Goal: Task Accomplishment & Management: Complete application form

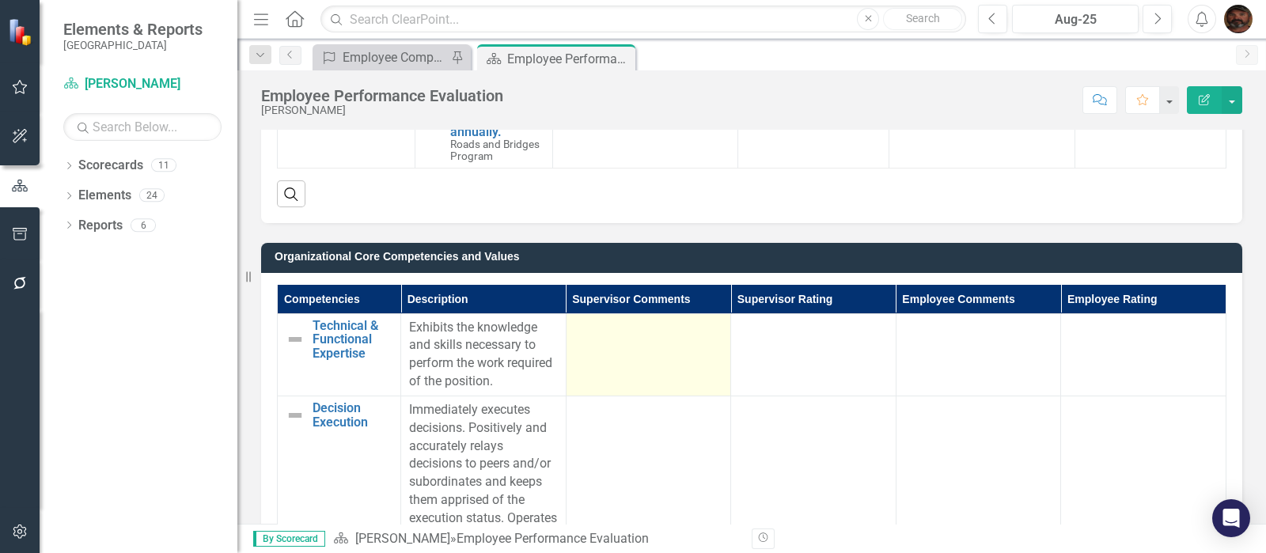
click at [601, 330] on div at bounding box center [648, 328] width 149 height 19
click at [609, 338] on td at bounding box center [648, 354] width 165 height 82
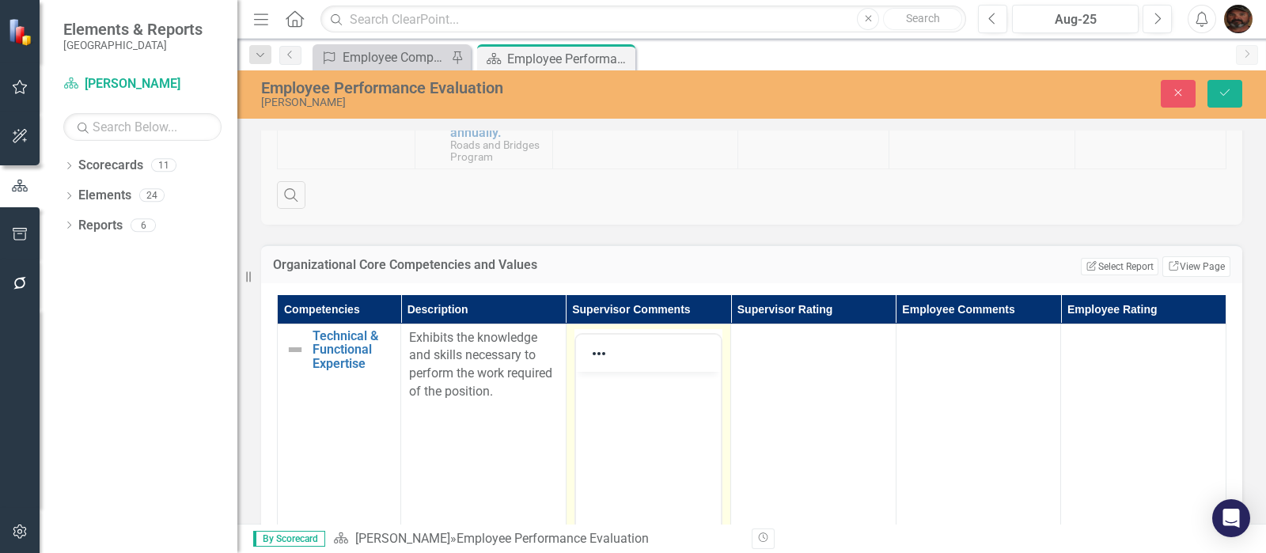
click at [596, 398] on body "Rich Text Area. Press ALT-0 for help." at bounding box center [648, 489] width 146 height 237
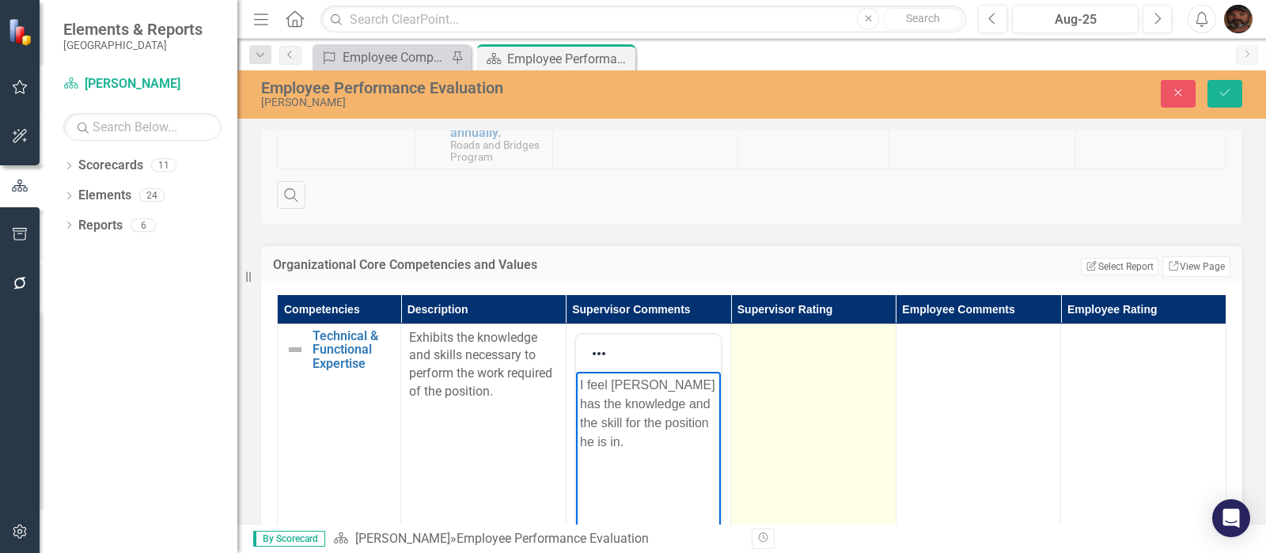
click at [782, 360] on td at bounding box center [813, 511] width 165 height 374
click at [784, 359] on td at bounding box center [813, 511] width 165 height 374
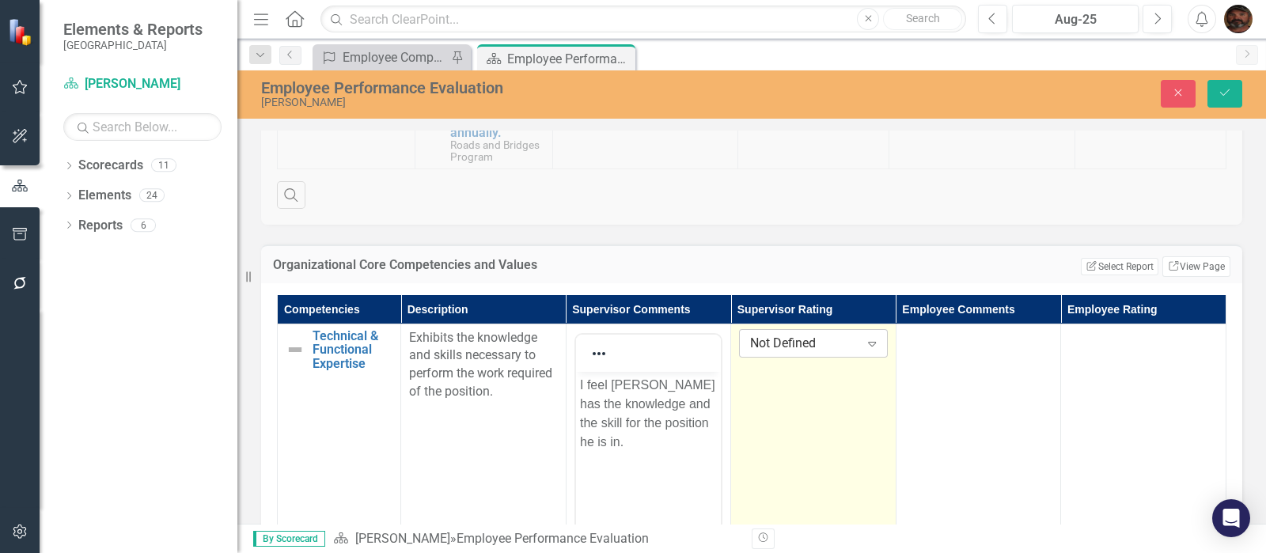
click at [832, 346] on div "Not Defined" at bounding box center [804, 343] width 109 height 18
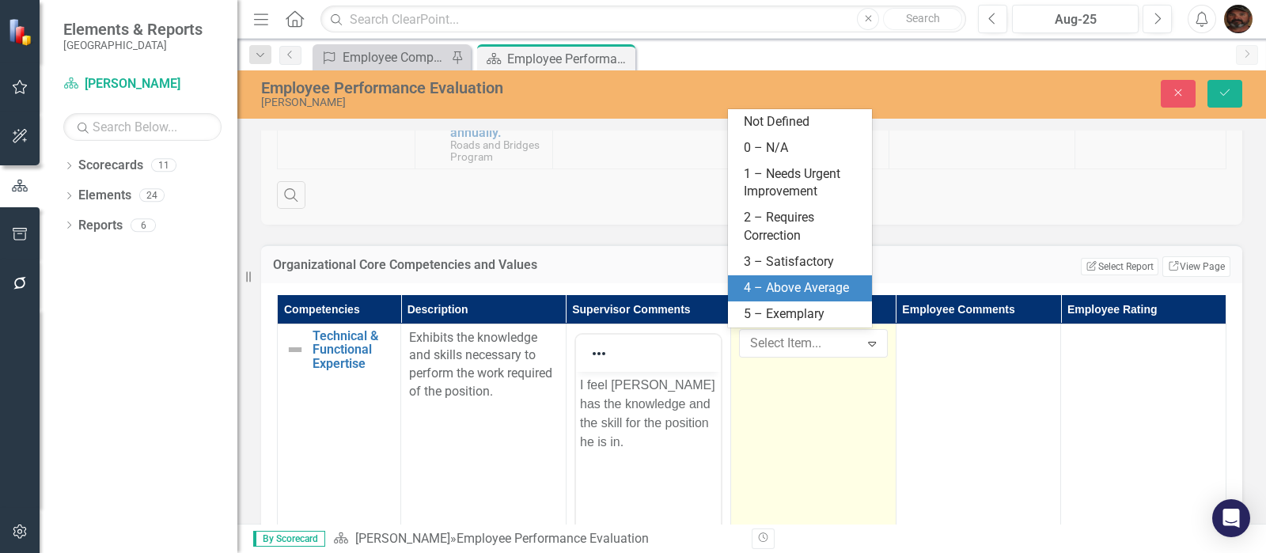
click at [783, 288] on div "4 – Above Average" at bounding box center [803, 288] width 119 height 18
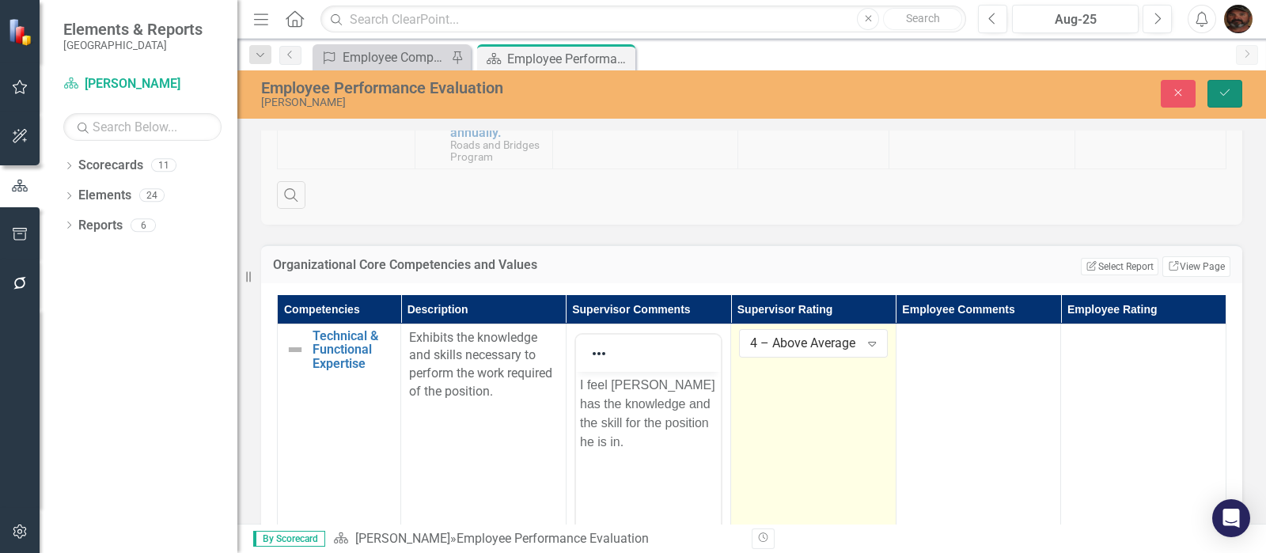
click at [1228, 89] on icon "Save" at bounding box center [1224, 92] width 14 height 11
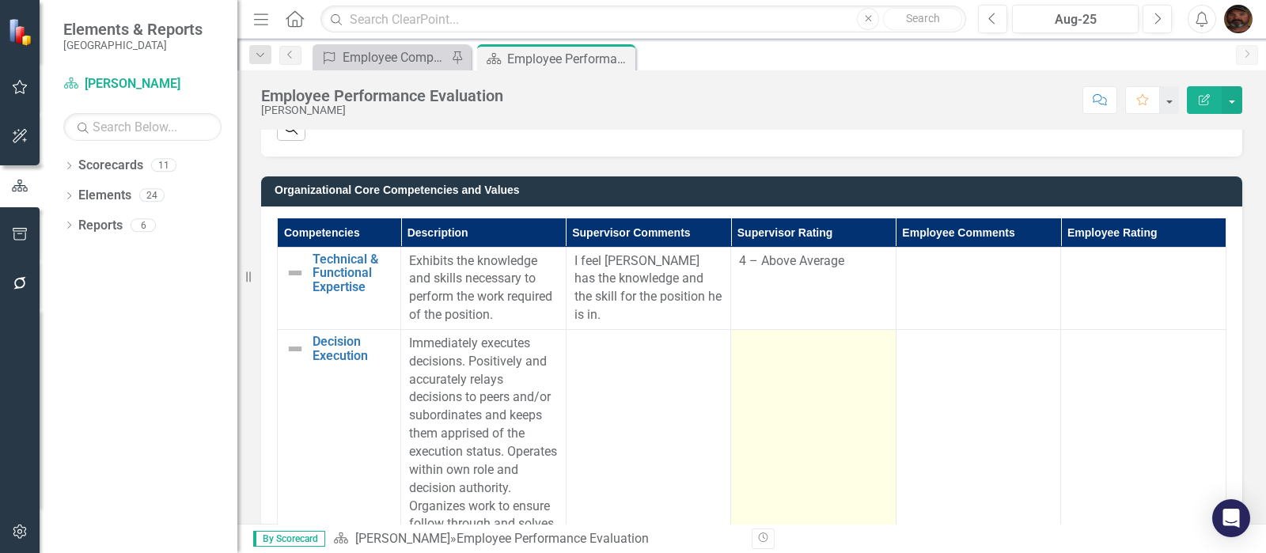
click at [769, 379] on td at bounding box center [813, 442] width 165 height 227
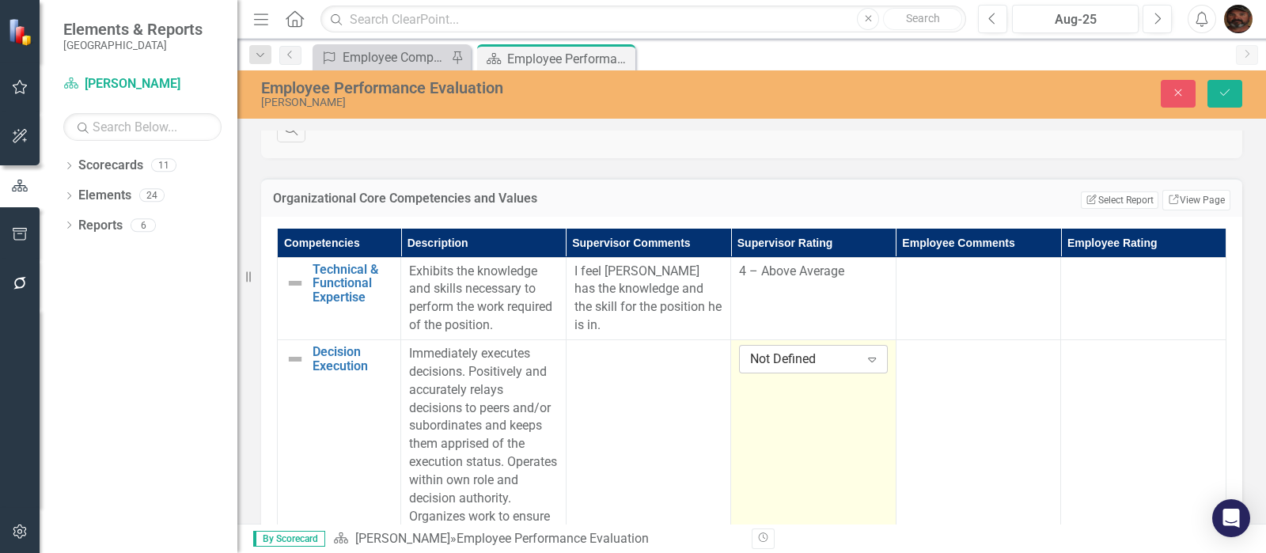
click at [839, 362] on div "Not Defined" at bounding box center [804, 359] width 109 height 18
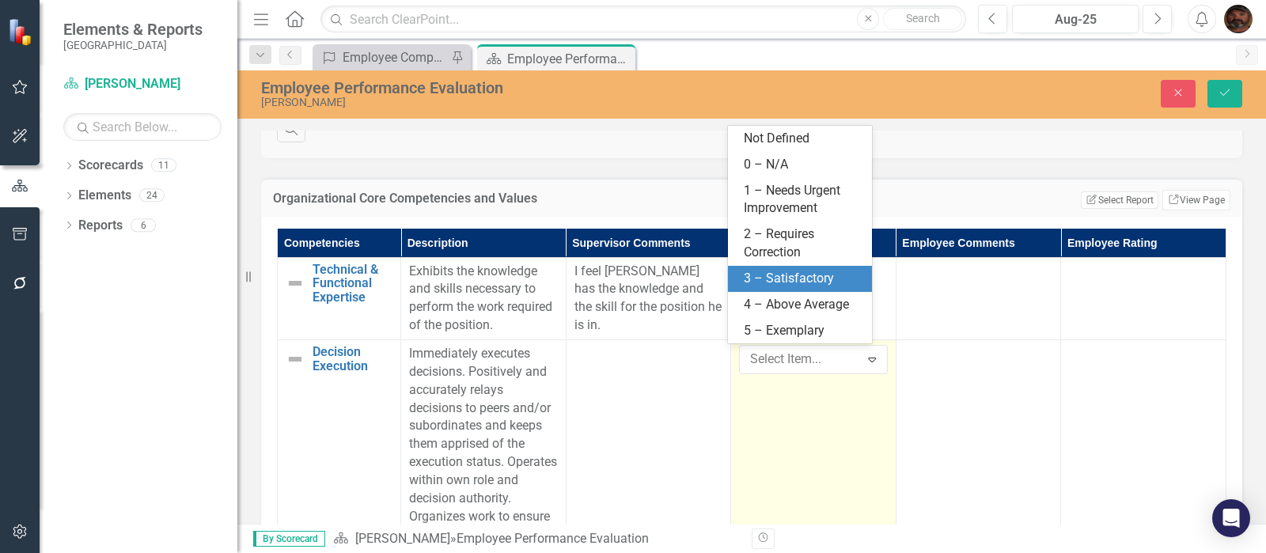
click at [811, 282] on div "3 – Satisfactory" at bounding box center [803, 279] width 119 height 18
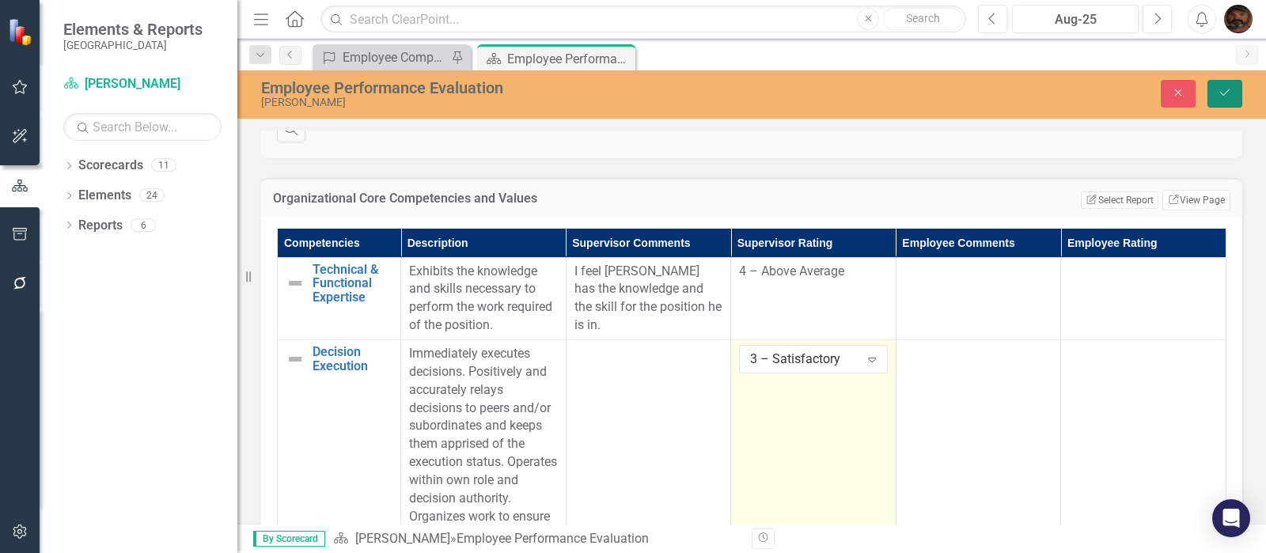
click at [1226, 96] on icon "Save" at bounding box center [1224, 92] width 14 height 11
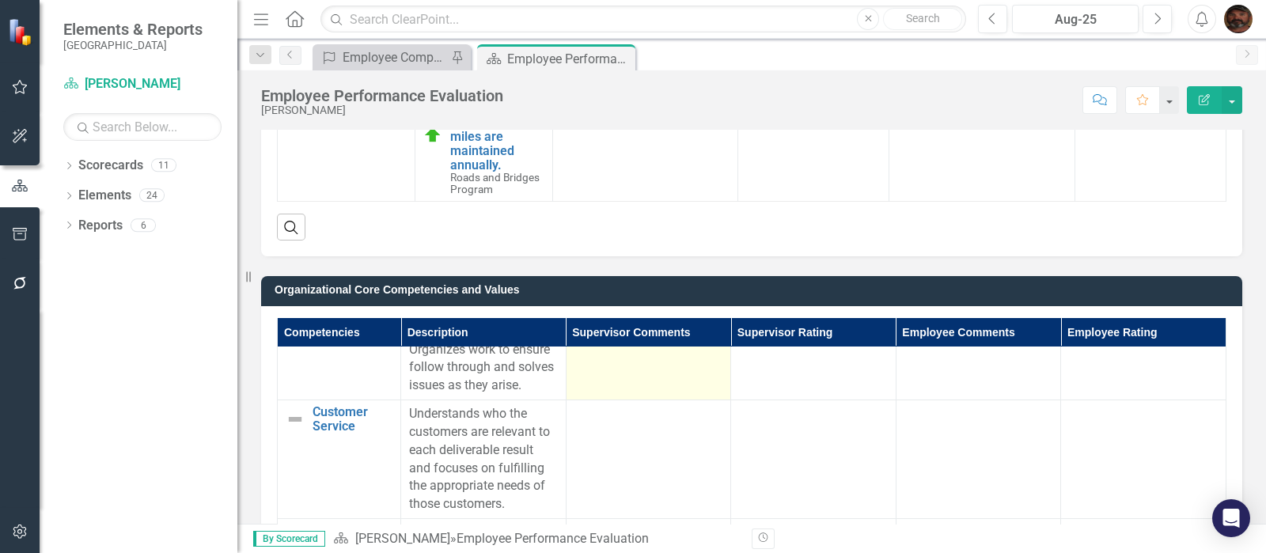
scroll to position [297, 0]
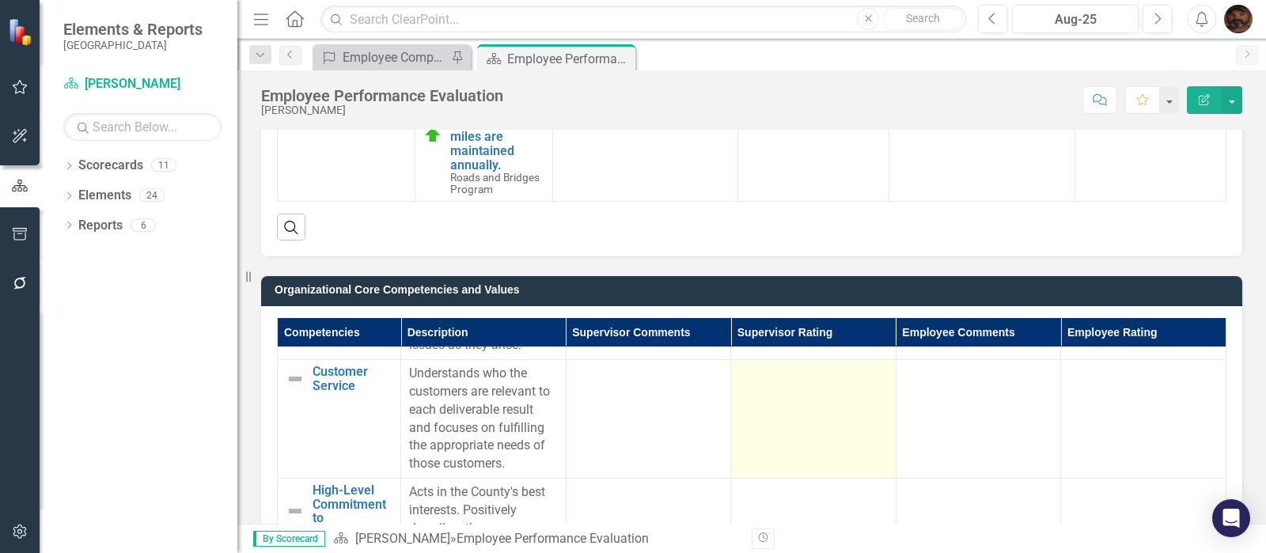
click at [764, 384] on div at bounding box center [813, 374] width 149 height 19
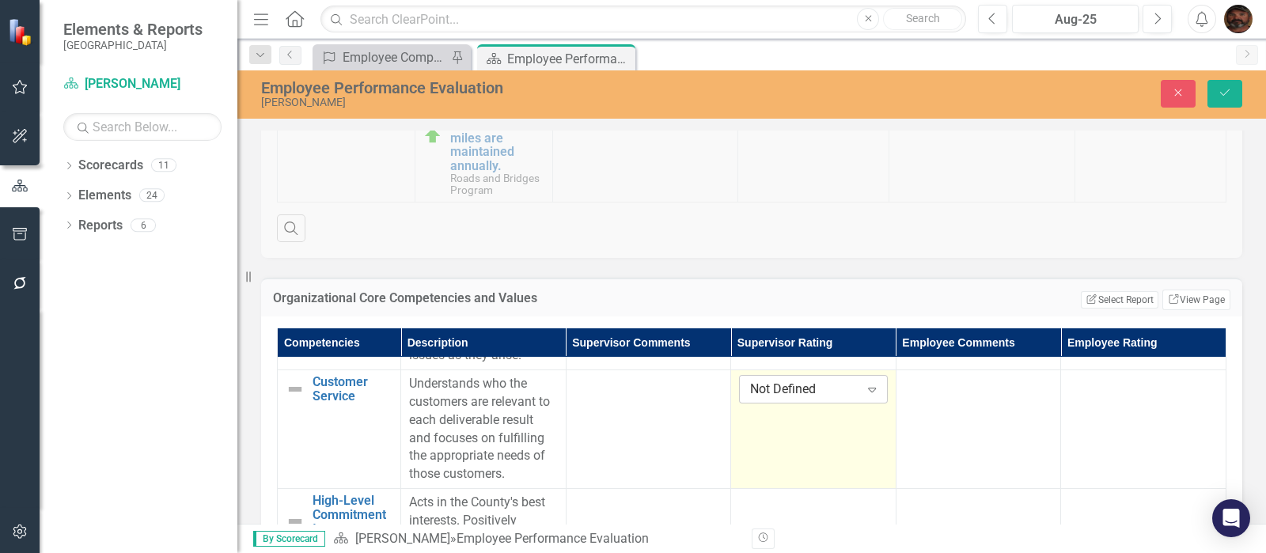
click at [835, 399] on div "Not Defined" at bounding box center [804, 390] width 109 height 18
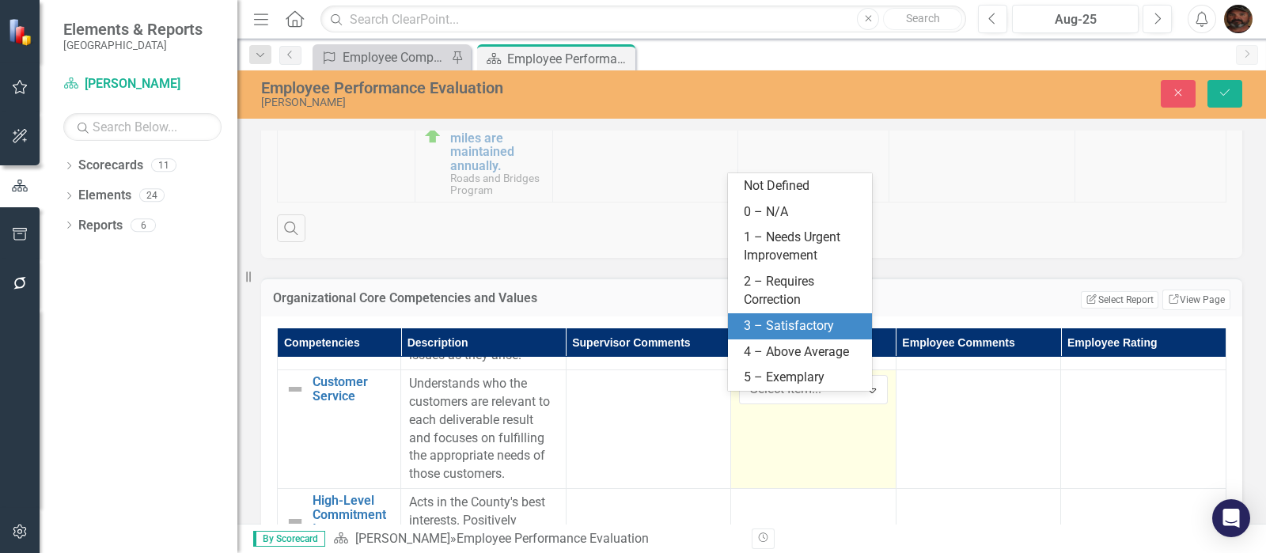
click at [794, 325] on div "3 – Satisfactory" at bounding box center [803, 326] width 119 height 18
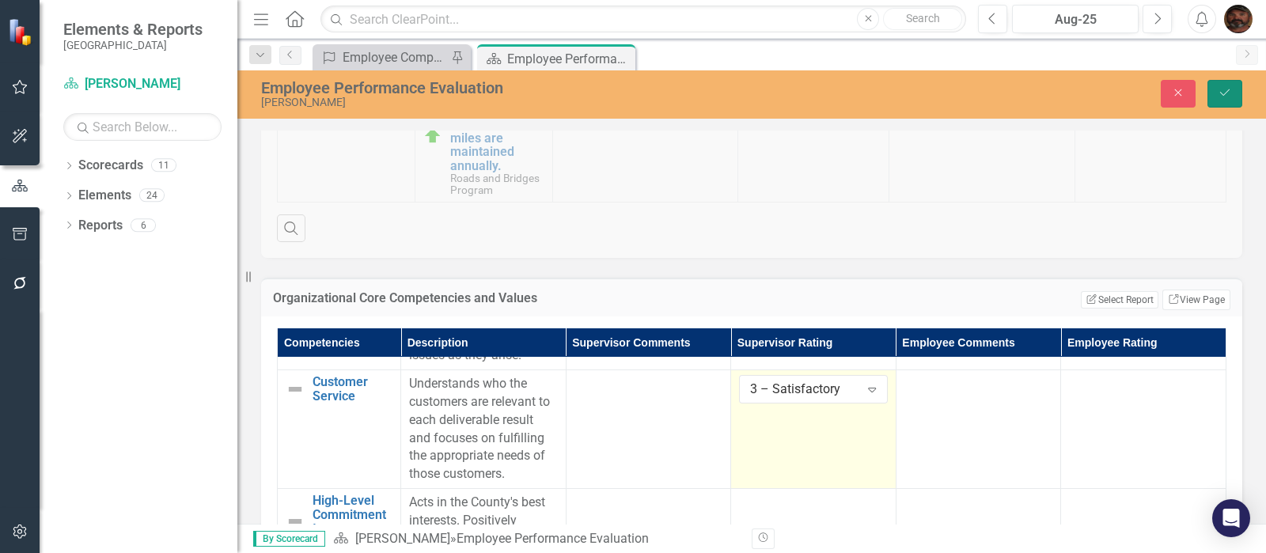
click at [1222, 96] on icon "Save" at bounding box center [1224, 92] width 14 height 11
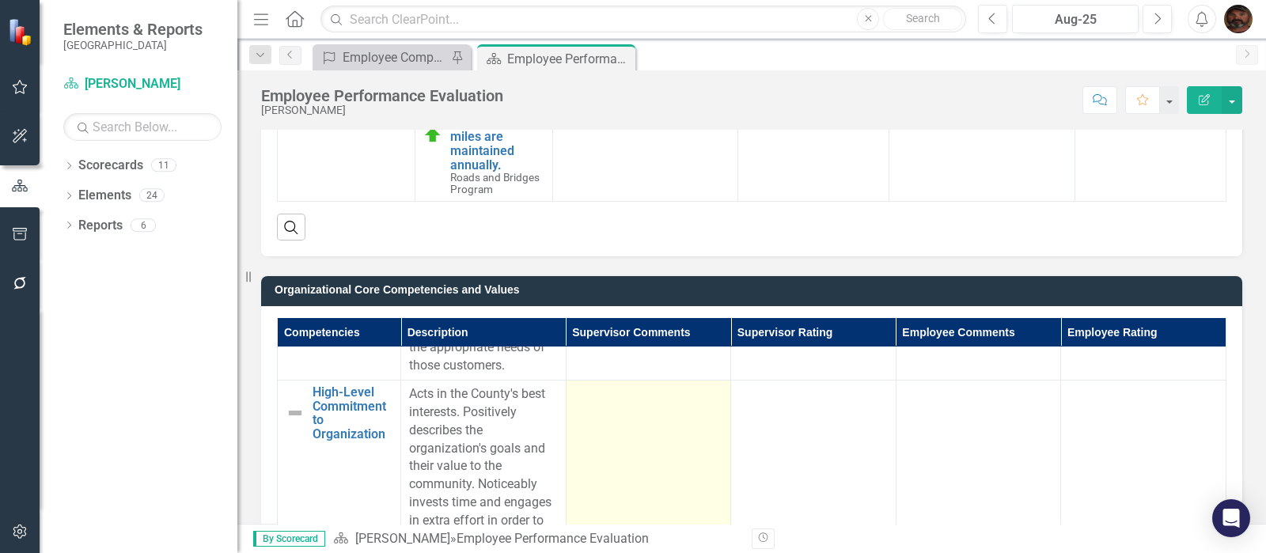
scroll to position [494, 0]
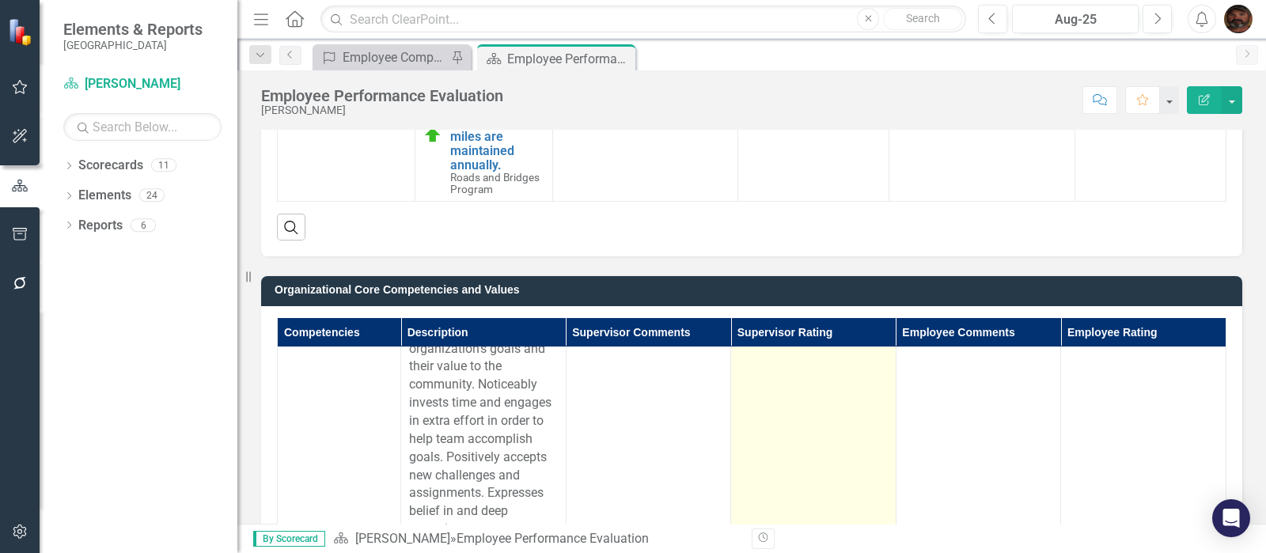
click at [783, 413] on td at bounding box center [813, 422] width 165 height 282
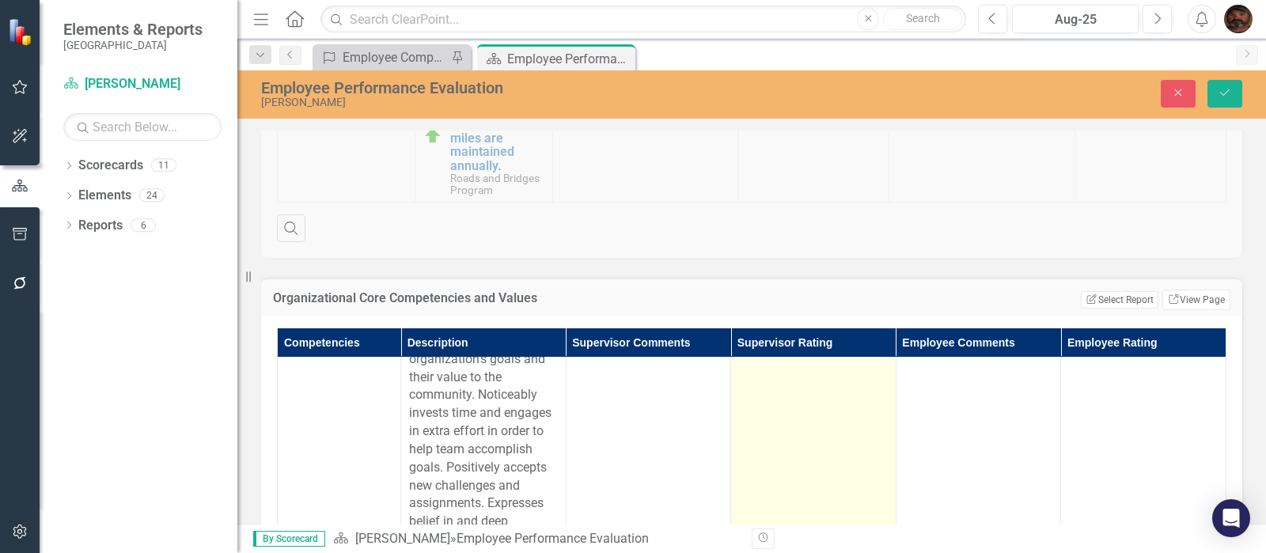
click at [783, 413] on td "Not Defined Expand" at bounding box center [813, 432] width 165 height 282
click at [835, 411] on td "Not Defined Expand" at bounding box center [813, 432] width 165 height 282
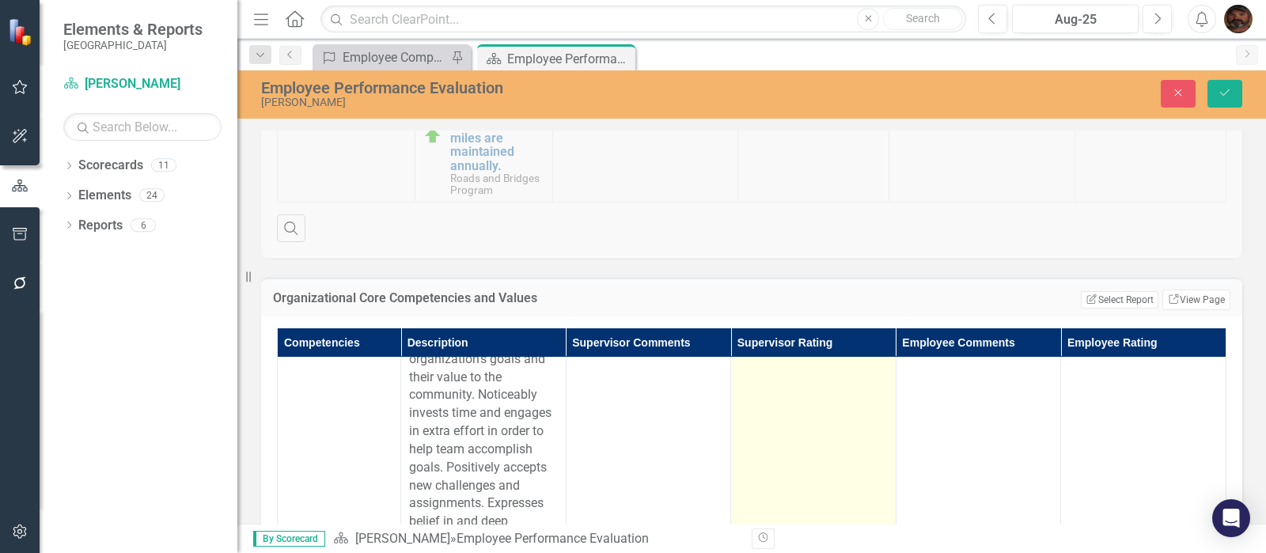
click at [835, 411] on td "Not Defined Expand" at bounding box center [813, 432] width 165 height 282
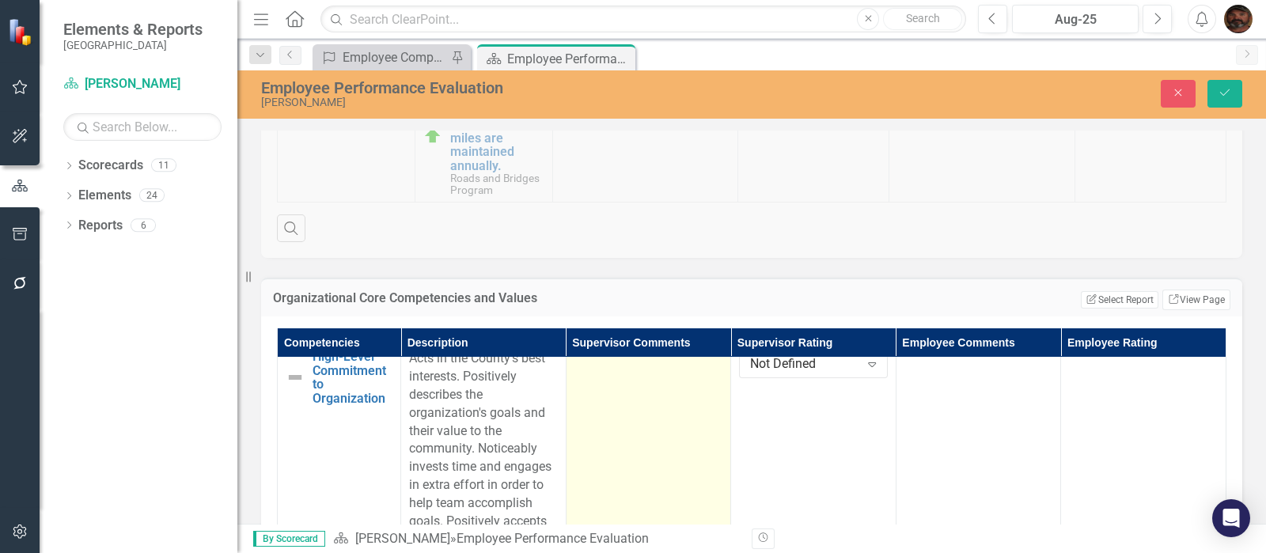
scroll to position [395, 0]
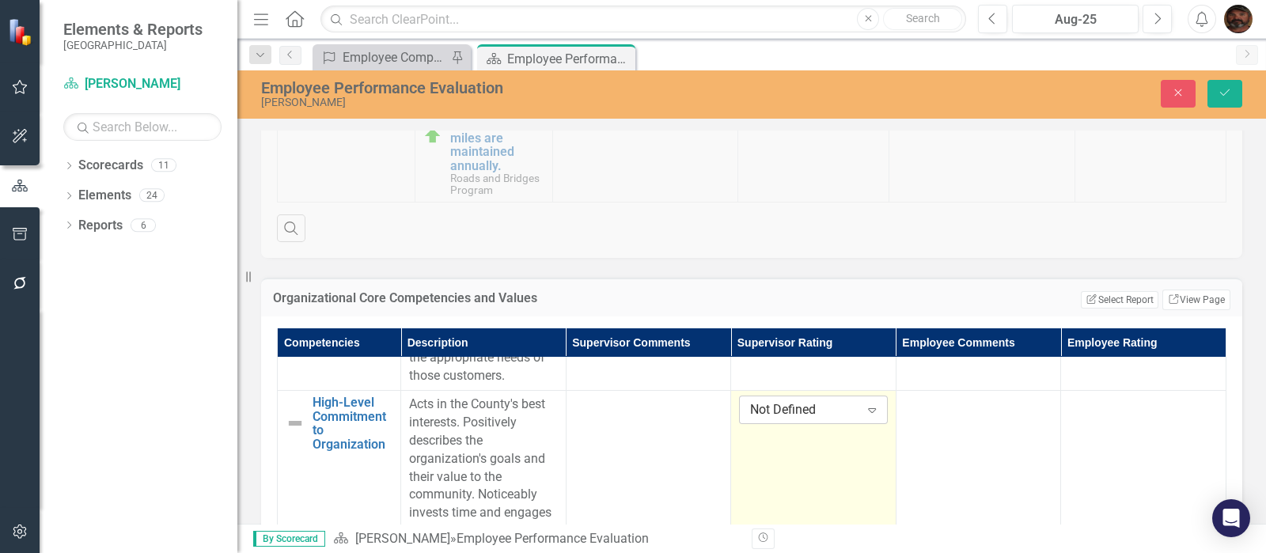
click at [864, 416] on icon "Expand" at bounding box center [872, 409] width 16 height 13
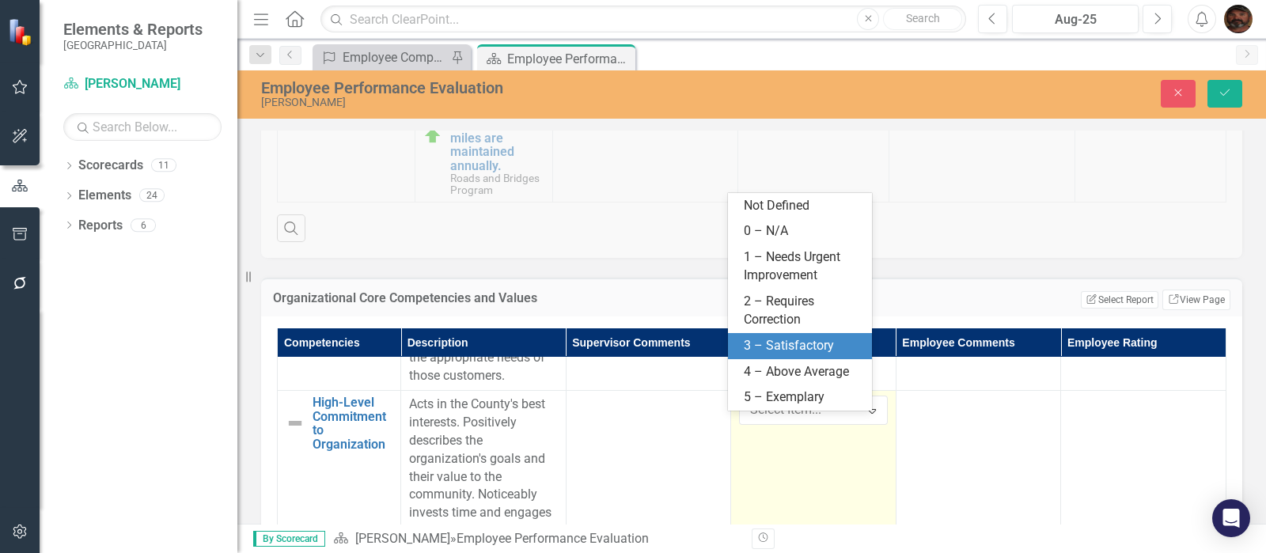
click at [800, 343] on div "3 – Satisfactory" at bounding box center [803, 346] width 119 height 18
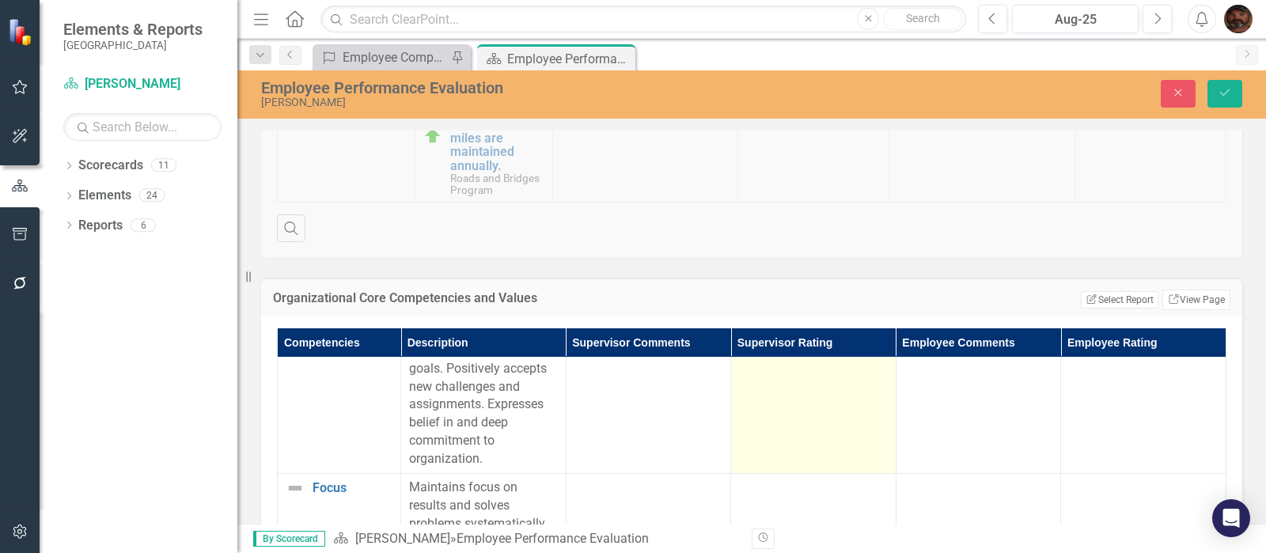
scroll to position [691, 0]
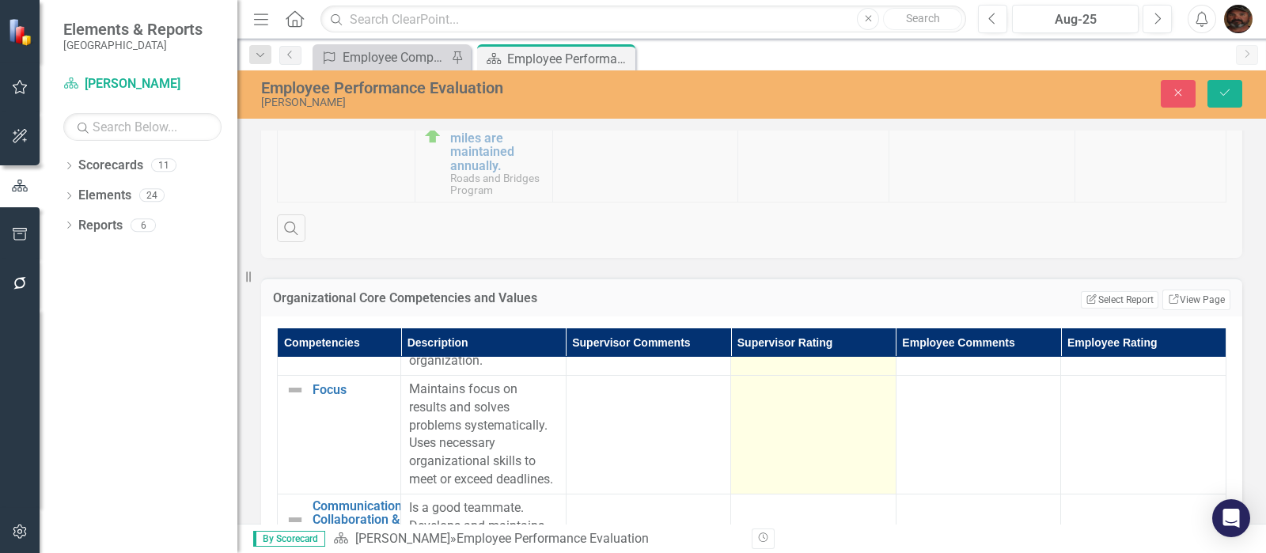
click at [805, 418] on td at bounding box center [813, 434] width 165 height 119
click at [808, 403] on div "Not Defined" at bounding box center [804, 394] width 109 height 18
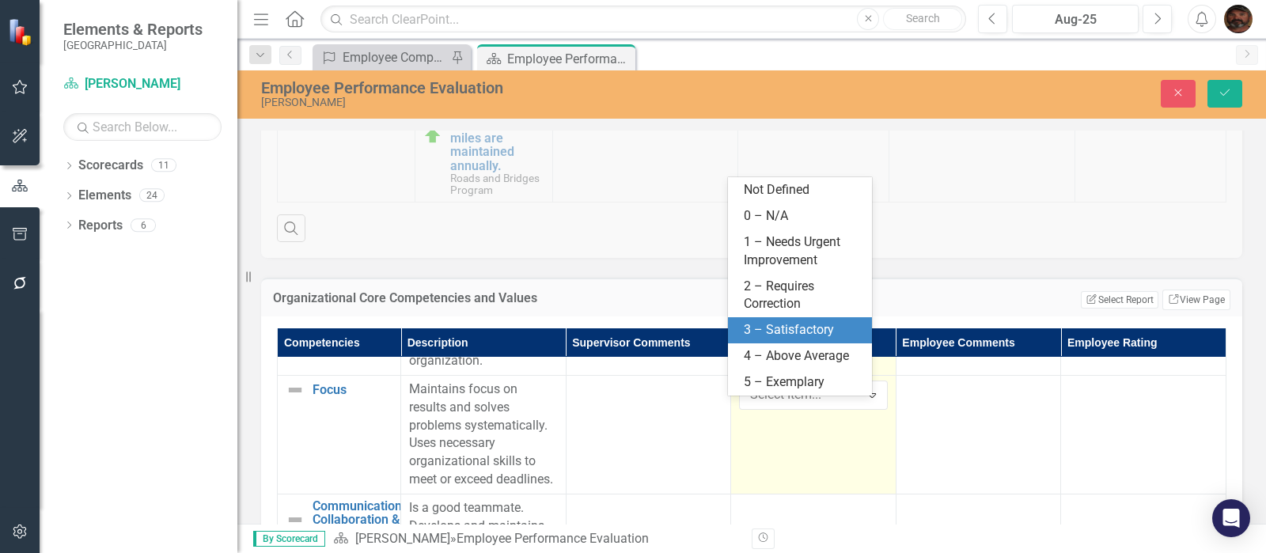
click at [796, 332] on div "3 – Satisfactory" at bounding box center [803, 330] width 119 height 18
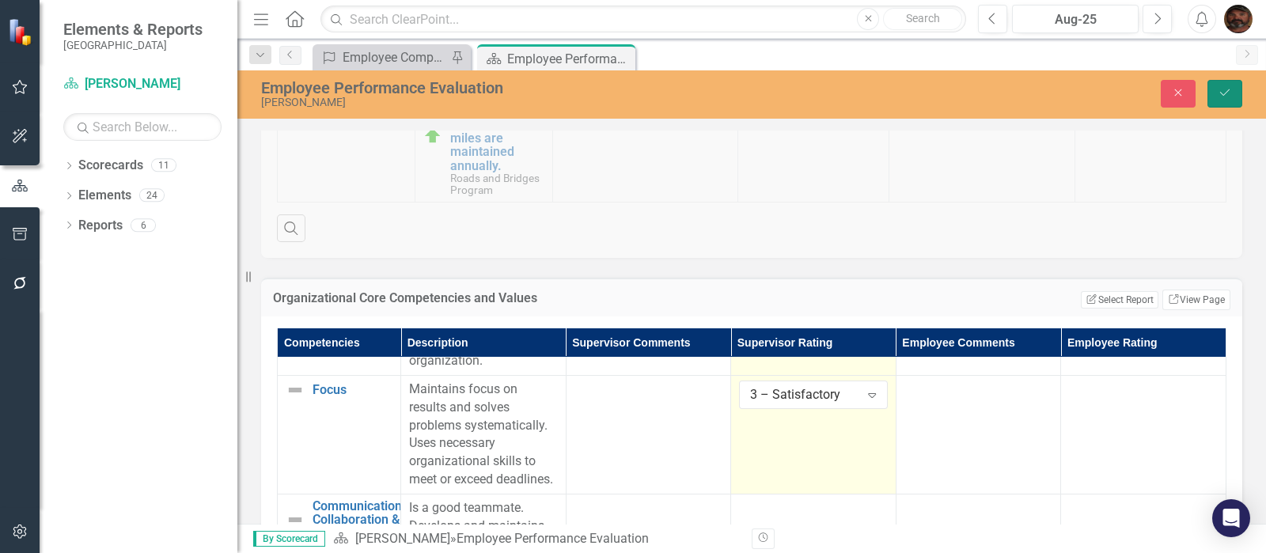
click at [1219, 104] on button "Save" at bounding box center [1224, 94] width 35 height 28
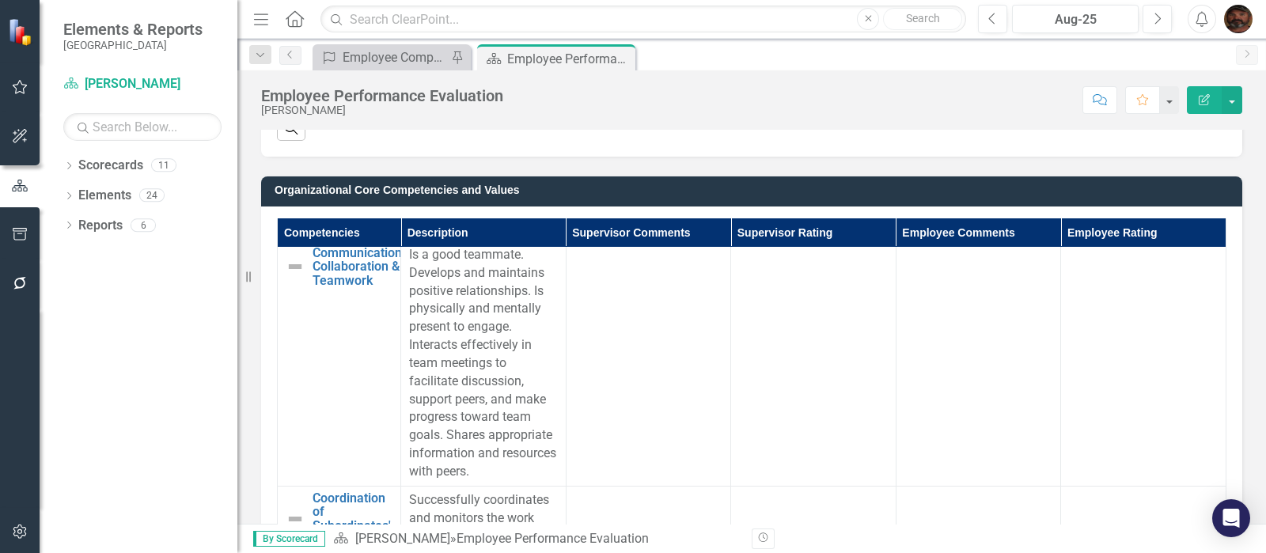
scroll to position [790, 0]
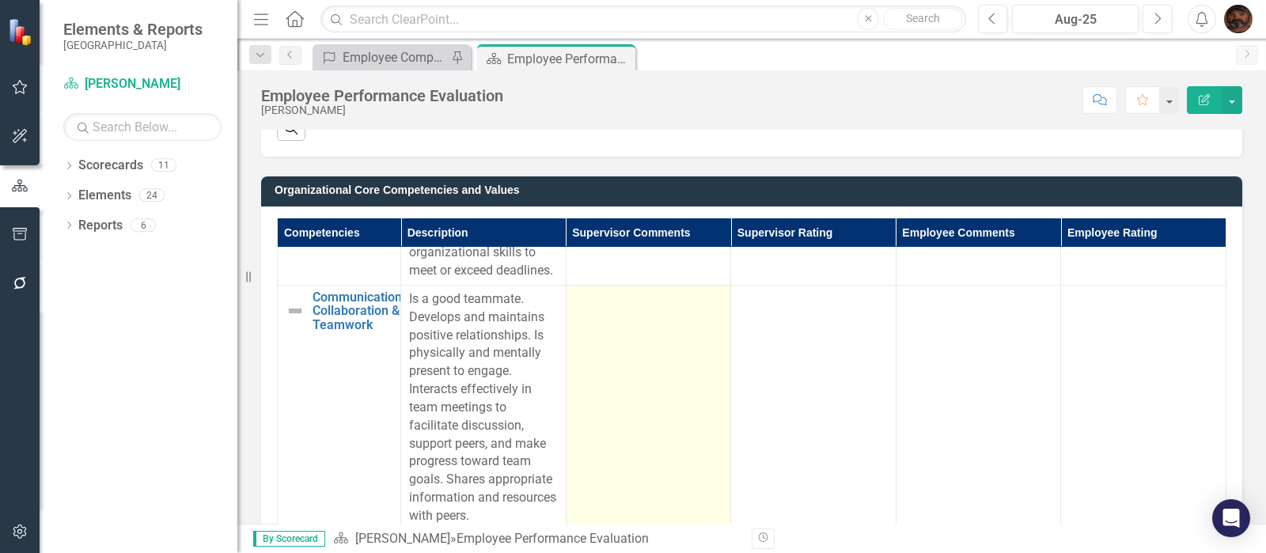
click at [595, 346] on td at bounding box center [648, 407] width 165 height 245
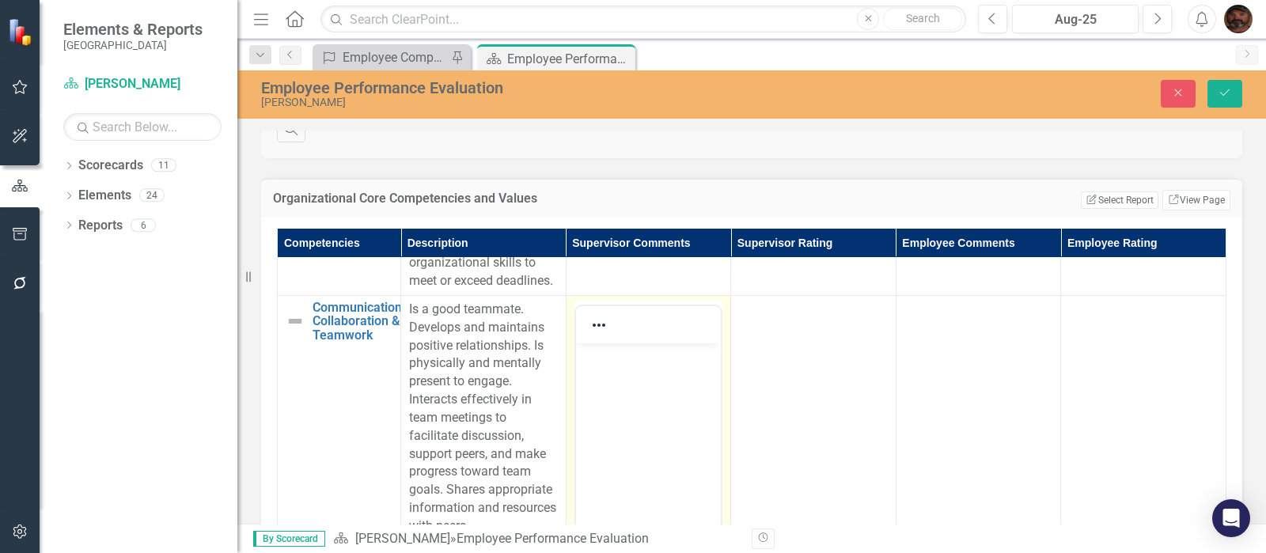
scroll to position [0, 0]
click at [615, 378] on body "Rich Text Area. Press ALT-0 for help." at bounding box center [648, 461] width 146 height 237
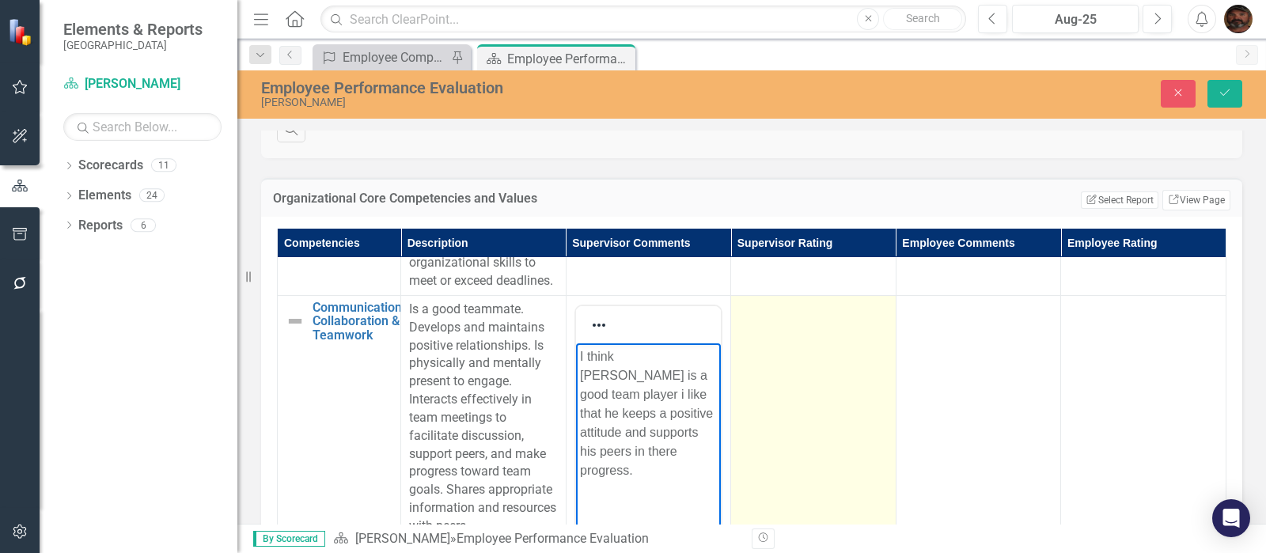
click at [817, 388] on td at bounding box center [813, 482] width 165 height 374
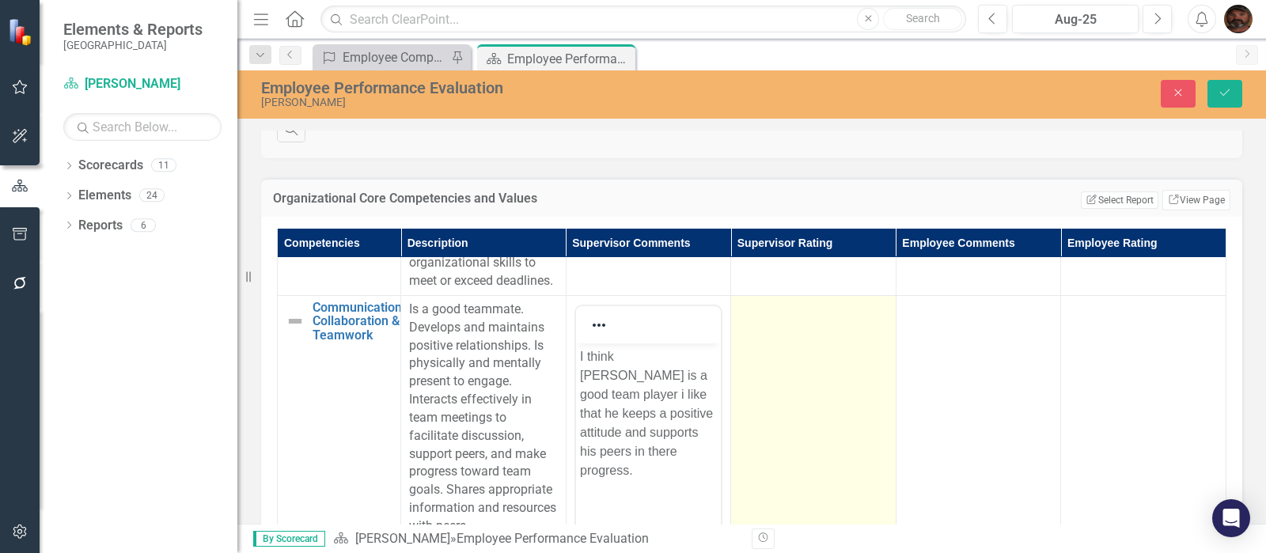
click at [817, 388] on td at bounding box center [813, 482] width 165 height 374
click at [823, 324] on div "Not Defined" at bounding box center [804, 315] width 109 height 18
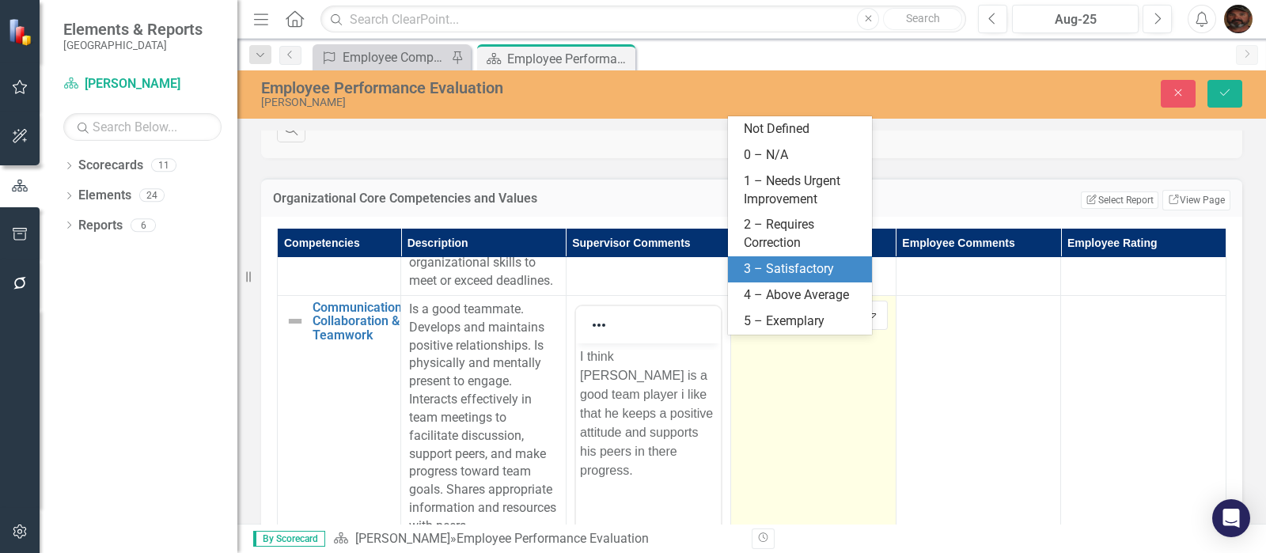
click at [795, 271] on div "3 – Satisfactory" at bounding box center [803, 269] width 119 height 18
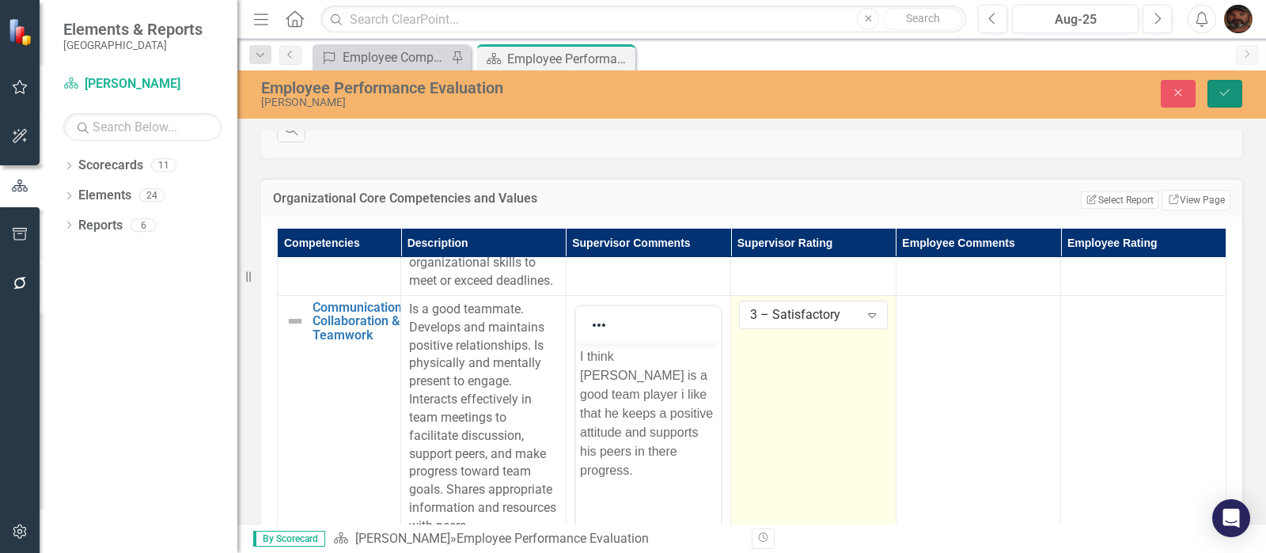
click at [1216, 87] on button "Save" at bounding box center [1224, 94] width 35 height 28
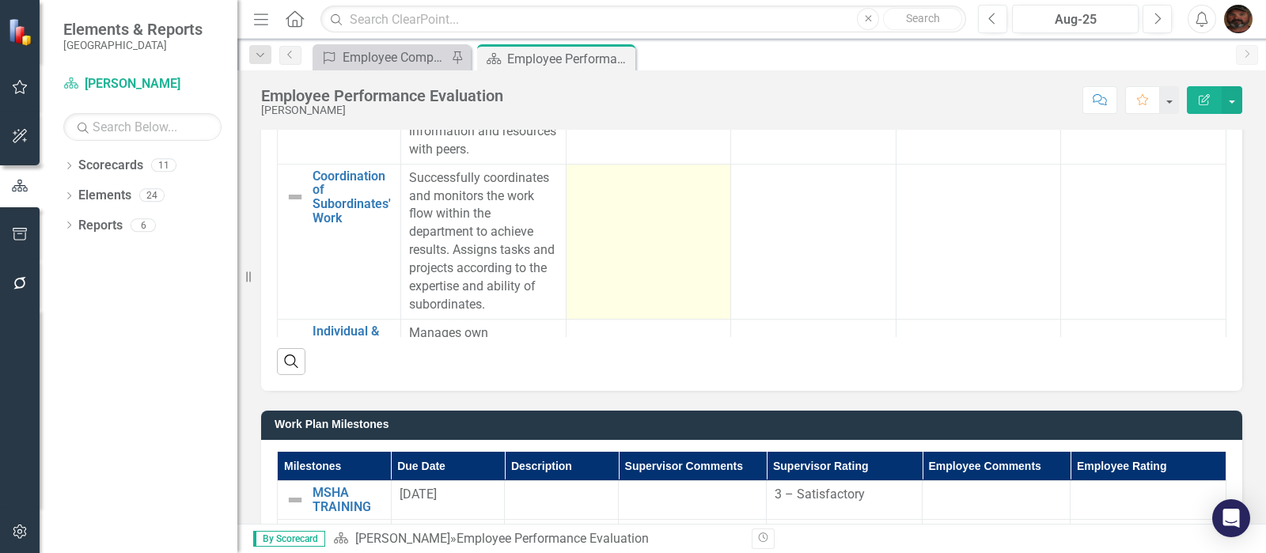
scroll to position [890, 0]
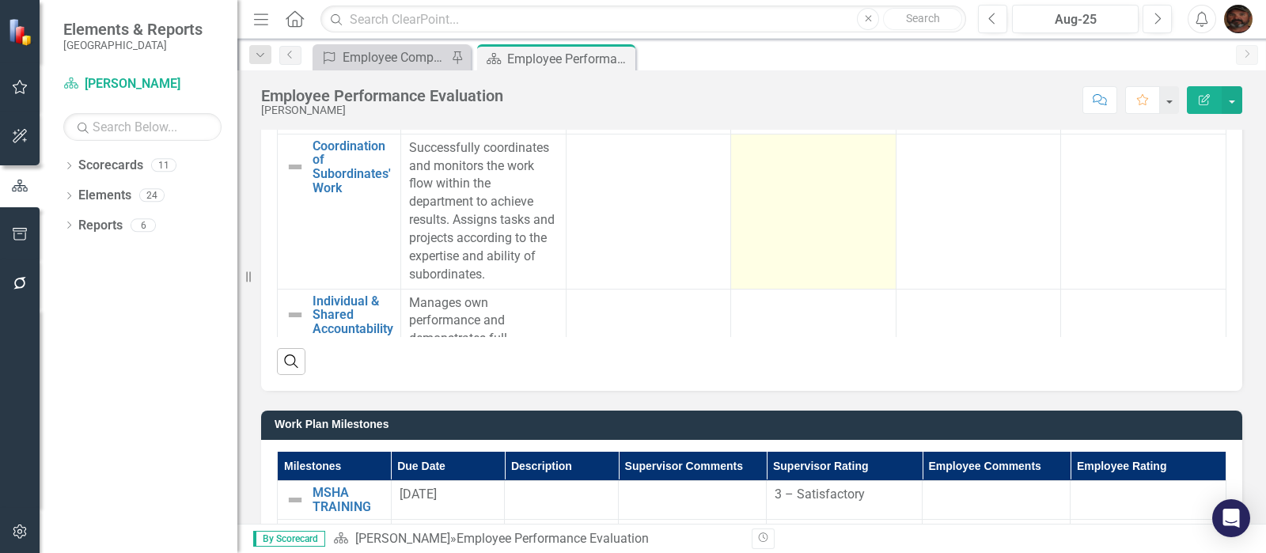
click at [780, 234] on td at bounding box center [813, 211] width 165 height 155
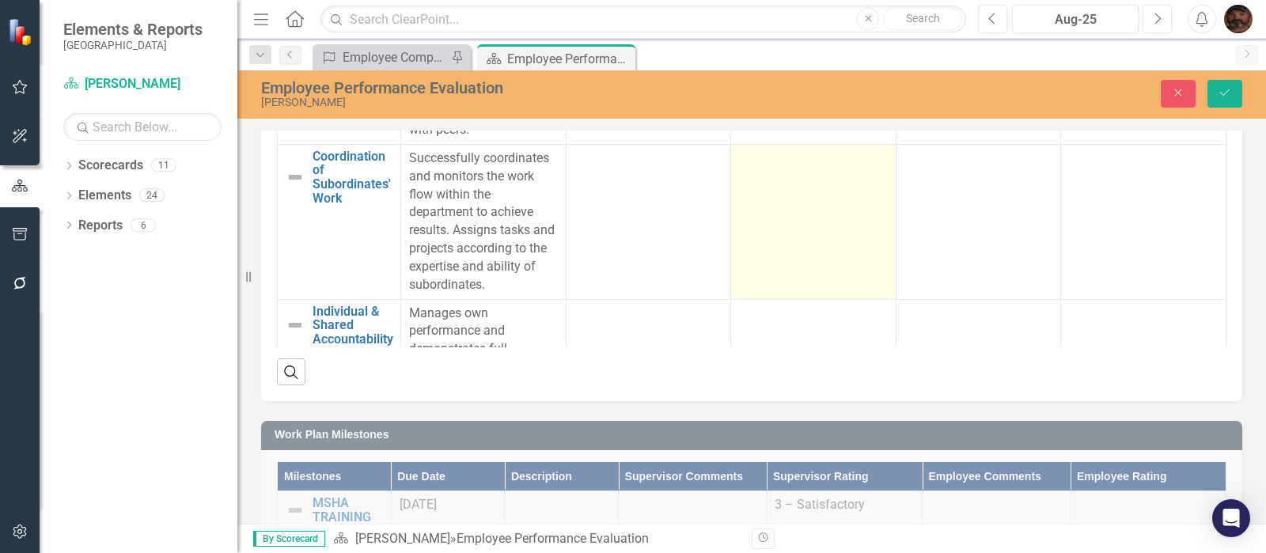
scroll to position [1195, 0]
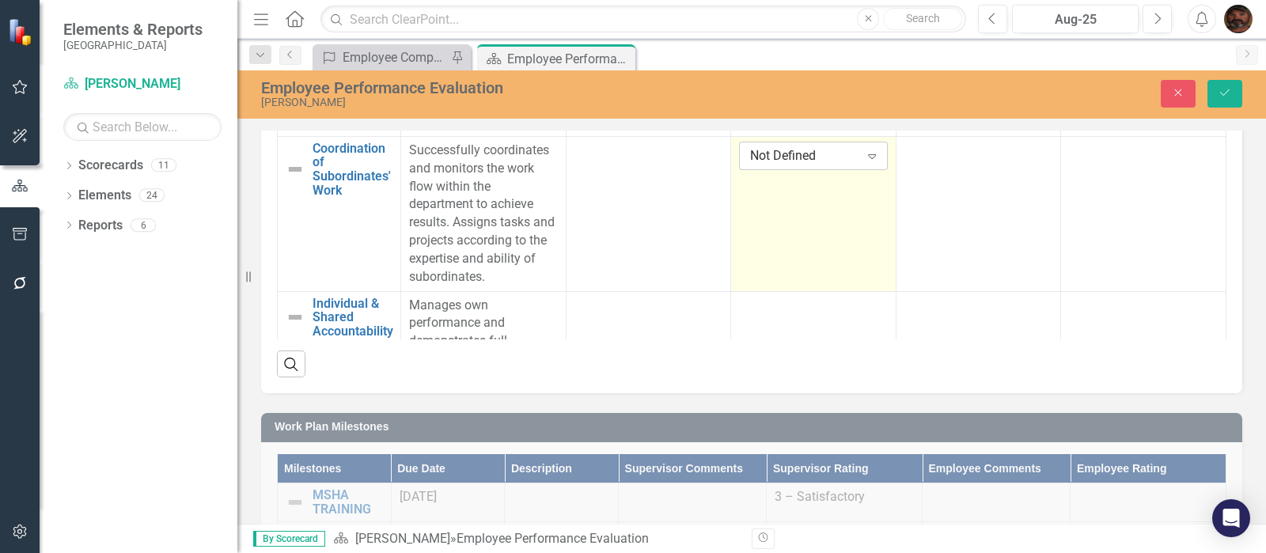
click at [793, 165] on div "Not Defined" at bounding box center [804, 155] width 109 height 18
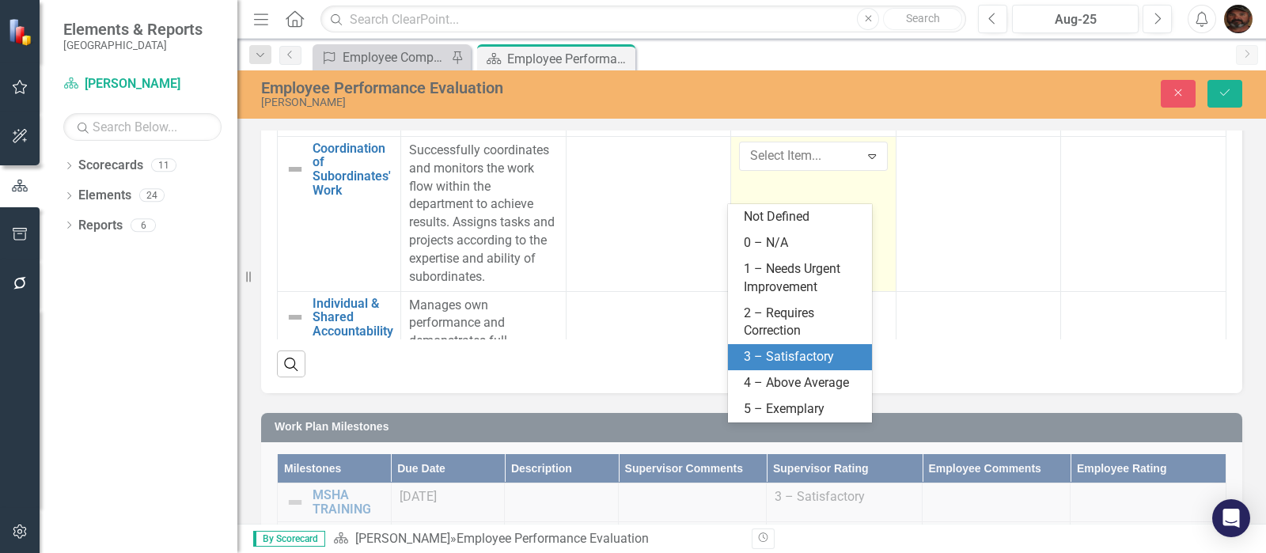
click at [808, 354] on div "3 – Satisfactory" at bounding box center [803, 357] width 119 height 18
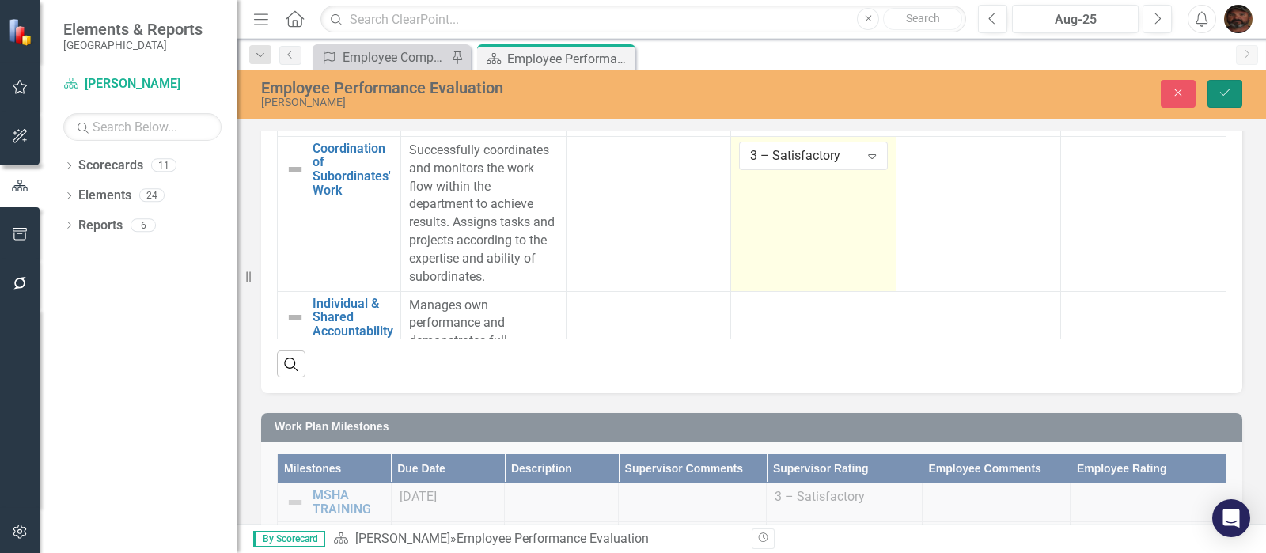
click at [1213, 81] on button "Save" at bounding box center [1224, 94] width 35 height 28
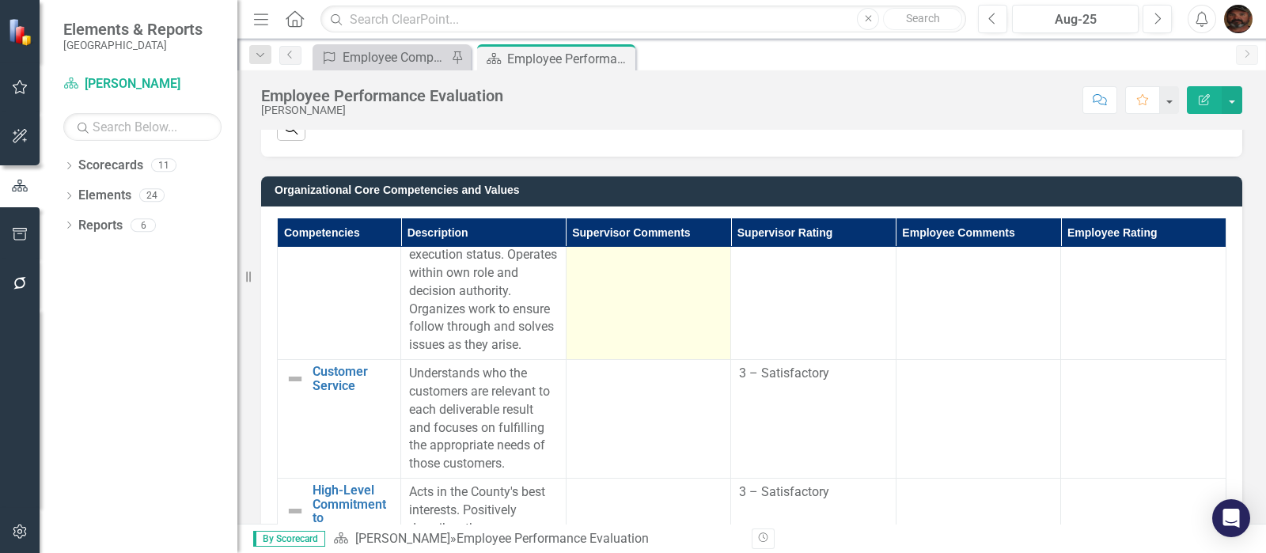
scroll to position [297, 0]
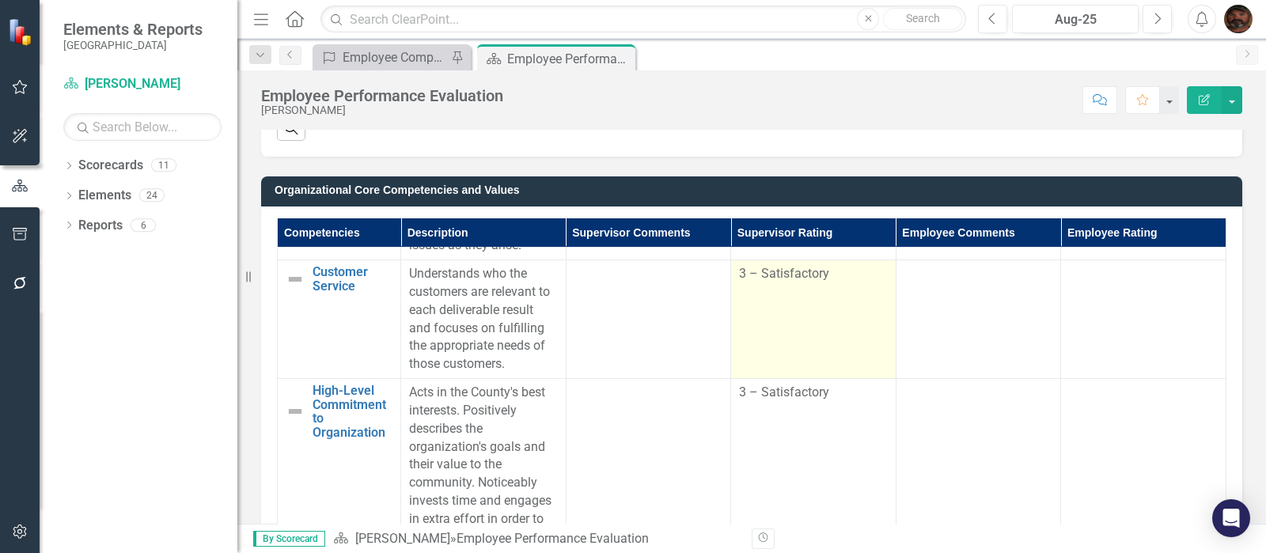
click at [767, 281] on span "3 – Satisfactory" at bounding box center [784, 273] width 90 height 15
click at [771, 281] on span "3 – Satisfactory" at bounding box center [784, 273] width 90 height 15
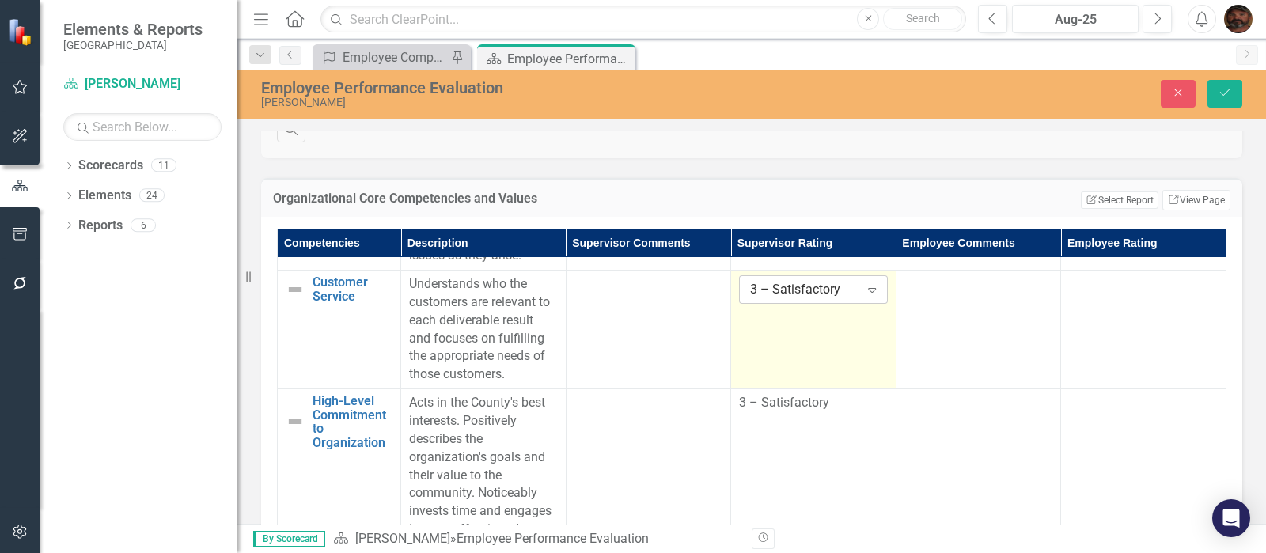
click at [835, 299] on div "3 – Satisfactory" at bounding box center [804, 290] width 109 height 18
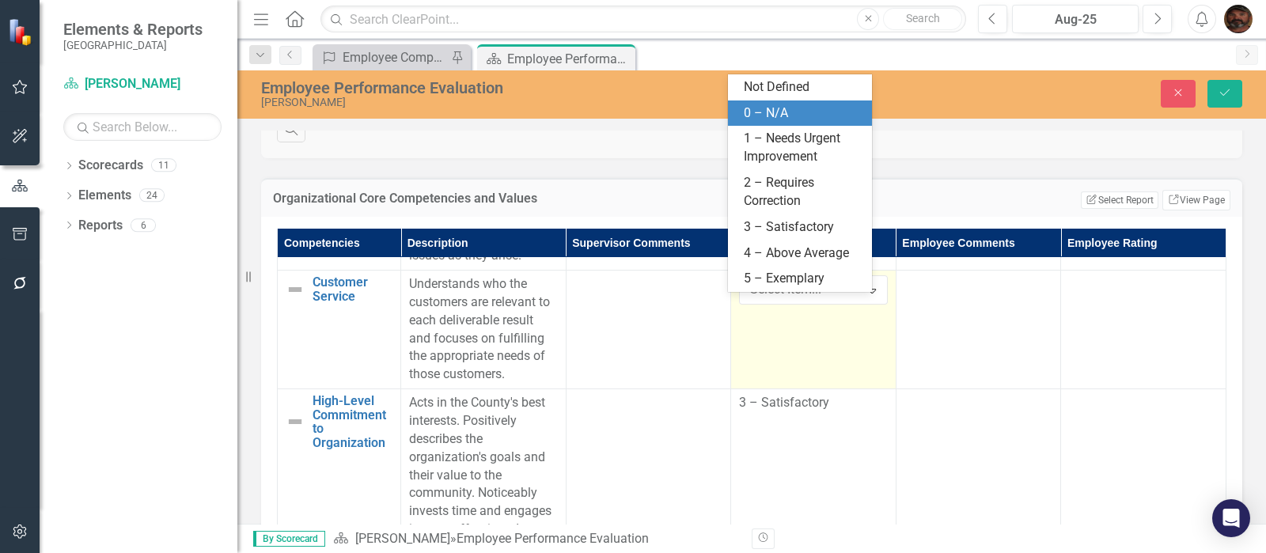
click at [760, 116] on div "0 – N/A" at bounding box center [803, 113] width 119 height 18
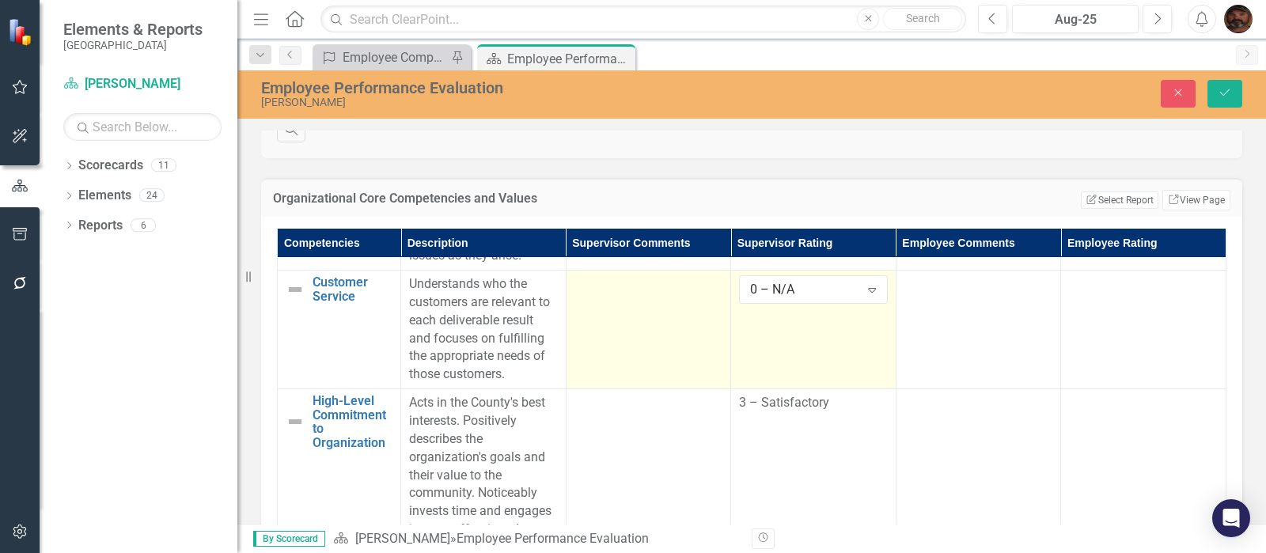
click at [637, 342] on td at bounding box center [648, 330] width 165 height 119
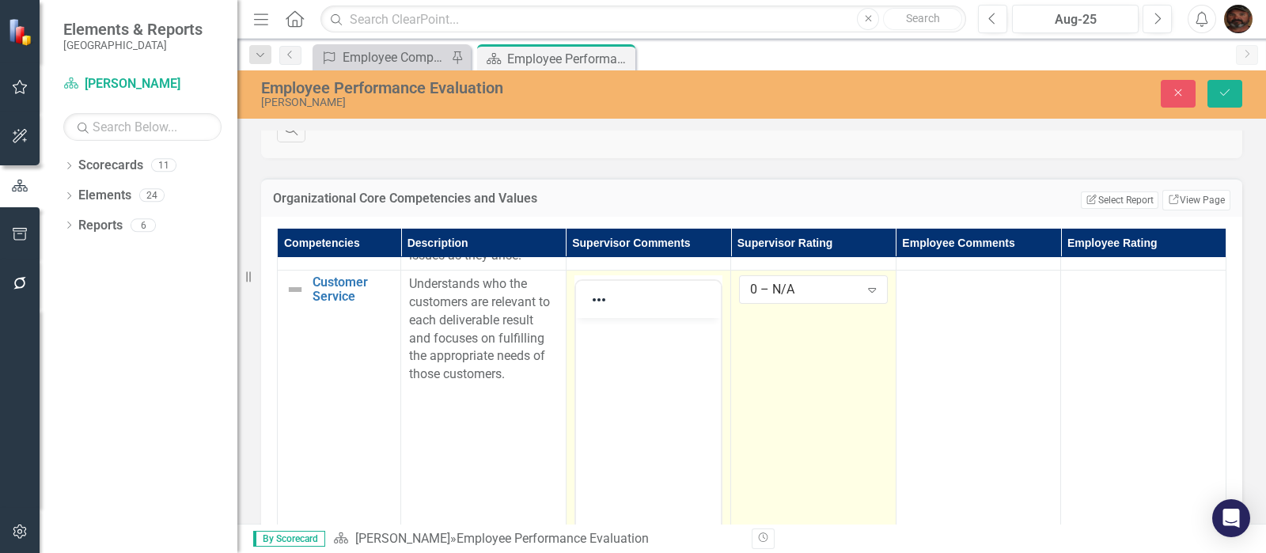
scroll to position [0, 0]
click at [622, 368] on body "Rich Text Area. Press ALT-0 for help." at bounding box center [648, 436] width 146 height 237
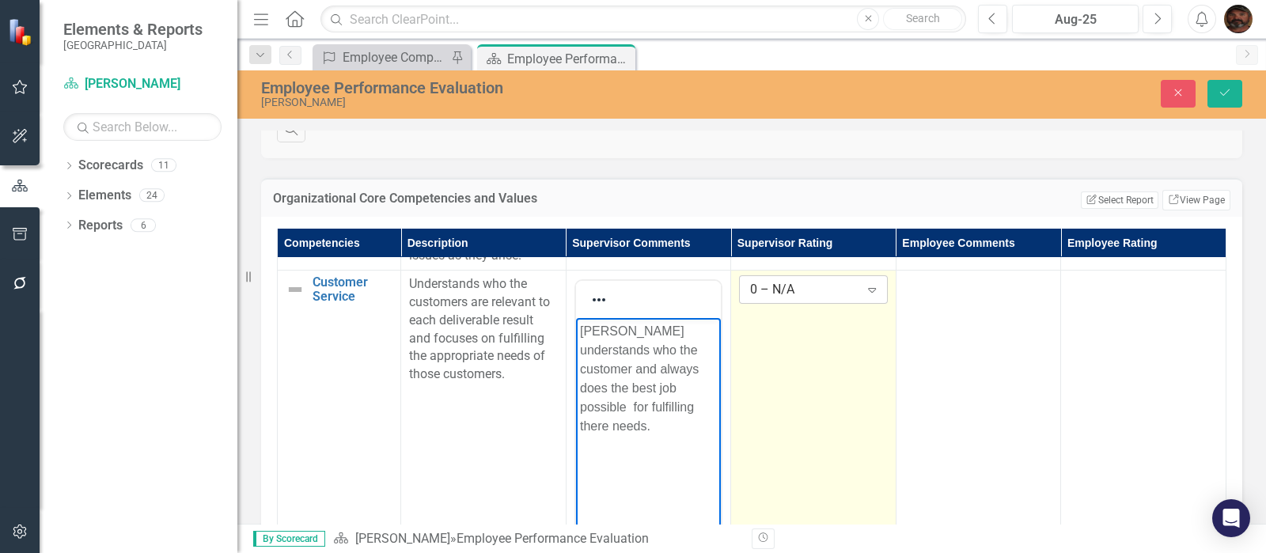
click at [831, 299] on div "0 – N/A" at bounding box center [804, 290] width 109 height 18
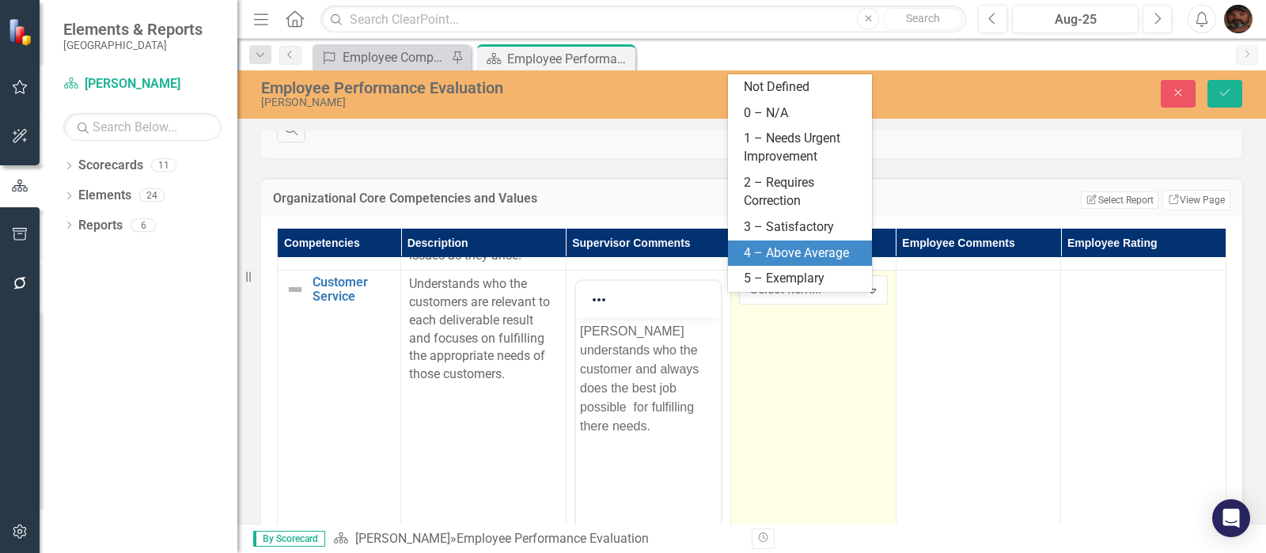
click at [810, 252] on div "4 – Above Average" at bounding box center [803, 253] width 119 height 18
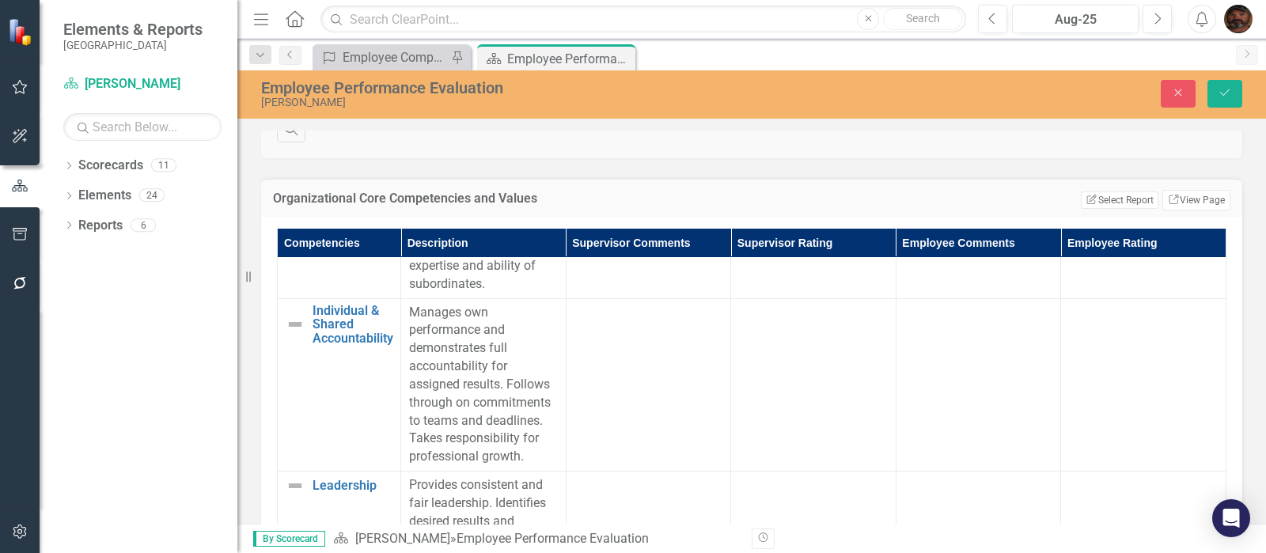
scroll to position [1482, 0]
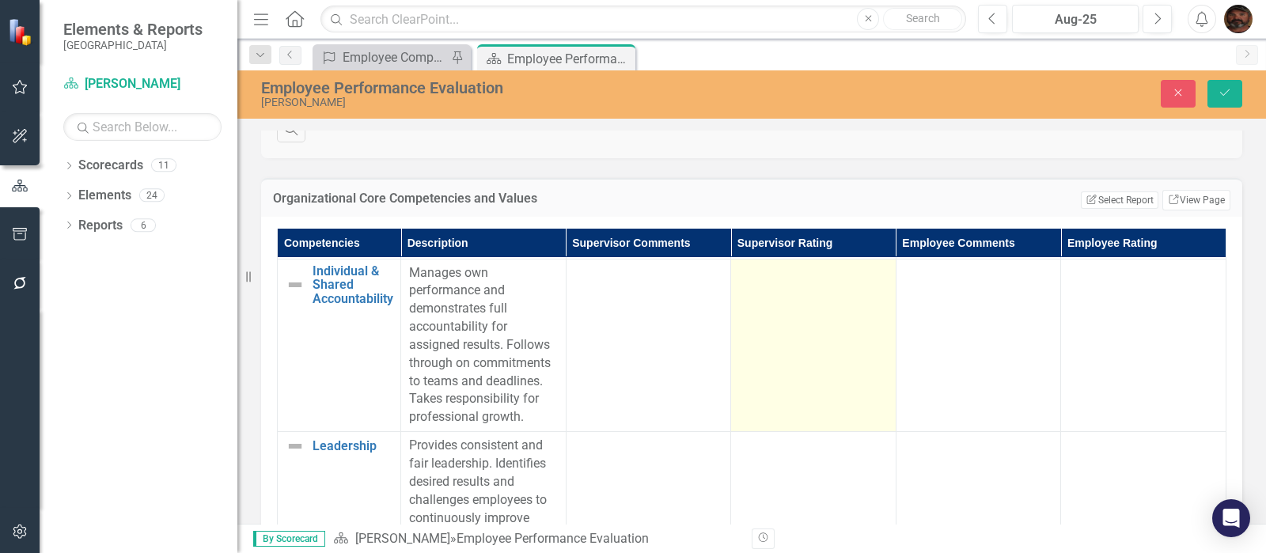
click at [808, 379] on td at bounding box center [813, 345] width 165 height 173
click at [841, 287] on div "Not Defined" at bounding box center [804, 278] width 109 height 18
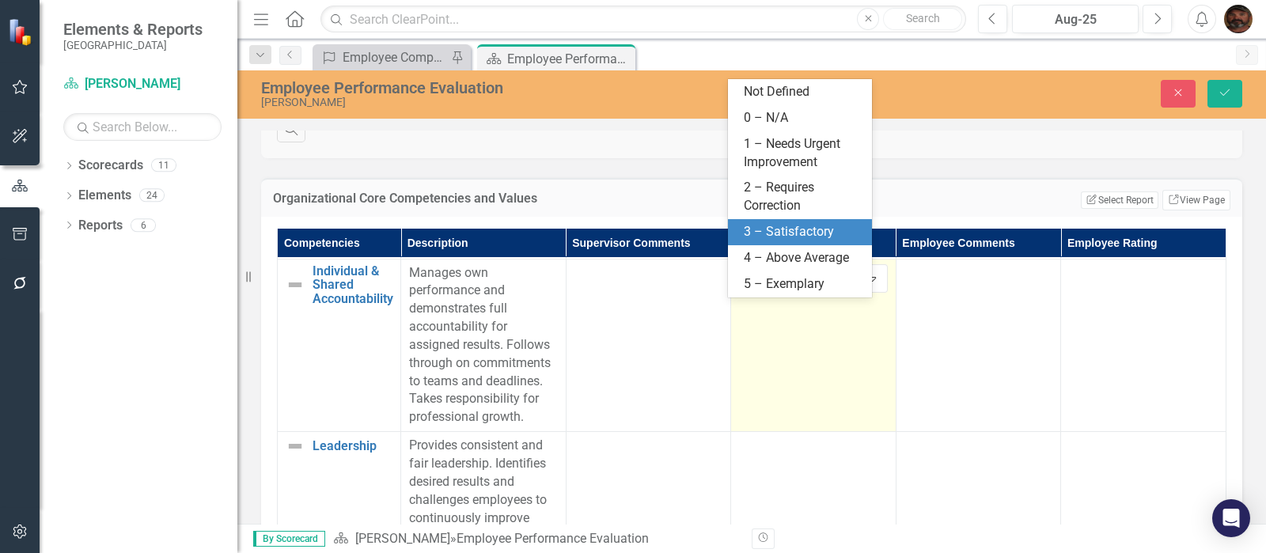
click at [807, 227] on div "3 – Satisfactory" at bounding box center [803, 232] width 119 height 18
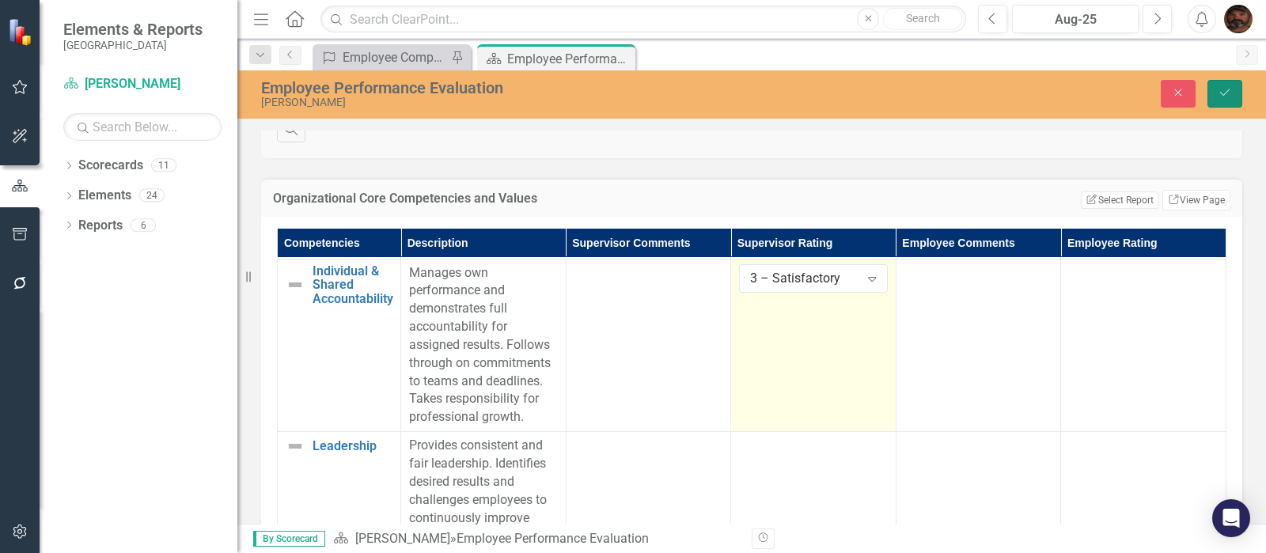
click at [1229, 94] on icon "Save" at bounding box center [1224, 92] width 14 height 11
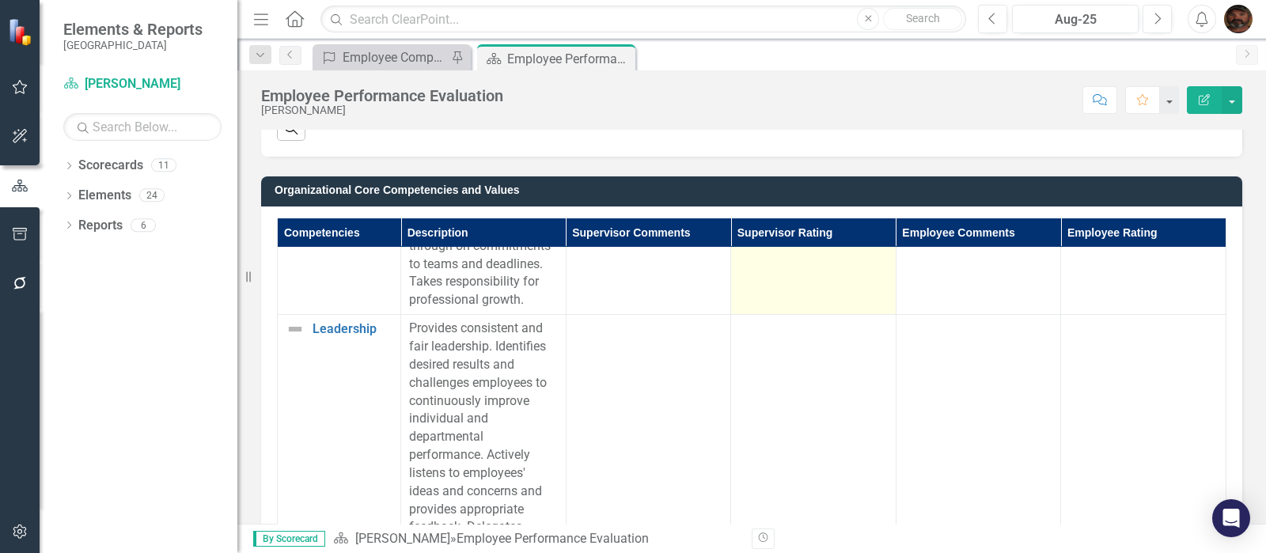
scroll to position [1384, 0]
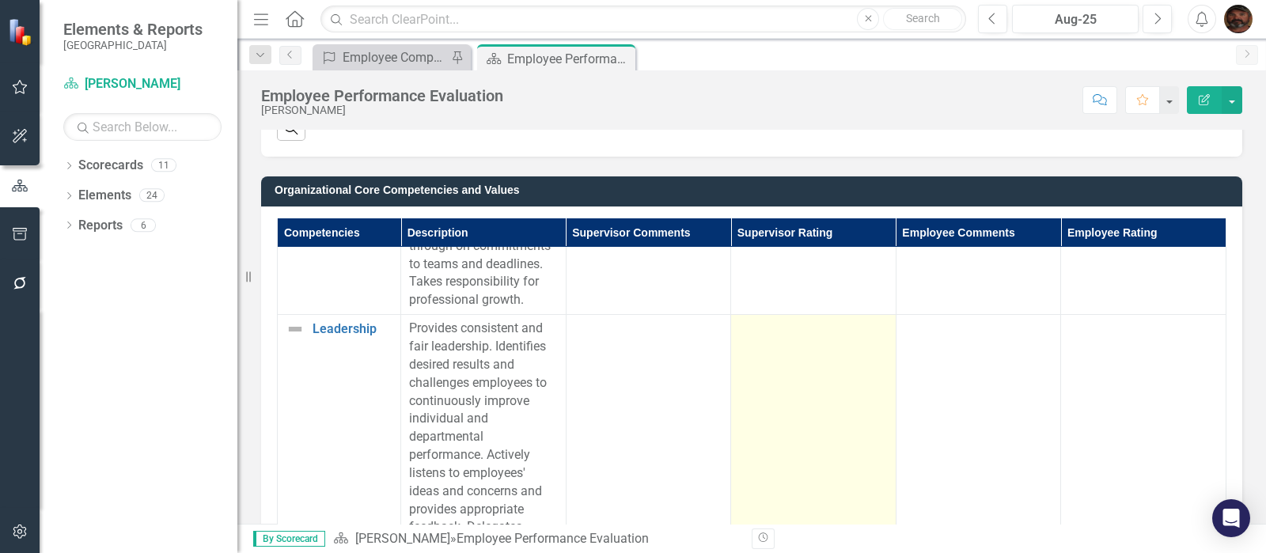
click at [785, 370] on td at bounding box center [813, 473] width 165 height 317
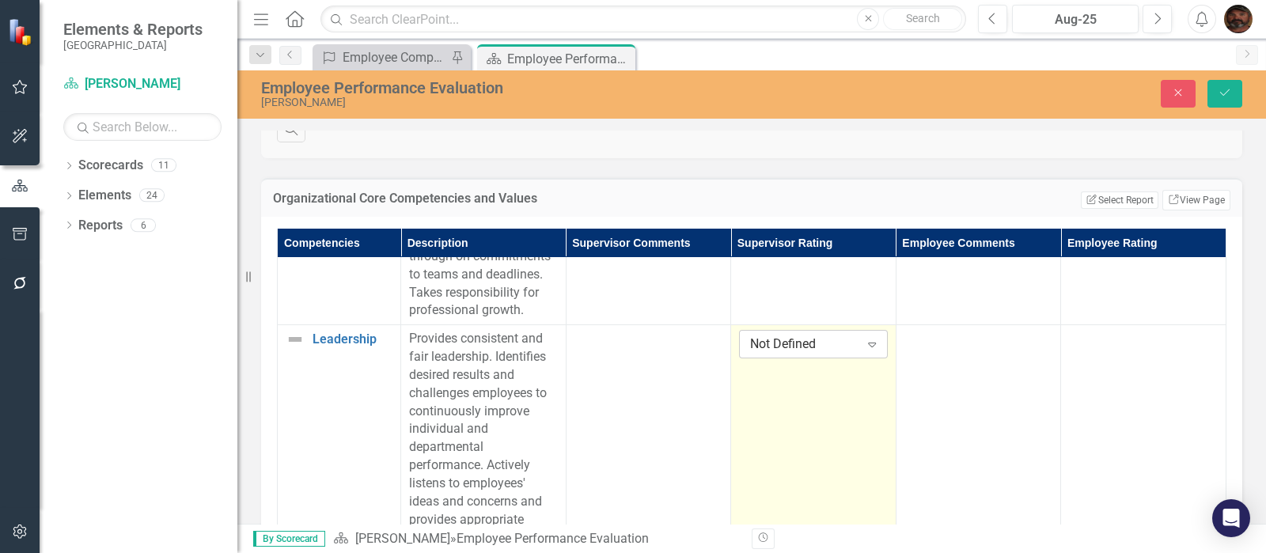
click at [825, 335] on div "Not Defined" at bounding box center [804, 344] width 109 height 18
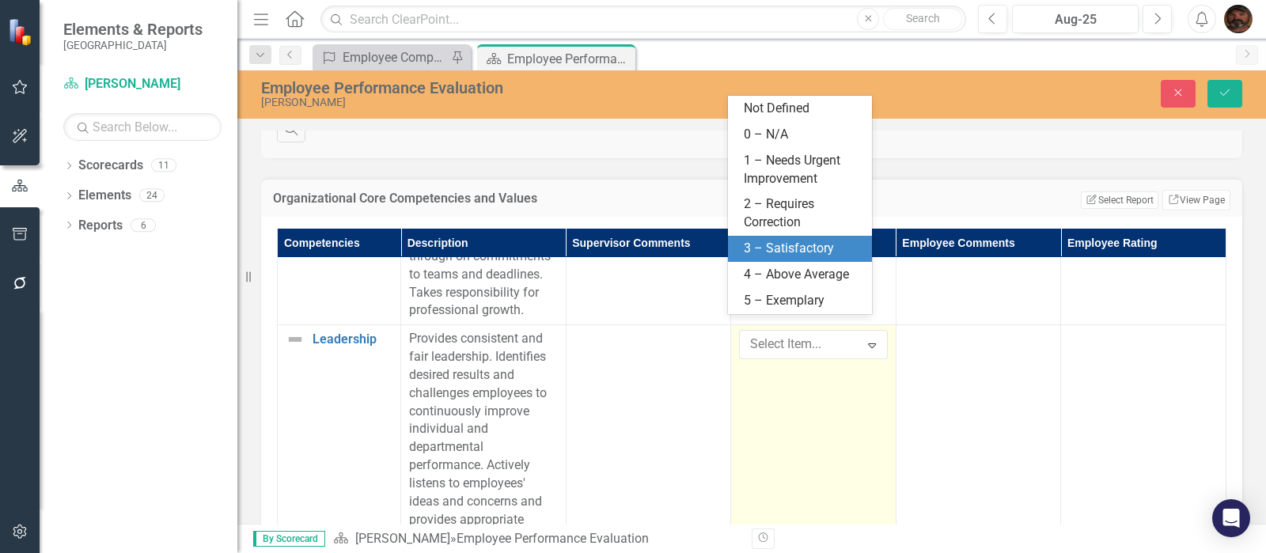
click at [820, 249] on div "3 – Satisfactory" at bounding box center [803, 249] width 119 height 18
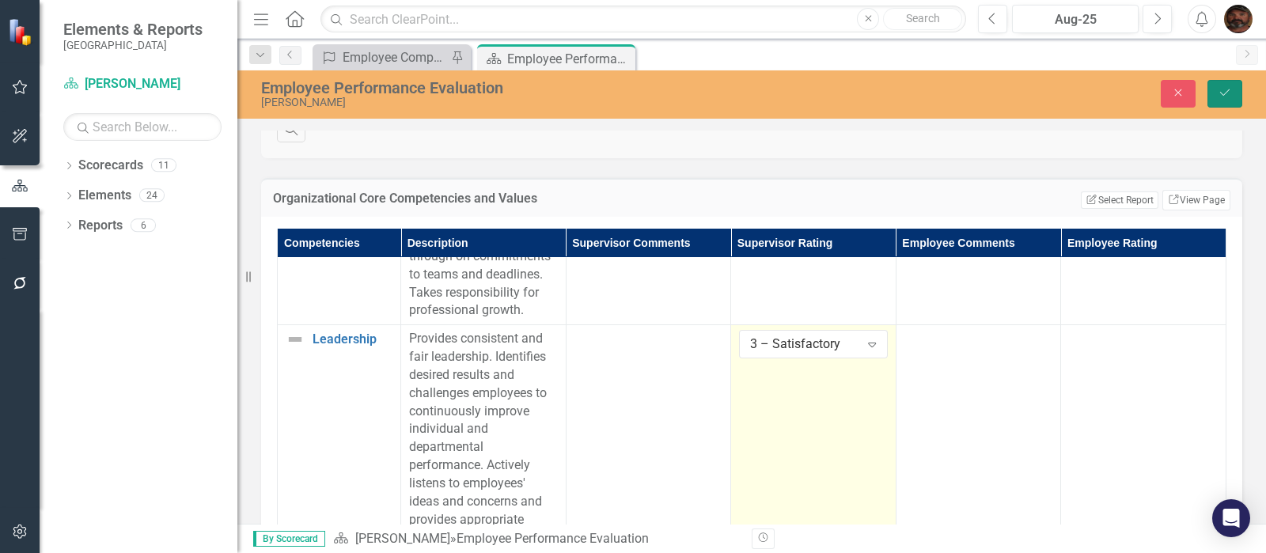
click at [1229, 85] on button "Save" at bounding box center [1224, 94] width 35 height 28
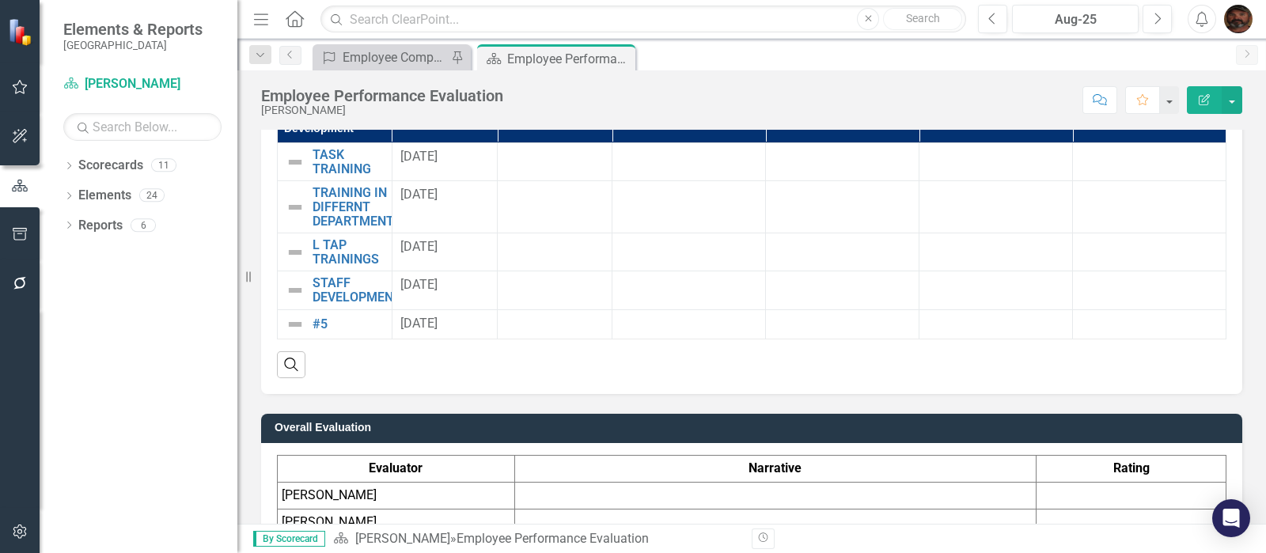
scroll to position [1911, 0]
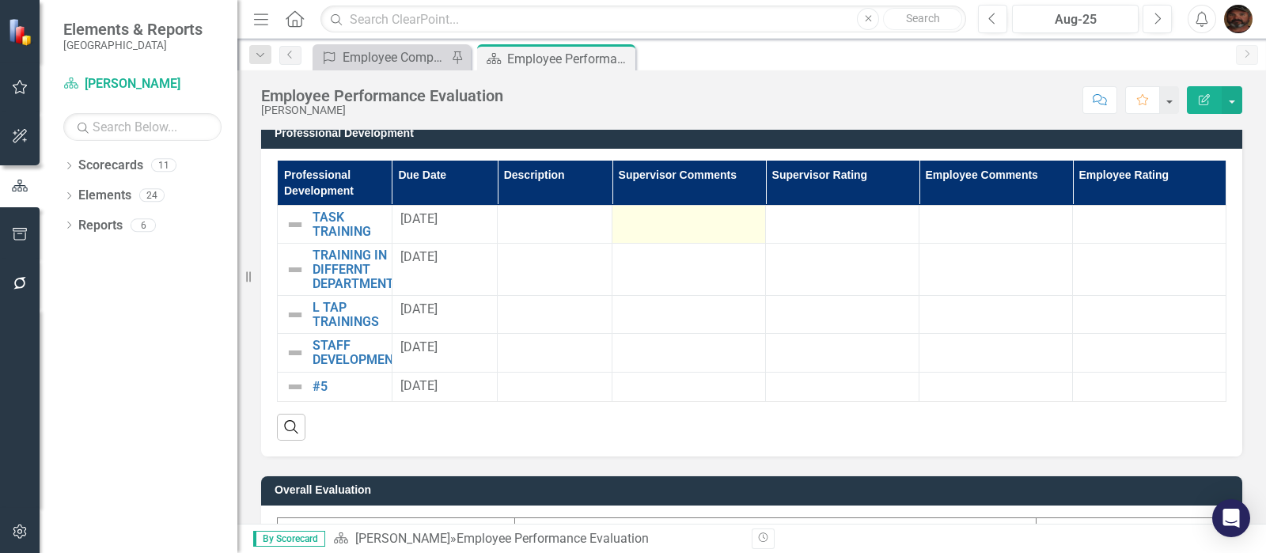
click at [707, 221] on div at bounding box center [688, 219] width 137 height 19
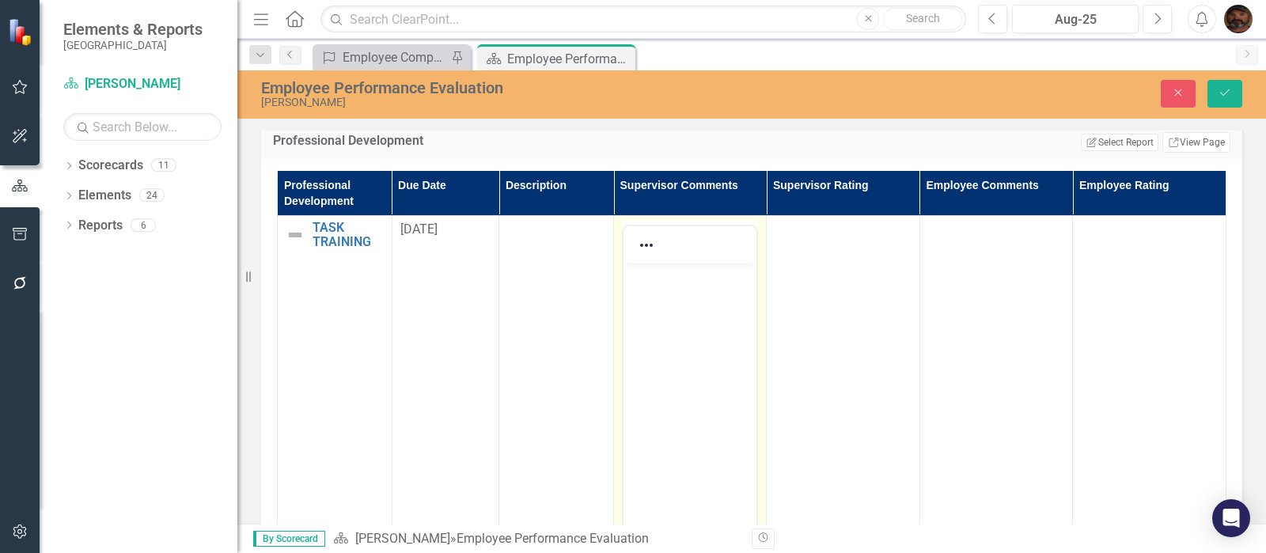
scroll to position [0, 0]
click at [695, 247] on div at bounding box center [689, 244] width 133 height 31
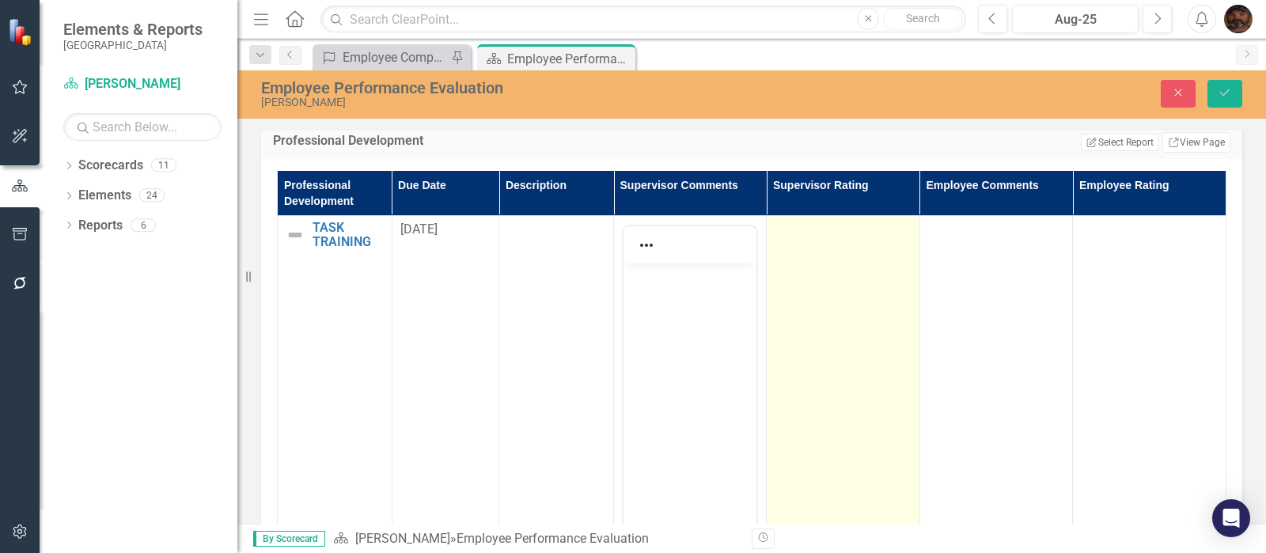
click at [897, 243] on td at bounding box center [843, 403] width 153 height 374
click at [844, 249] on td at bounding box center [843, 403] width 153 height 374
click at [845, 233] on div "Not Defined" at bounding box center [834, 235] width 97 height 18
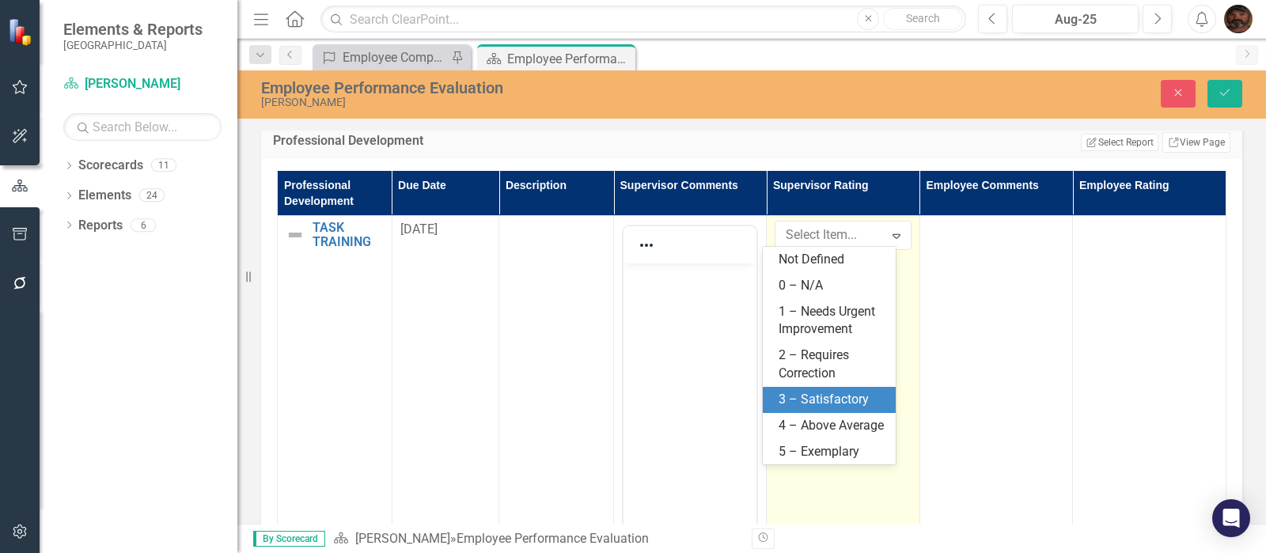
drag, startPoint x: 839, startPoint y: 393, endPoint x: 844, endPoint y: 381, distance: 13.8
click at [839, 393] on div "3 – Satisfactory" at bounding box center [832, 400] width 108 height 18
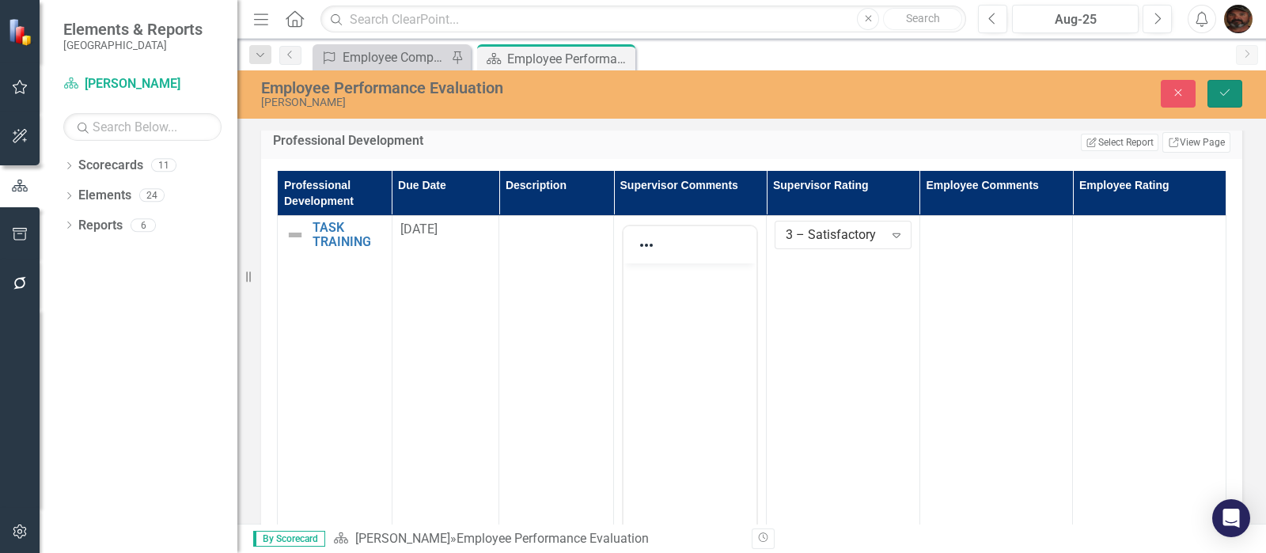
click at [1222, 93] on icon "submit" at bounding box center [1224, 92] width 9 height 6
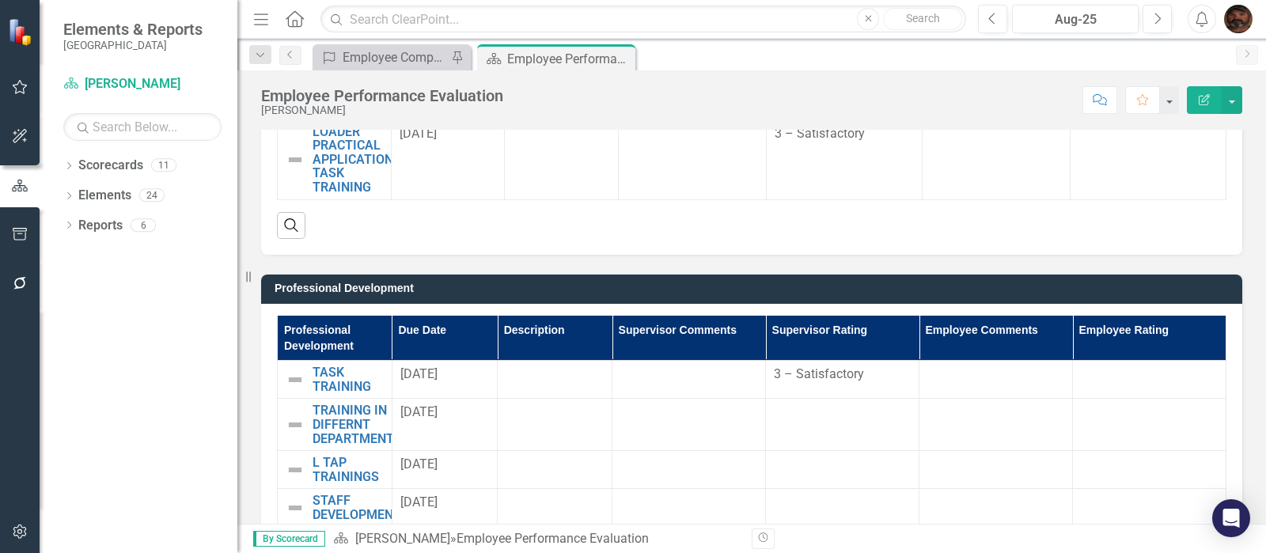
scroll to position [1780, 0]
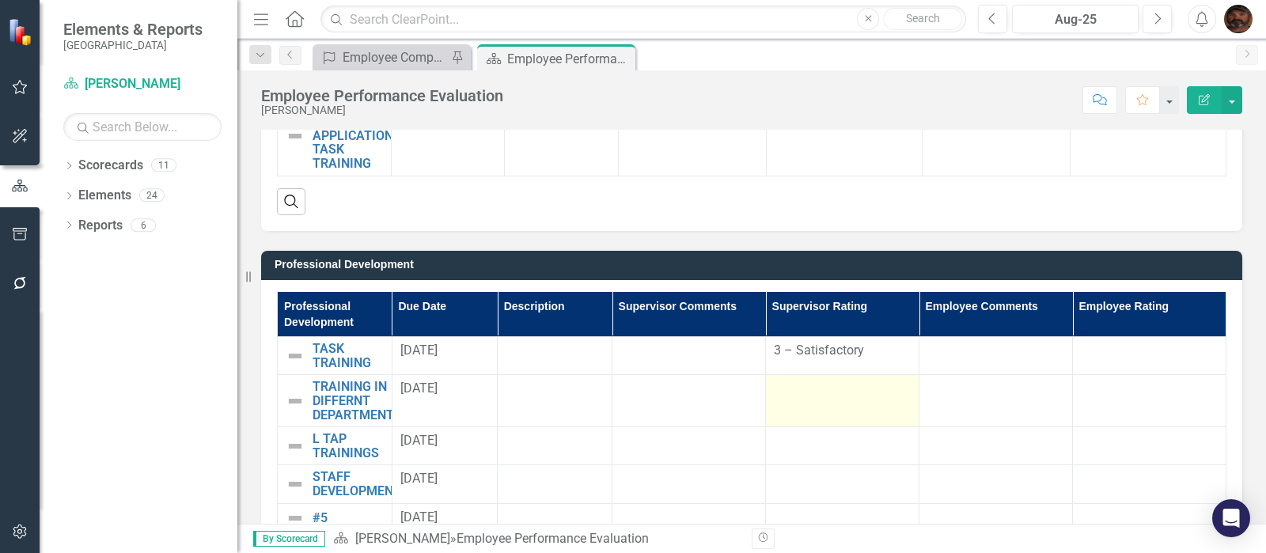
click at [812, 391] on div at bounding box center [842, 389] width 137 height 19
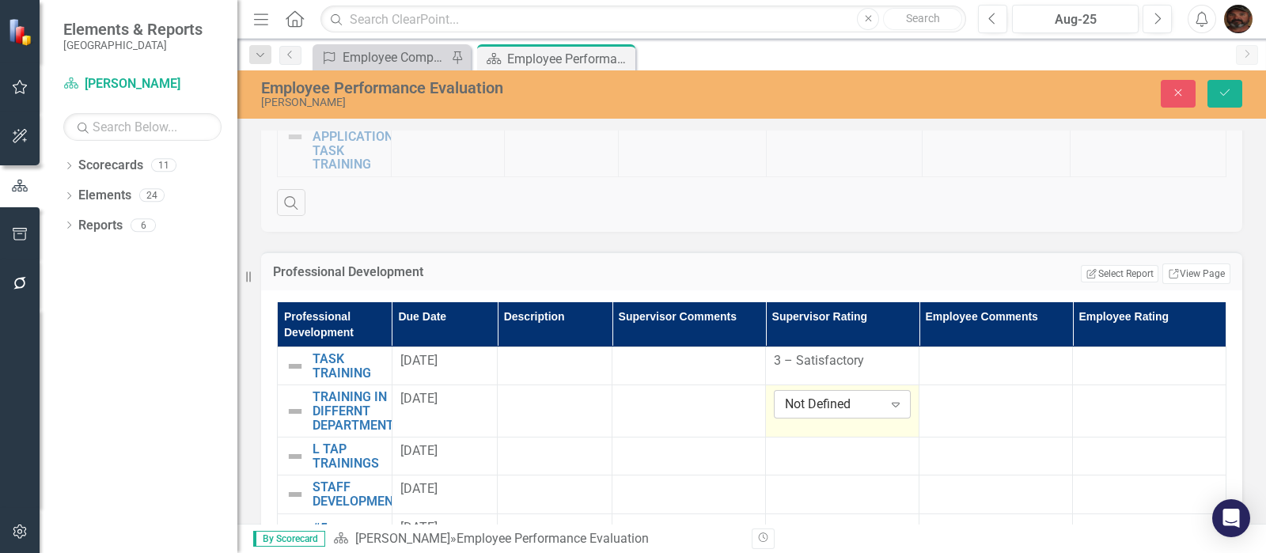
click at [881, 403] on div "Expand" at bounding box center [895, 404] width 28 height 25
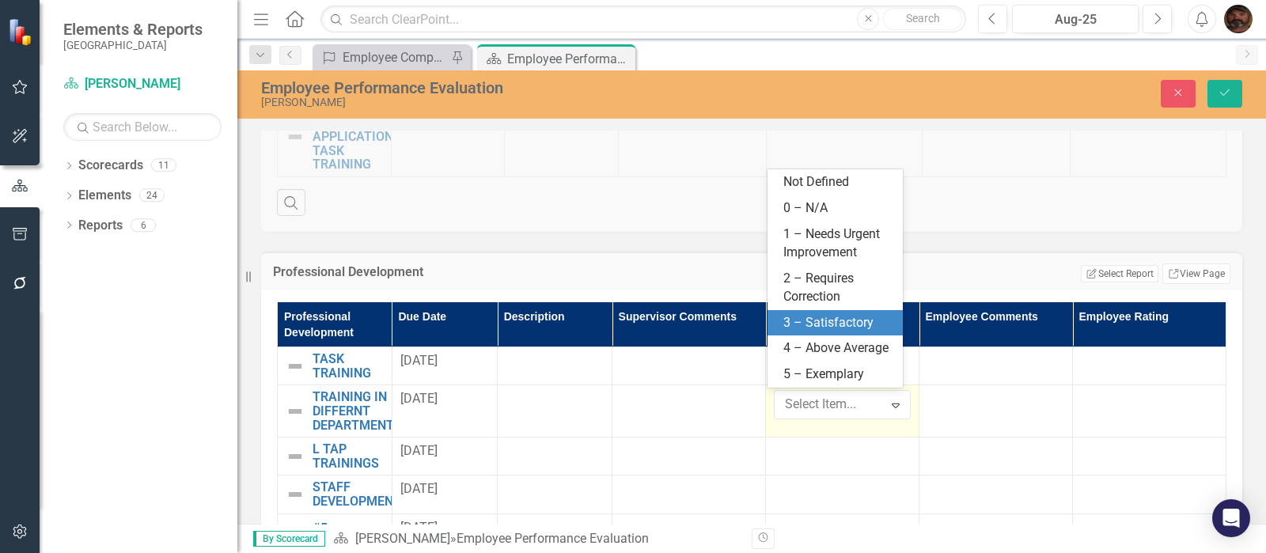
click at [832, 325] on div "3 – Satisfactory" at bounding box center [838, 323] width 110 height 18
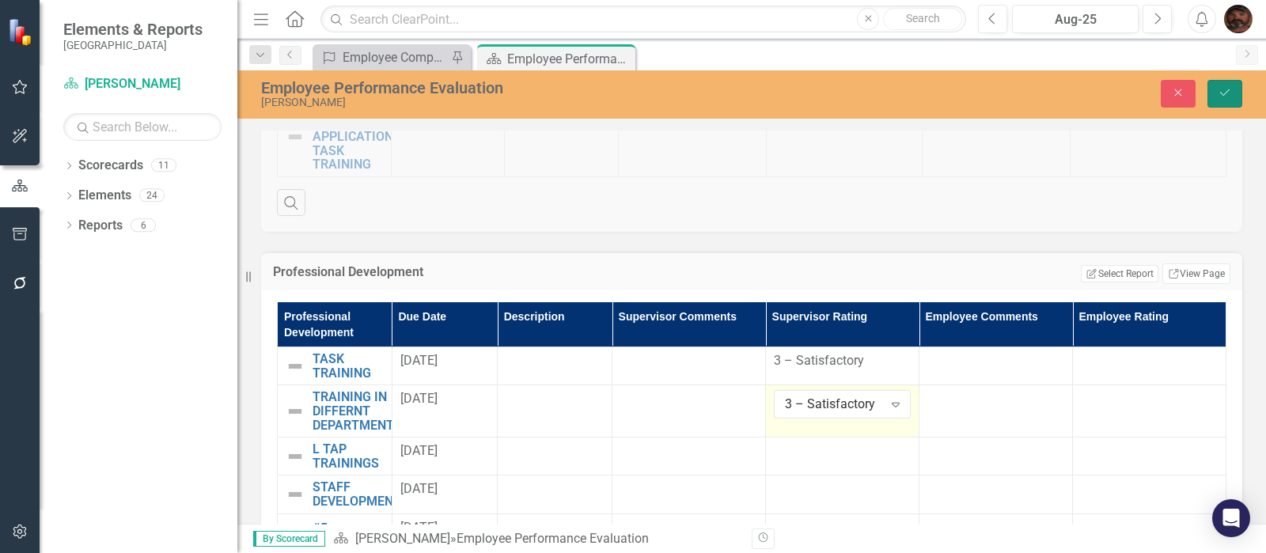
click at [1225, 89] on icon "Save" at bounding box center [1224, 92] width 14 height 11
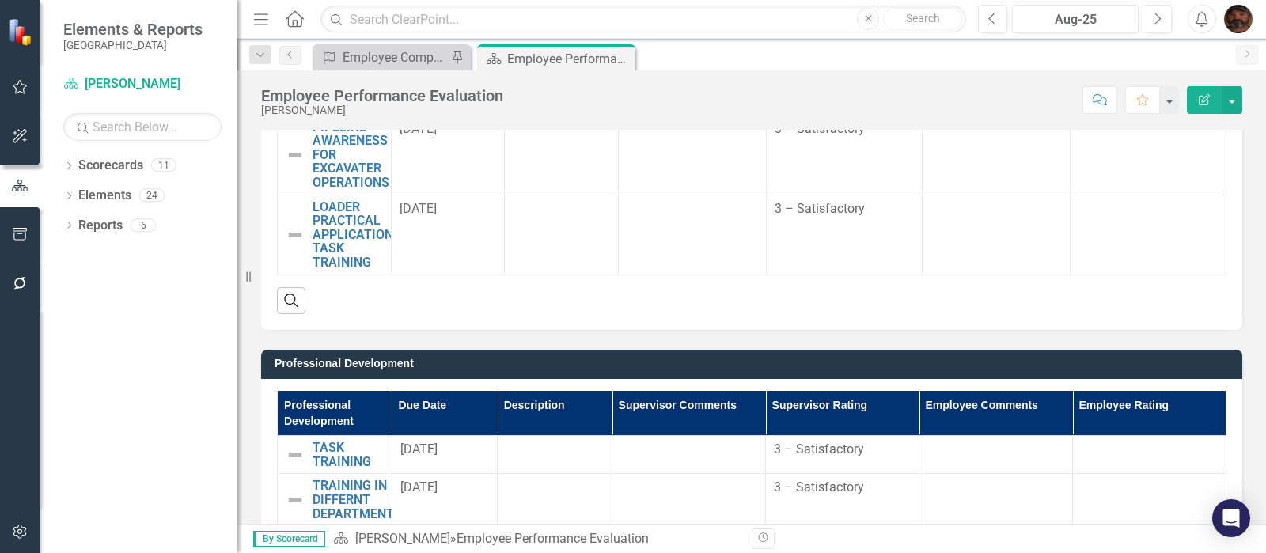
scroll to position [1879, 0]
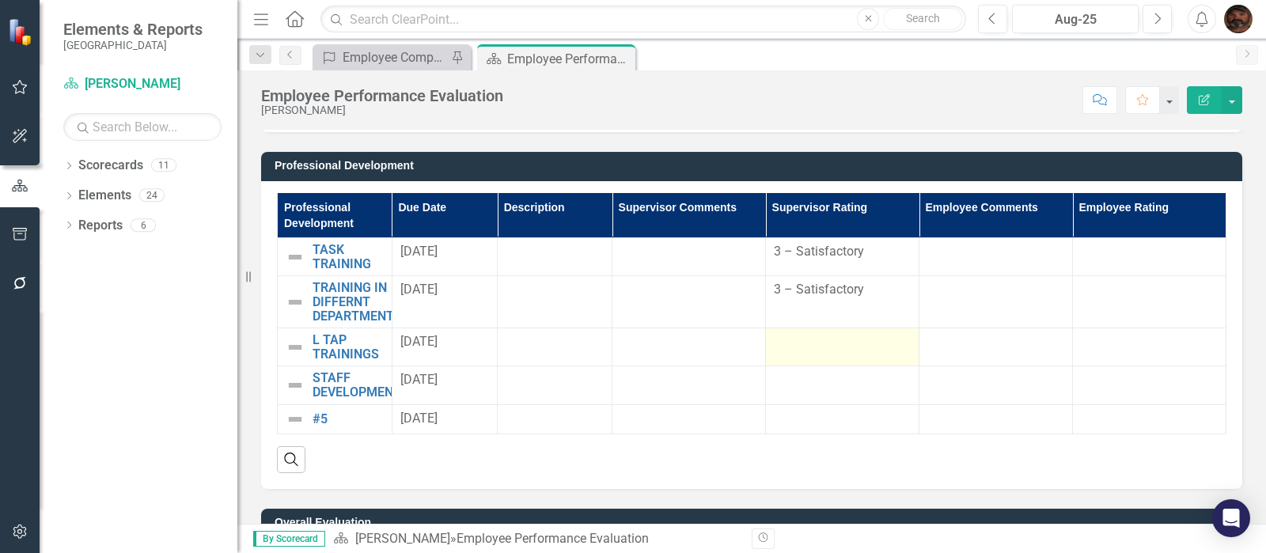
click at [837, 350] on td at bounding box center [842, 347] width 153 height 38
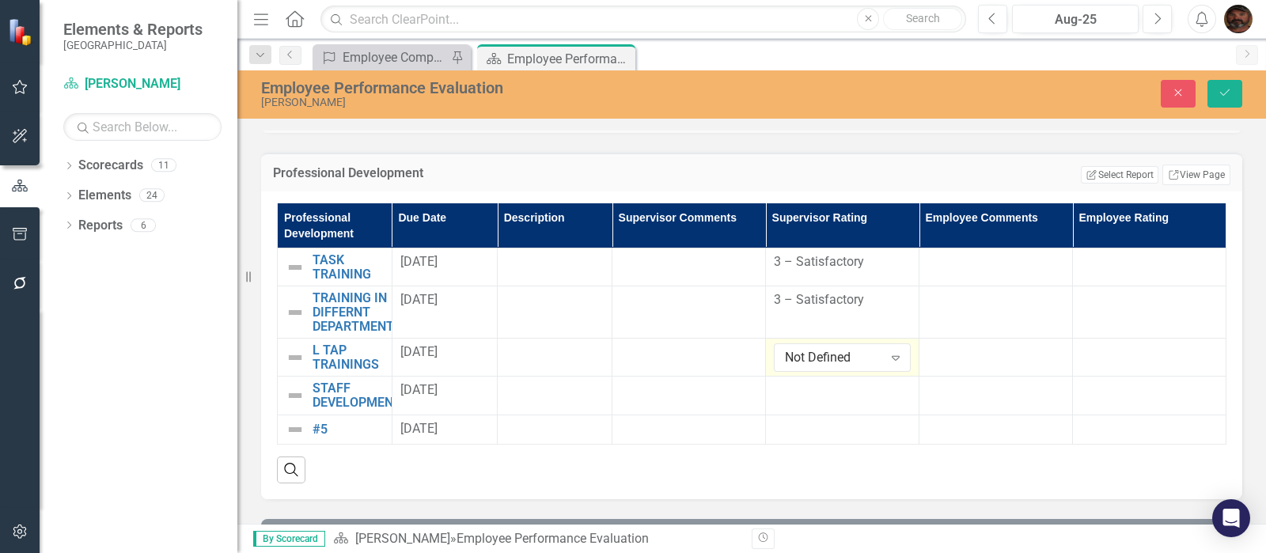
click at [837, 350] on div "Not Defined" at bounding box center [834, 358] width 98 height 18
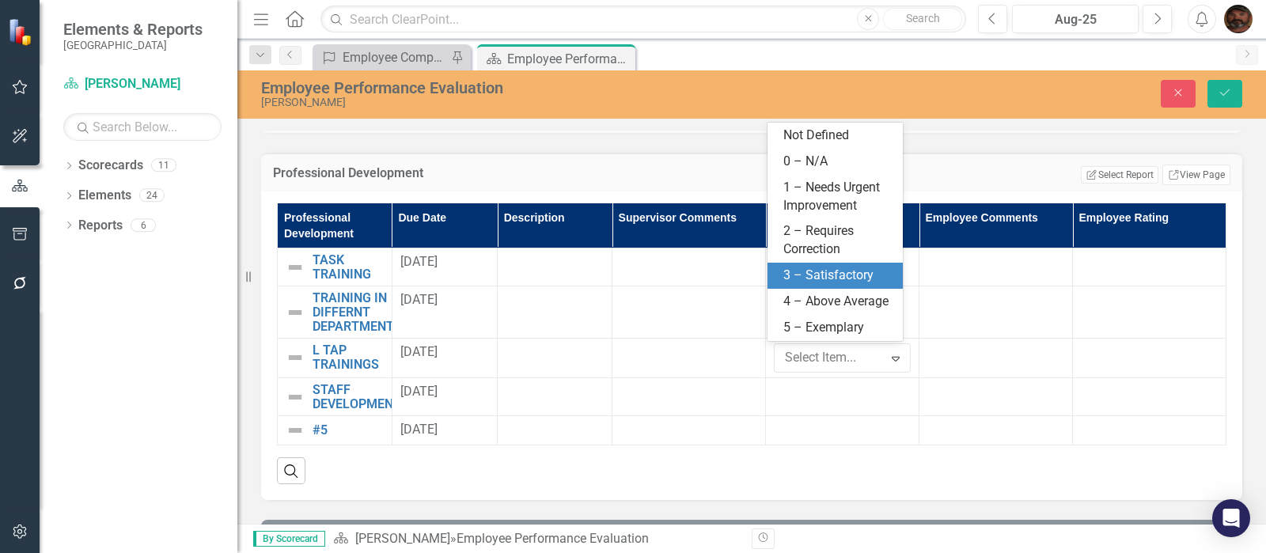
click at [828, 277] on div "3 – Satisfactory" at bounding box center [838, 276] width 110 height 18
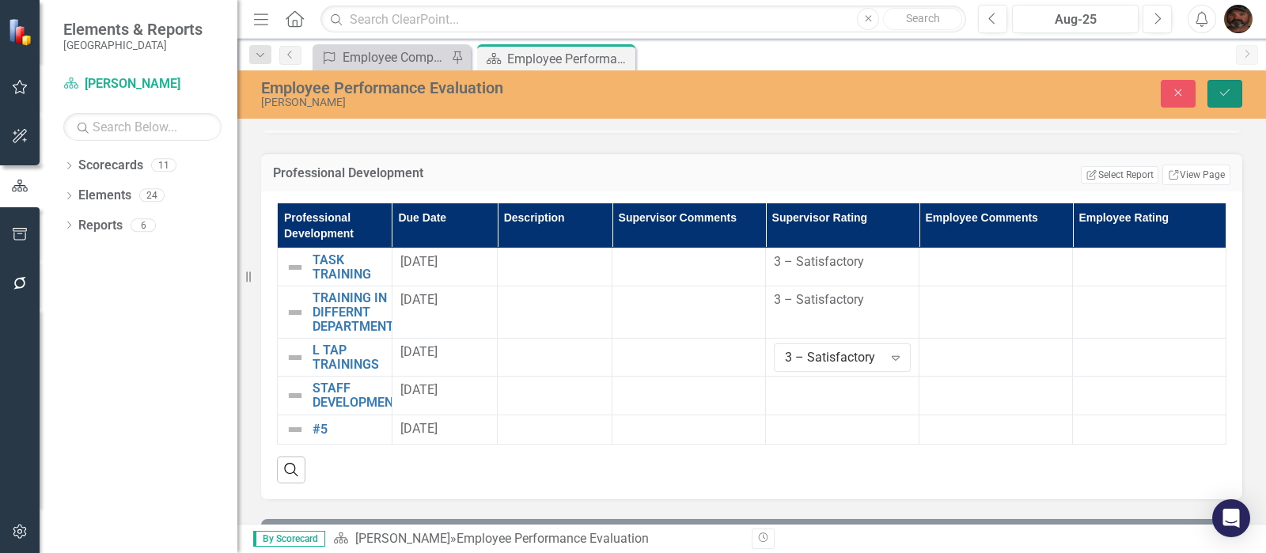
click at [1214, 95] on button "Save" at bounding box center [1224, 94] width 35 height 28
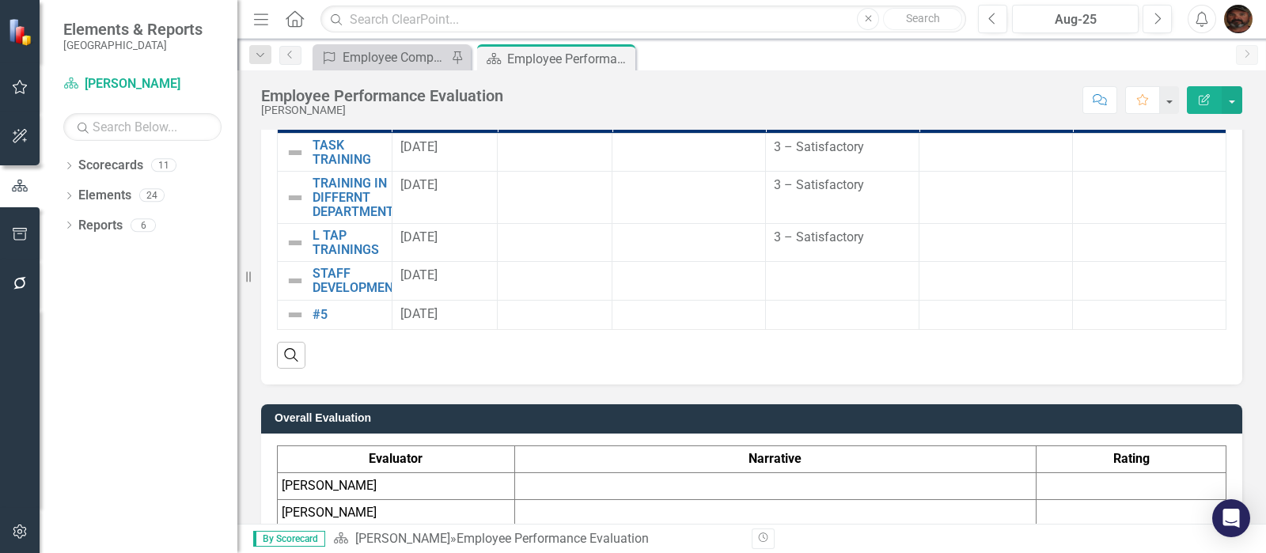
scroll to position [1910, 0]
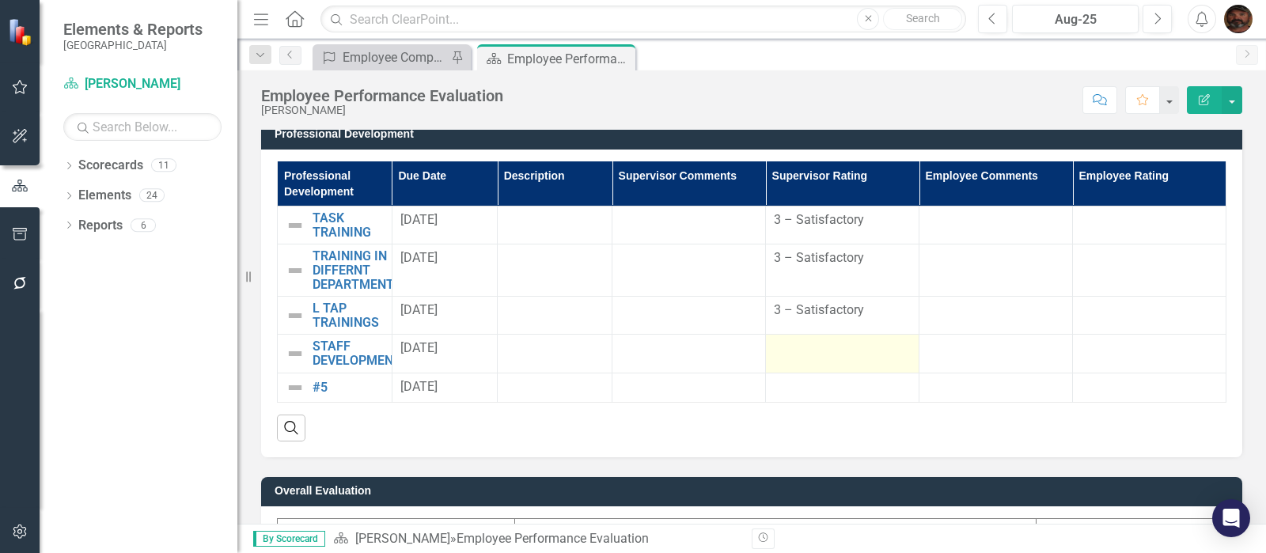
click at [829, 342] on div at bounding box center [842, 348] width 137 height 19
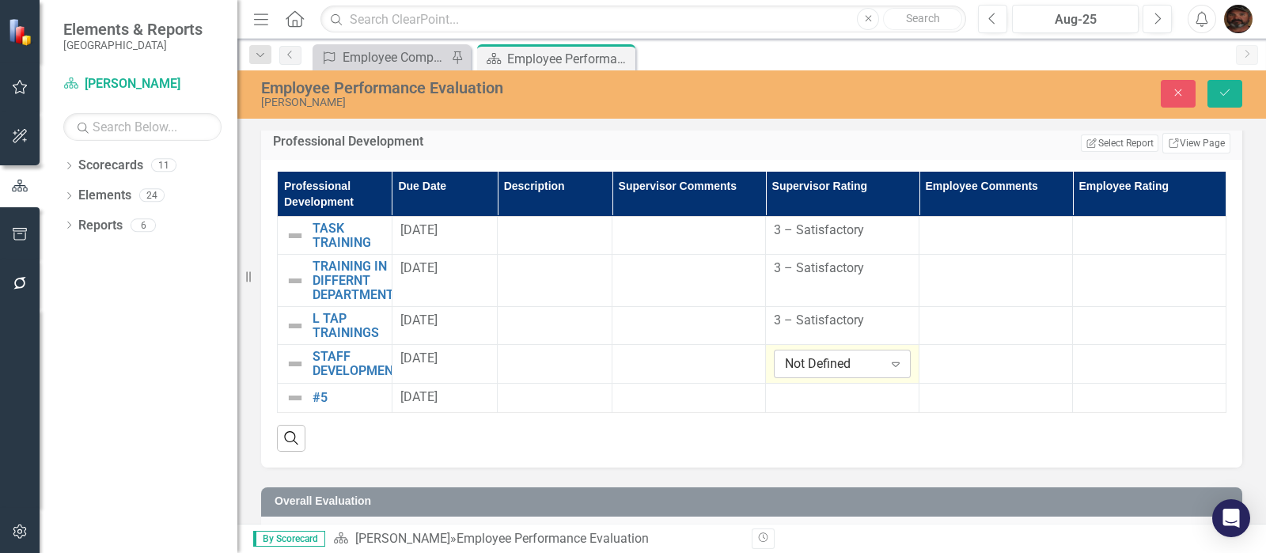
click at [837, 357] on div "Not Defined" at bounding box center [834, 364] width 98 height 18
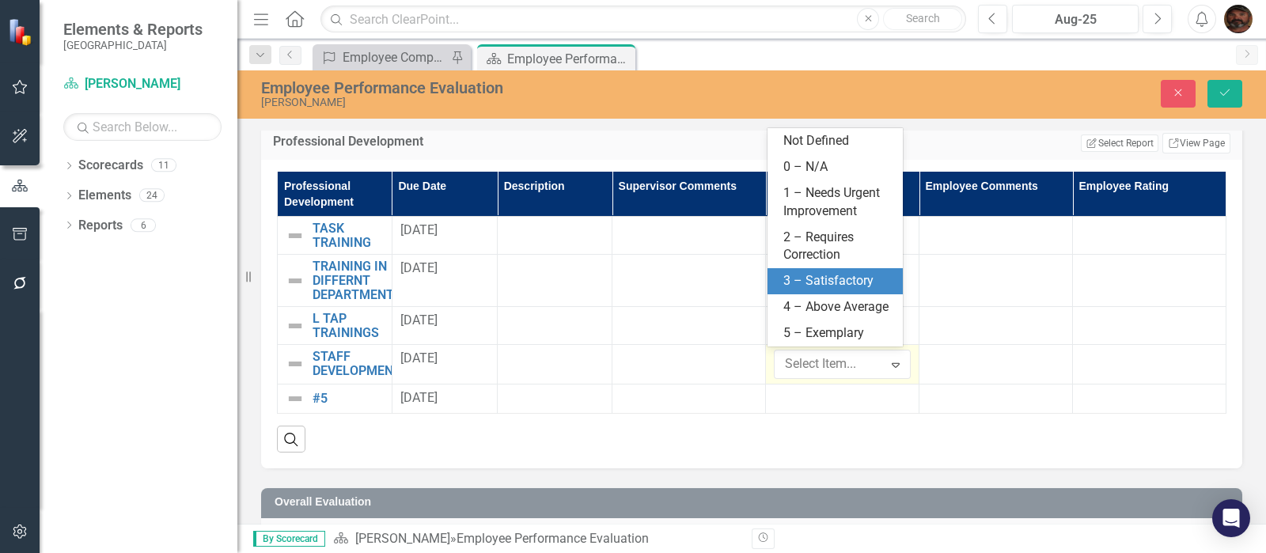
click at [823, 282] on div "3 – Satisfactory" at bounding box center [838, 281] width 110 height 18
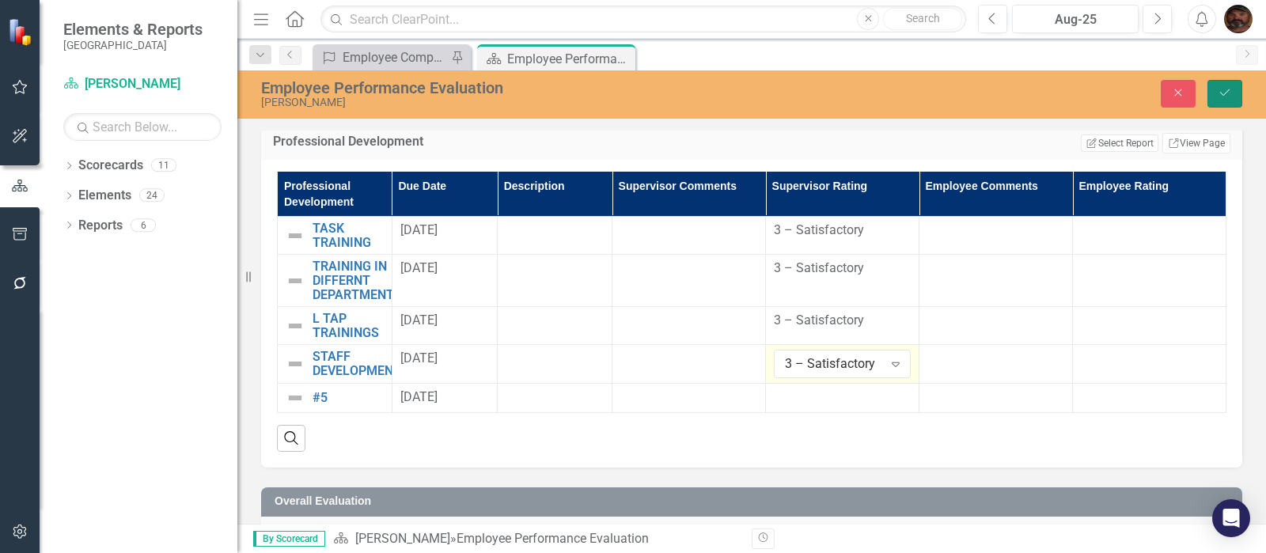
click at [1216, 97] on button "Save" at bounding box center [1224, 94] width 35 height 28
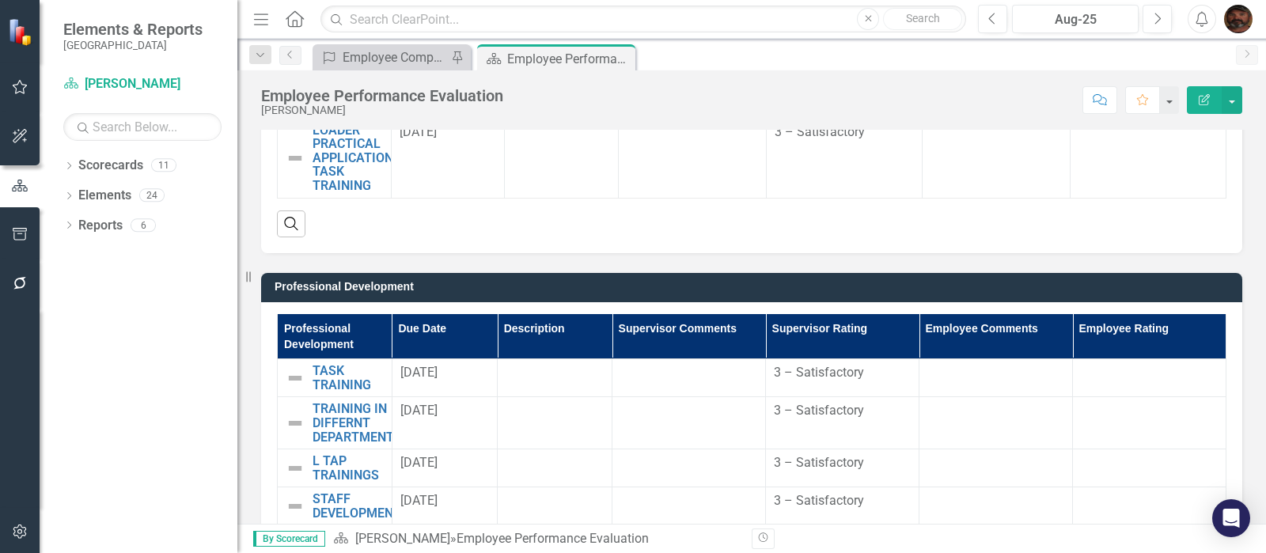
scroll to position [1879, 0]
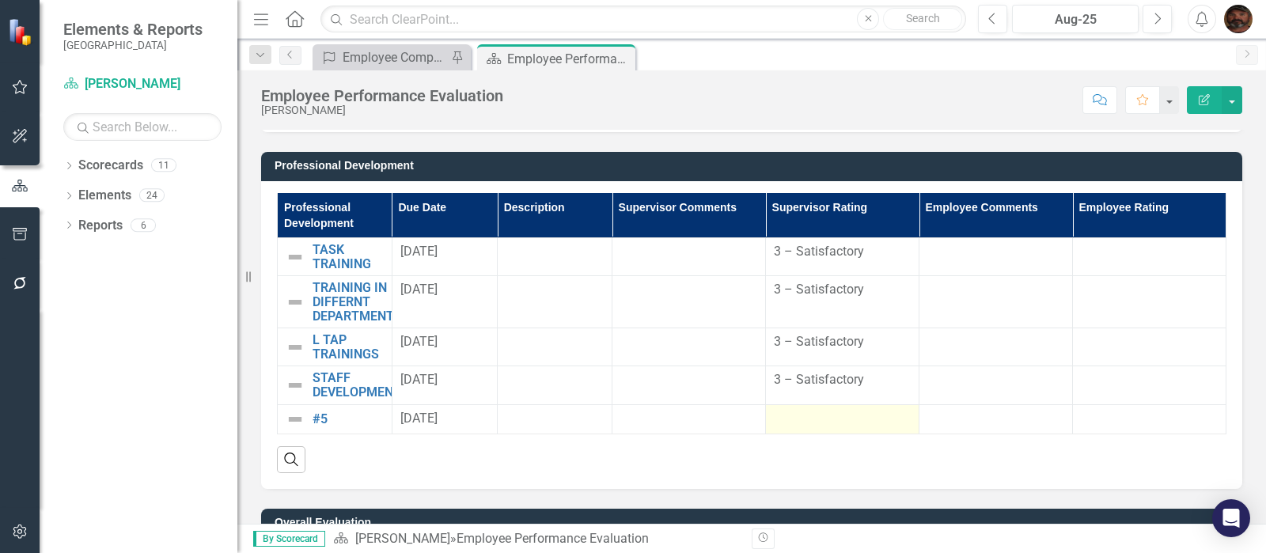
click at [813, 410] on div at bounding box center [842, 419] width 137 height 19
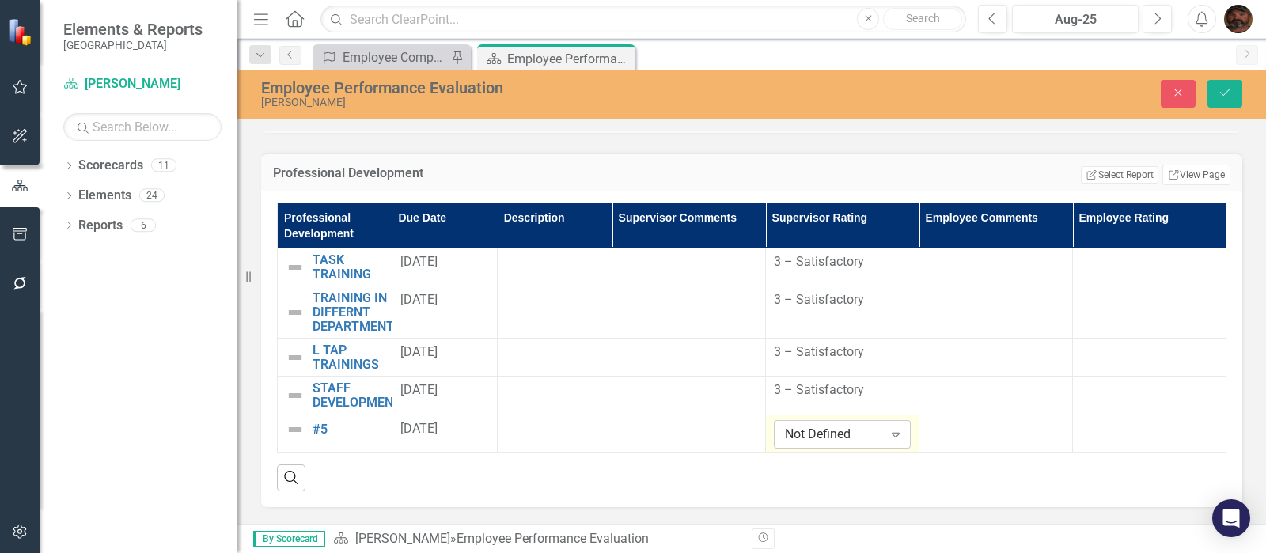
click at [845, 431] on div "Not Defined" at bounding box center [834, 434] width 98 height 18
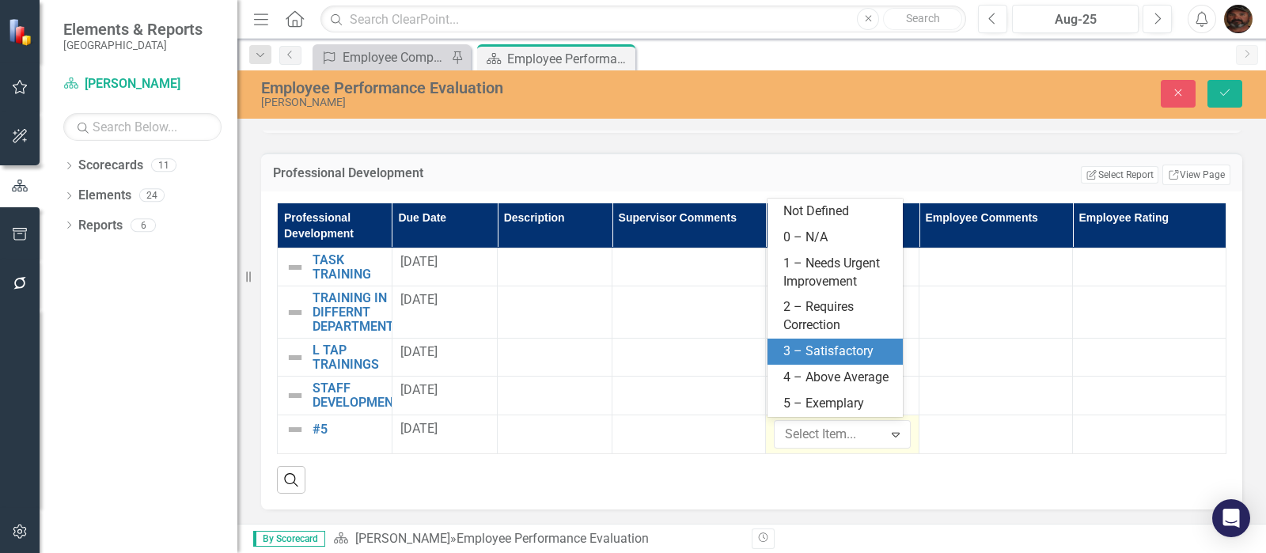
click at [817, 349] on div "3 – Satisfactory" at bounding box center [838, 352] width 110 height 18
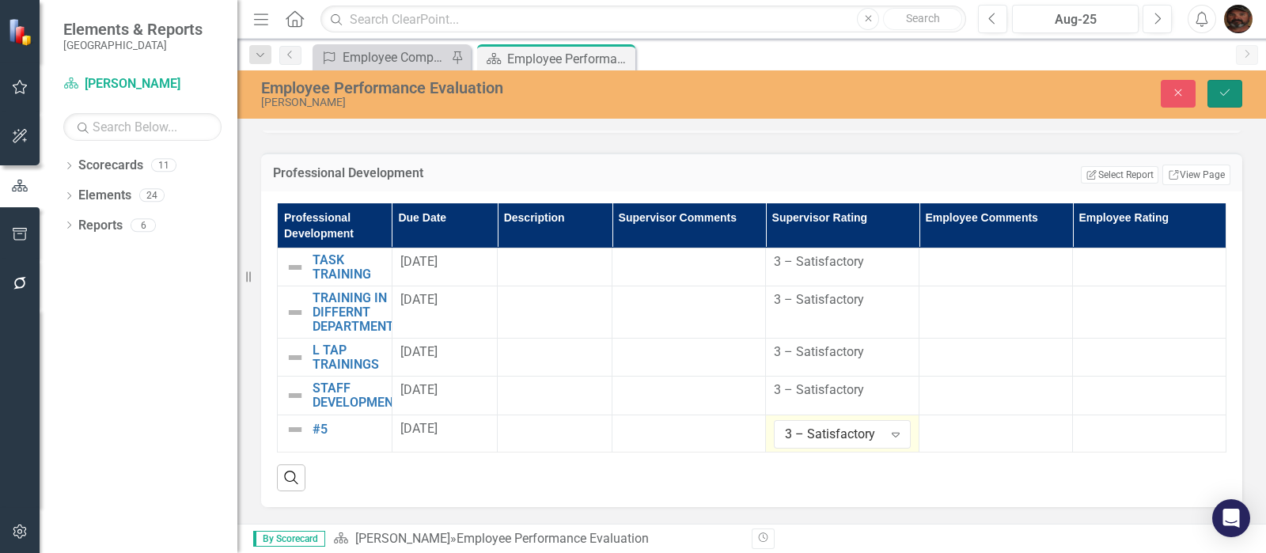
click at [1229, 89] on icon "Save" at bounding box center [1224, 92] width 14 height 11
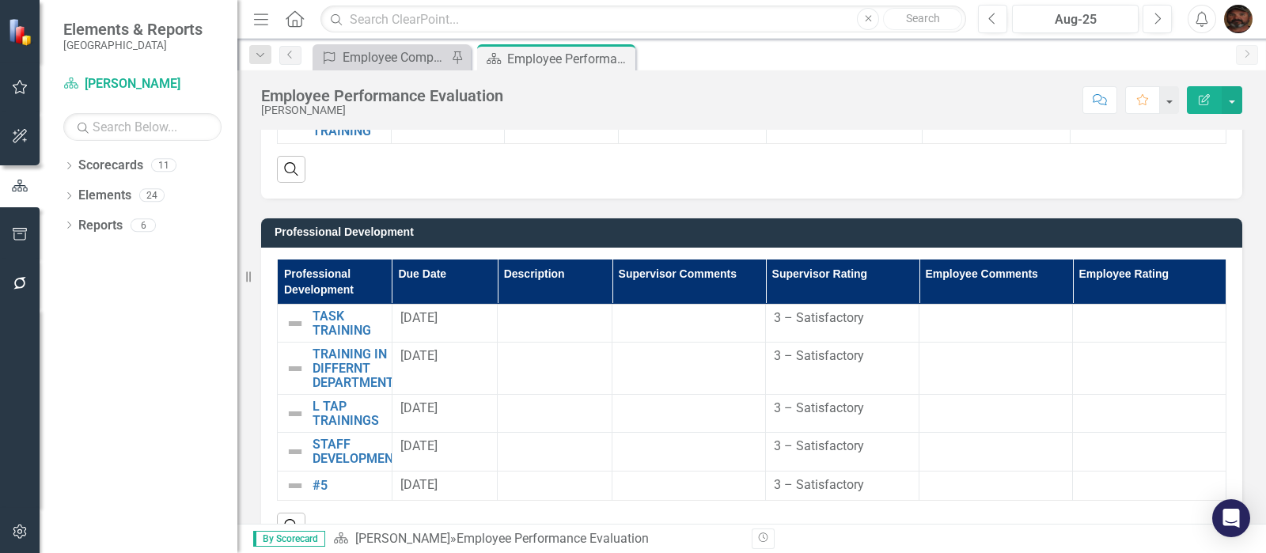
scroll to position [2108, 0]
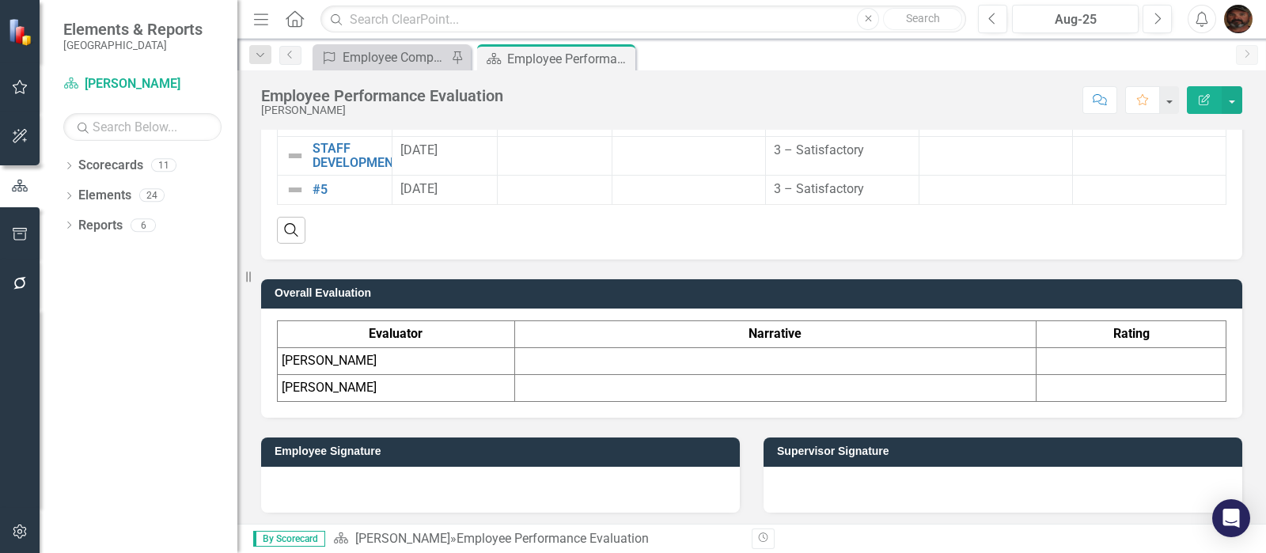
click at [601, 349] on td at bounding box center [774, 360] width 521 height 27
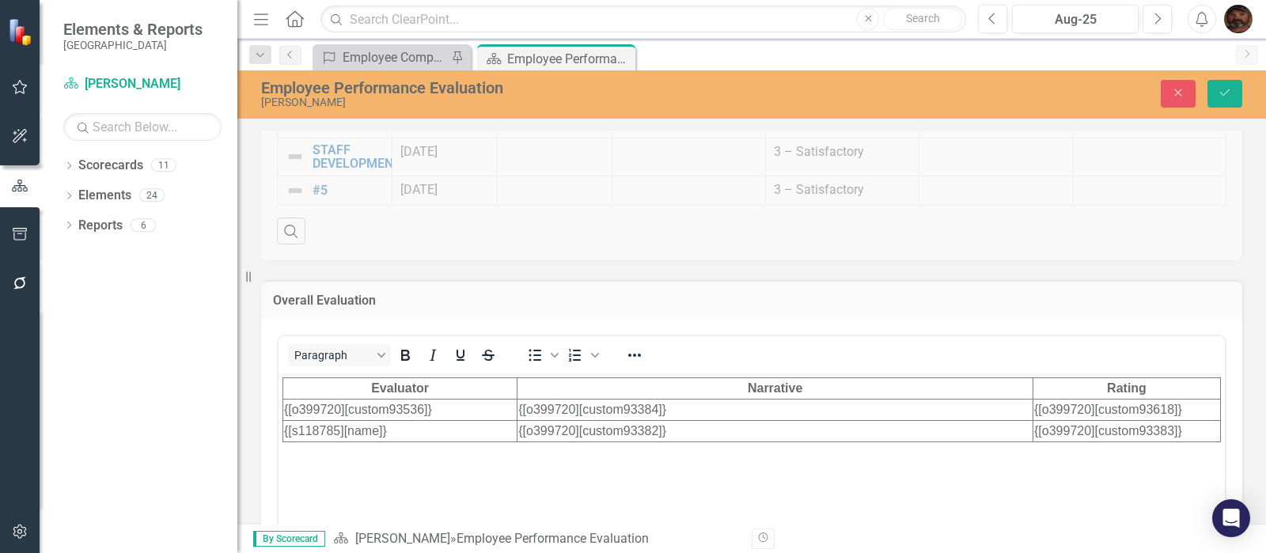
scroll to position [0, 0]
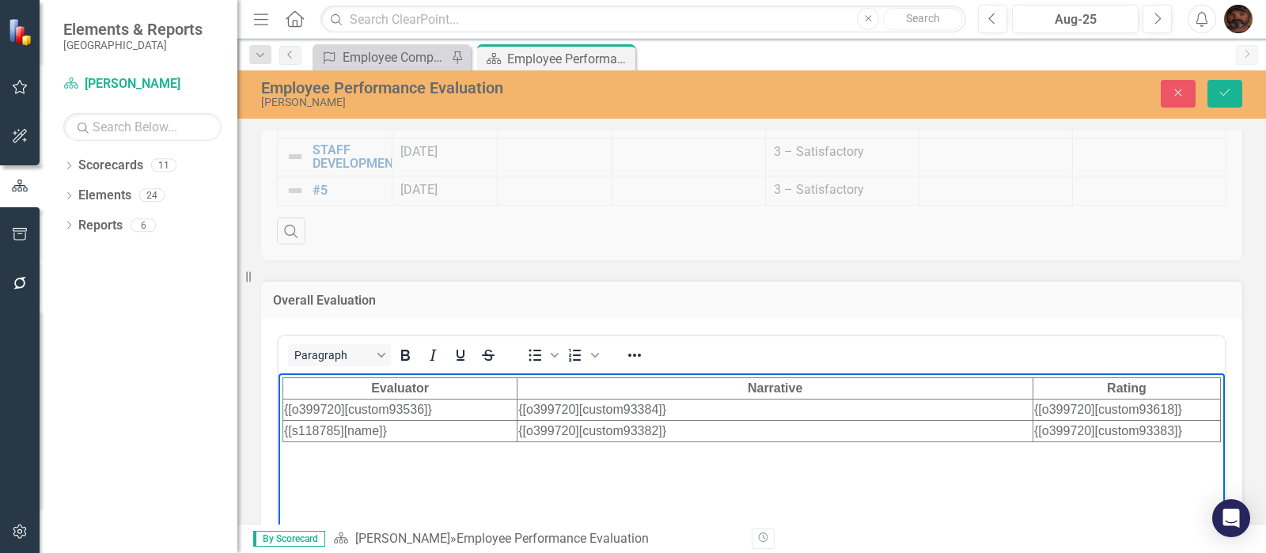
click at [314, 476] on body "Evaluator Narrative Rating {[o399720][custom93536]} {[o399720][custom93384]} {[…" at bounding box center [751, 491] width 946 height 237
click at [569, 497] on body "Evaluator Narrative Rating {[o399720][custom93536]} {[o399720][custom93384]} {[…" at bounding box center [751, 491] width 946 height 237
click at [334, 487] on body "Evaluator Narrative Rating {[o399720][custom93536]} {[o399720][custom93384]} {[…" at bounding box center [751, 491] width 946 height 237
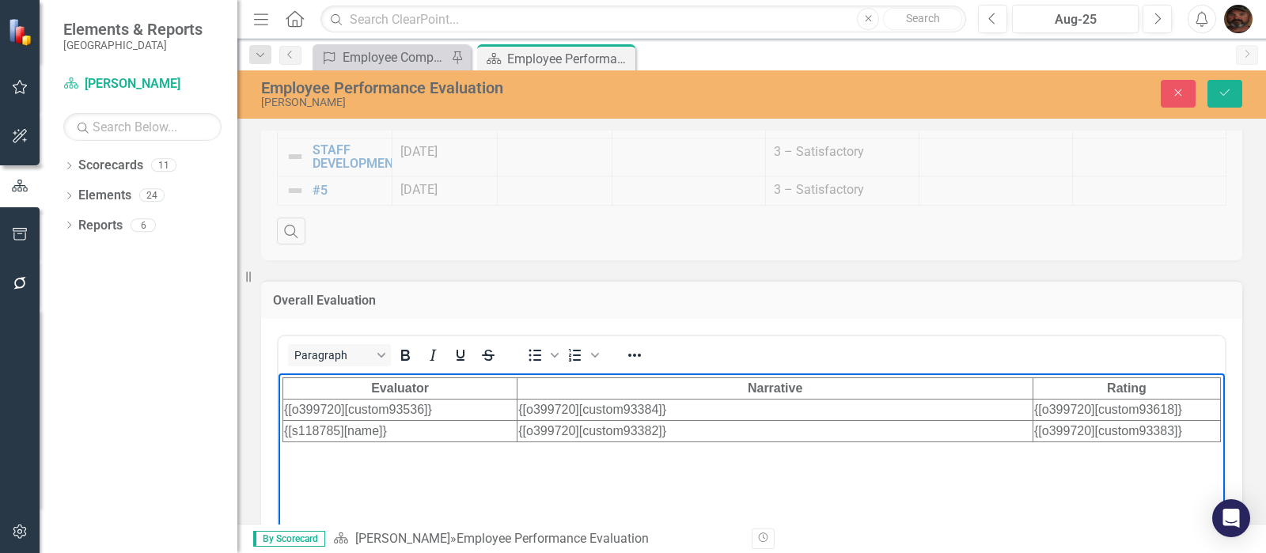
click at [331, 486] on body "Evaluator Narrative Rating {[o399720][custom93536]} {[o399720][custom93384]} {[…" at bounding box center [751, 491] width 946 height 237
drag, startPoint x: 330, startPoint y: 485, endPoint x: 1009, endPoint y: 514, distance: 679.4
click at [1009, 514] on body "Evaluator Narrative Rating {[o399720][custom93536]} {[o399720][custom93384]} {[…" at bounding box center [751, 491] width 946 height 237
click at [121, 85] on link "Scorecard [PERSON_NAME]" at bounding box center [142, 84] width 158 height 18
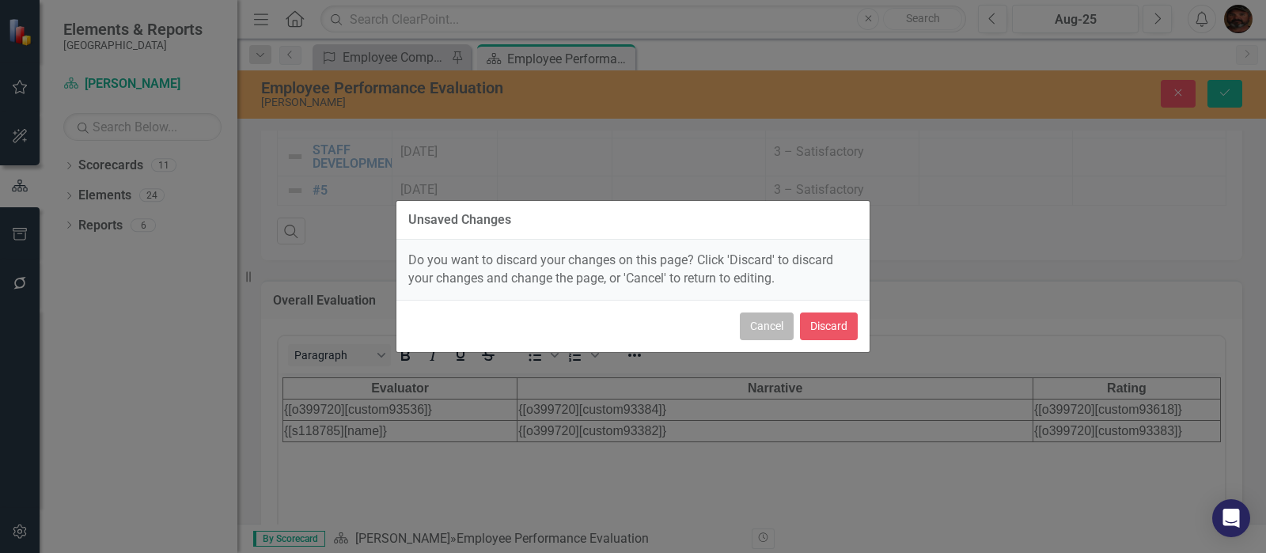
click at [763, 328] on button "Cancel" at bounding box center [767, 326] width 54 height 28
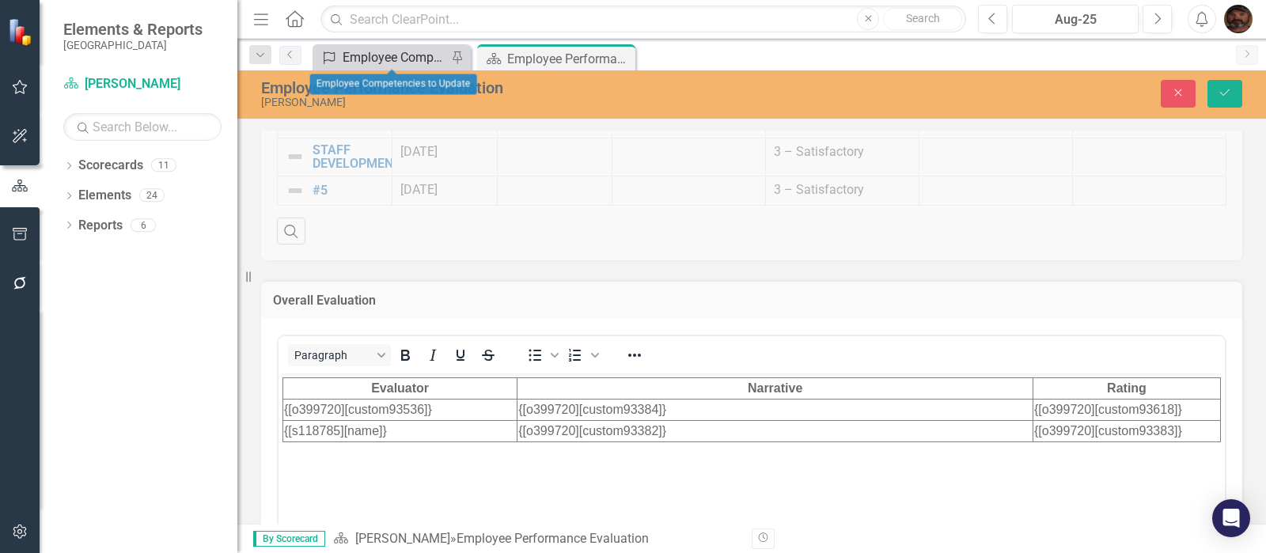
click at [429, 48] on div "Employee Competencies to Update" at bounding box center [395, 57] width 104 height 20
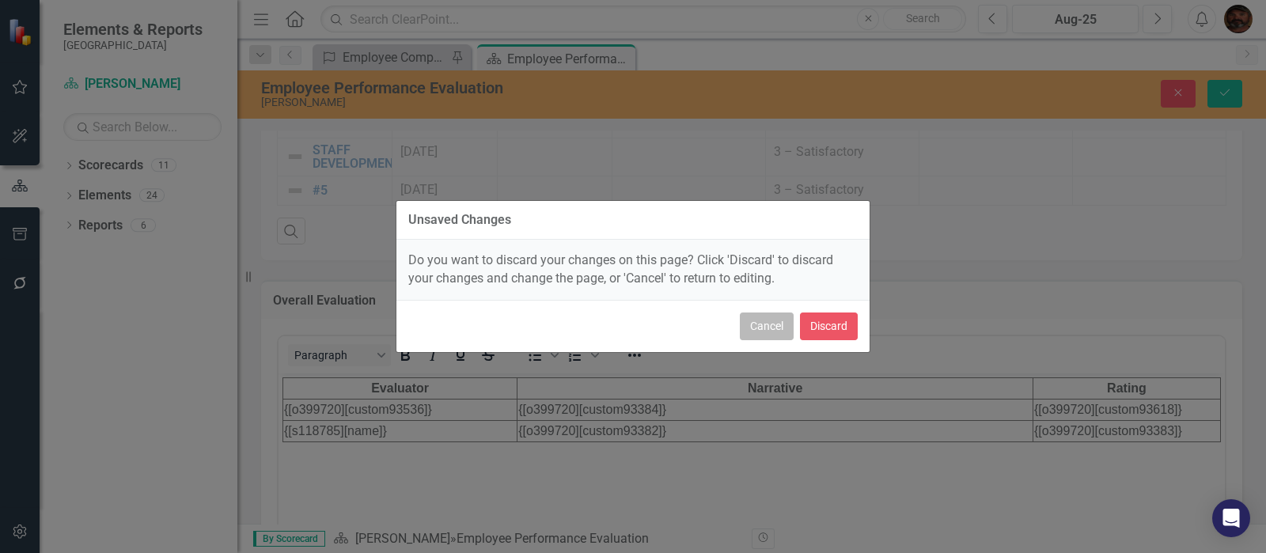
click at [755, 329] on button "Cancel" at bounding box center [767, 326] width 54 height 28
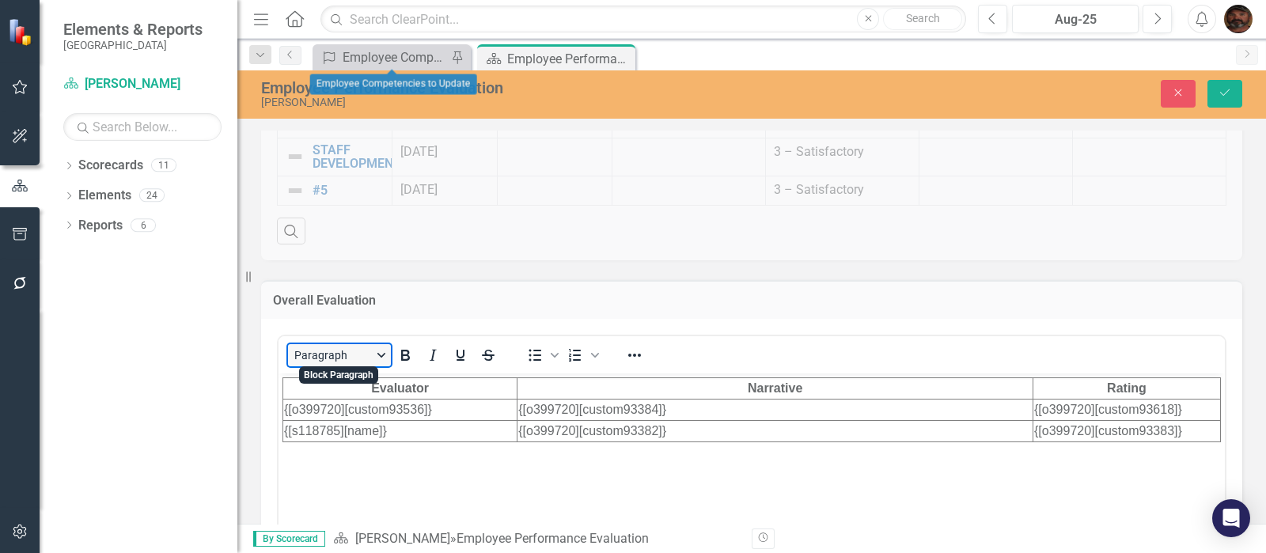
click at [377, 350] on button "Paragraph" at bounding box center [339, 355] width 103 height 22
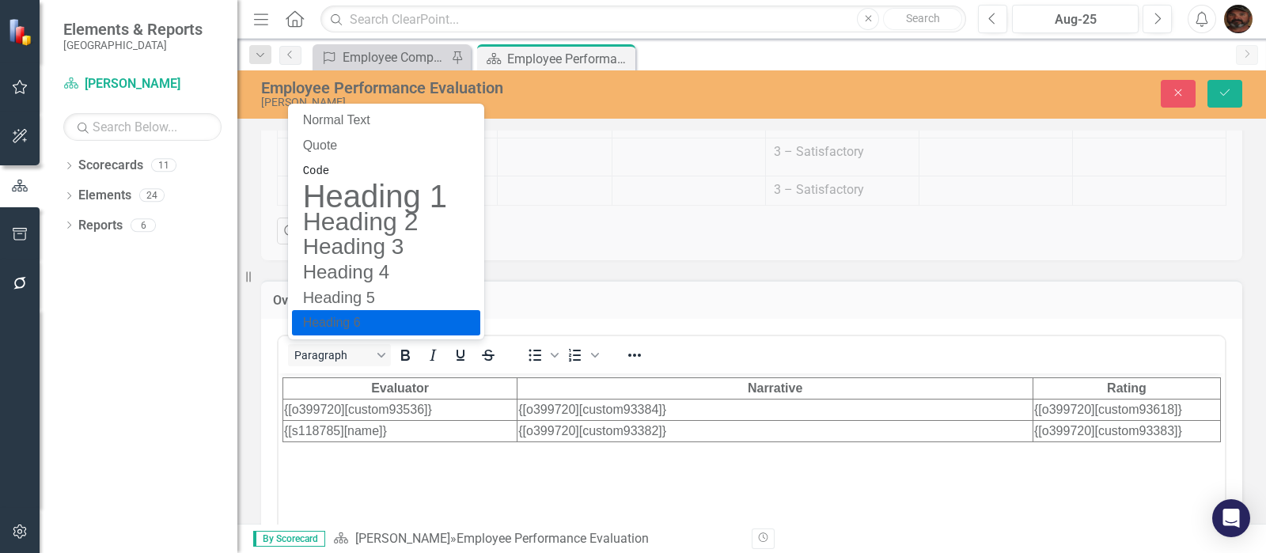
click at [587, 255] on div "Professional Development Professional Development Due Date Description Supervis…" at bounding box center [751, 81] width 1005 height 357
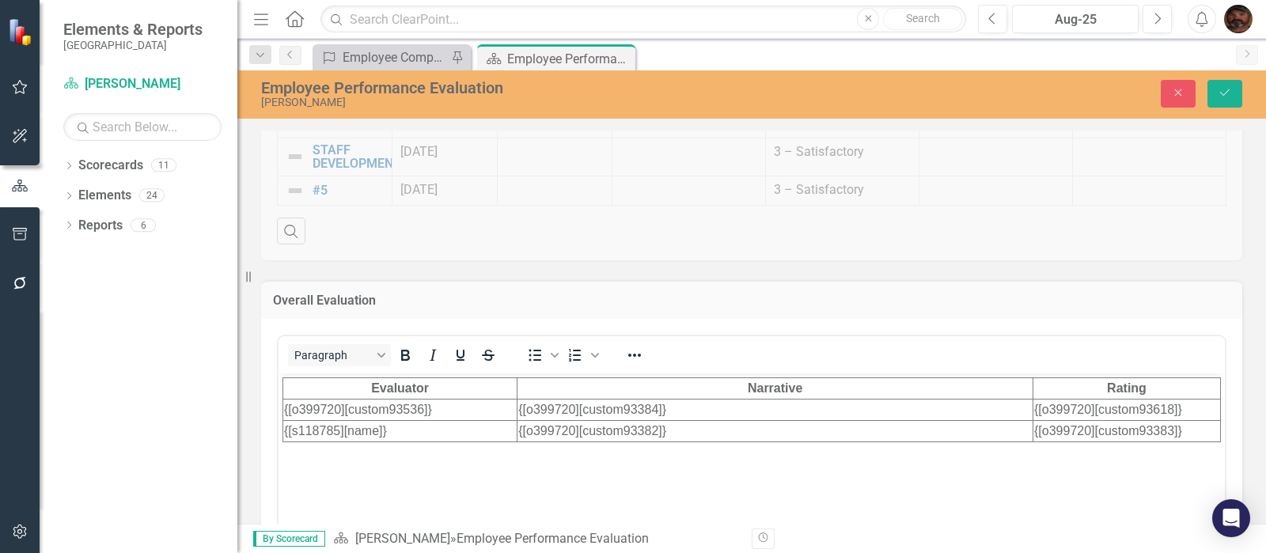
click at [744, 406] on td "{[o399720][custom93384]}" at bounding box center [775, 409] width 516 height 21
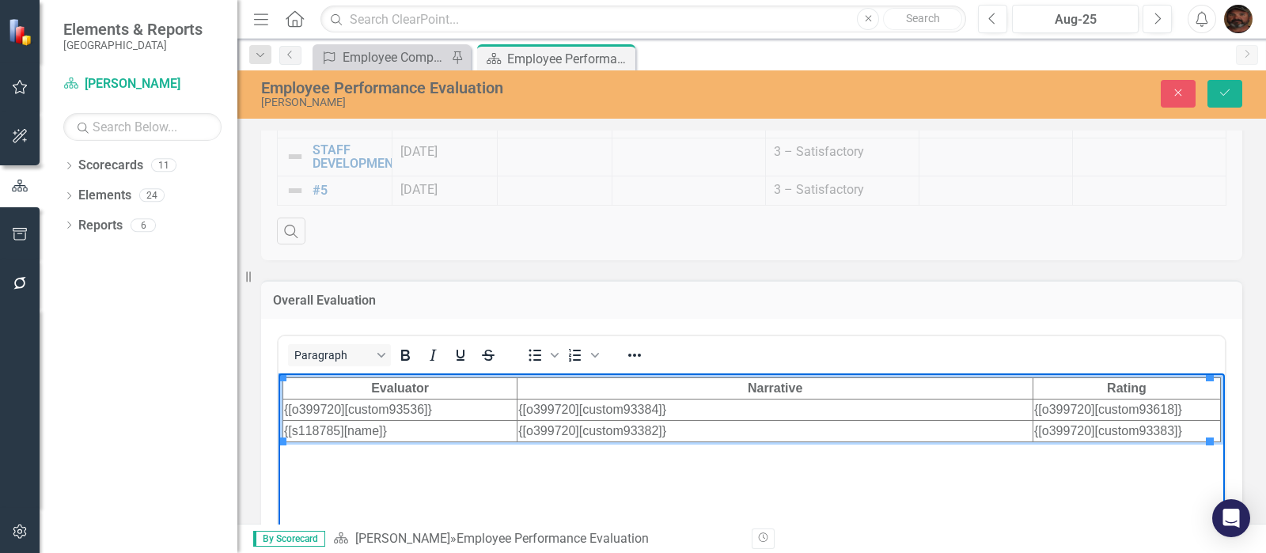
click at [561, 474] on body "Evaluator Narrative Rating {[o399720][custom93536]} {[o399720][custom93384]} {[…" at bounding box center [751, 491] width 946 height 237
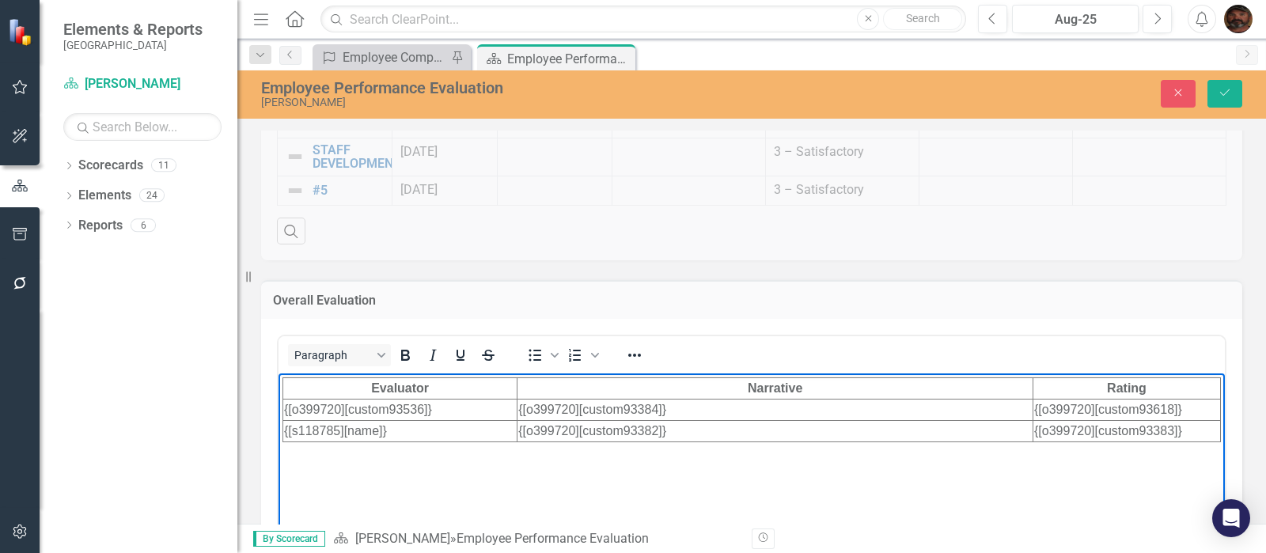
click at [561, 474] on body "Evaluator Narrative Rating {[o399720][custom93536]} {[o399720][custom93384]} {[…" at bounding box center [751, 491] width 946 height 237
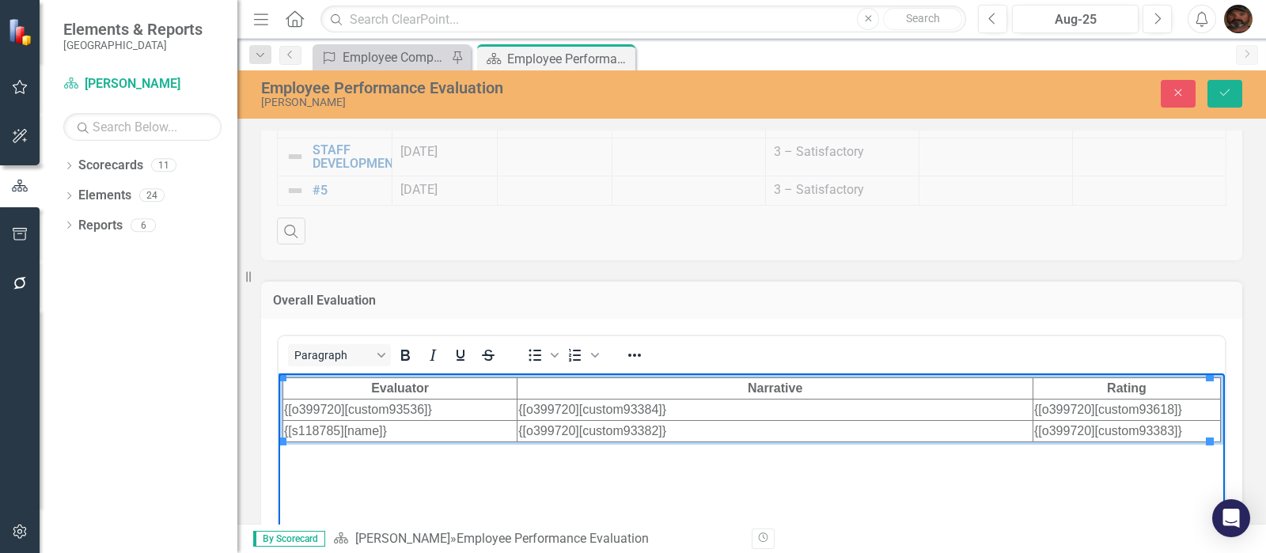
click at [727, 412] on td "{[o399720][custom93384]}" at bounding box center [775, 409] width 516 height 21
click at [717, 294] on h3 "Overall Evaluation" at bounding box center [751, 300] width 957 height 14
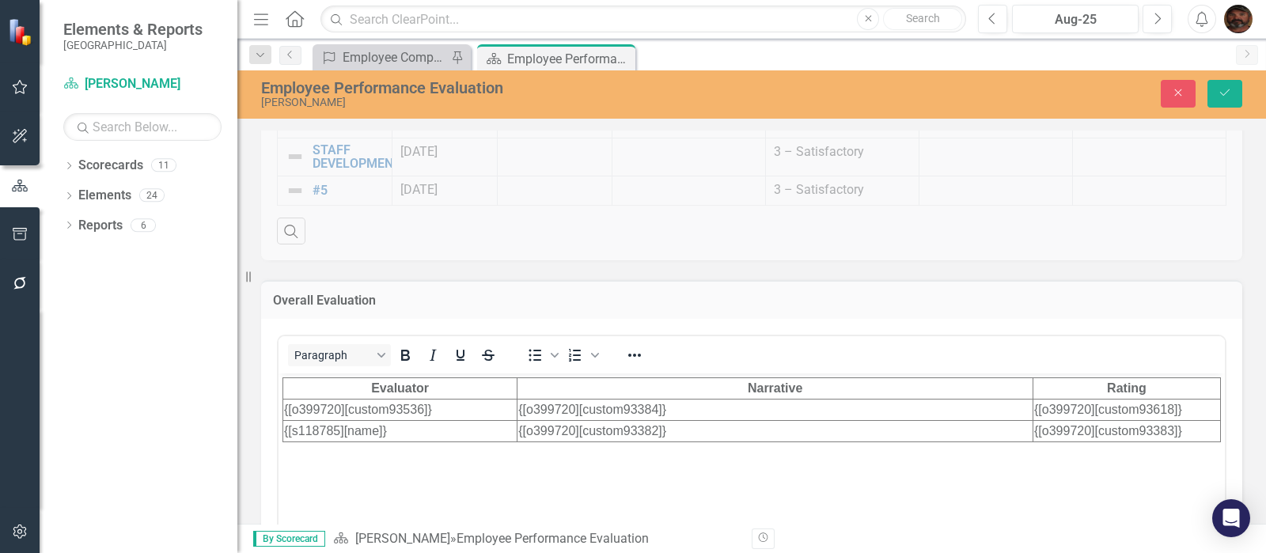
click at [717, 294] on h3 "Overall Evaluation" at bounding box center [751, 300] width 957 height 14
click at [382, 53] on div "Employee Competencies to Update" at bounding box center [395, 57] width 104 height 20
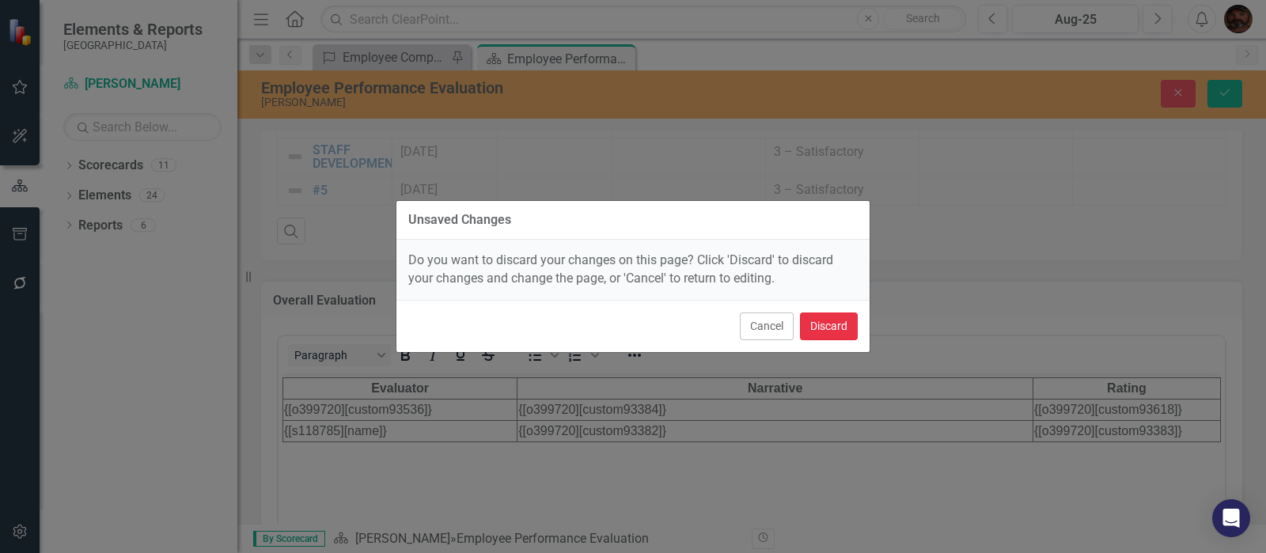
click at [827, 328] on button "Discard" at bounding box center [829, 326] width 58 height 28
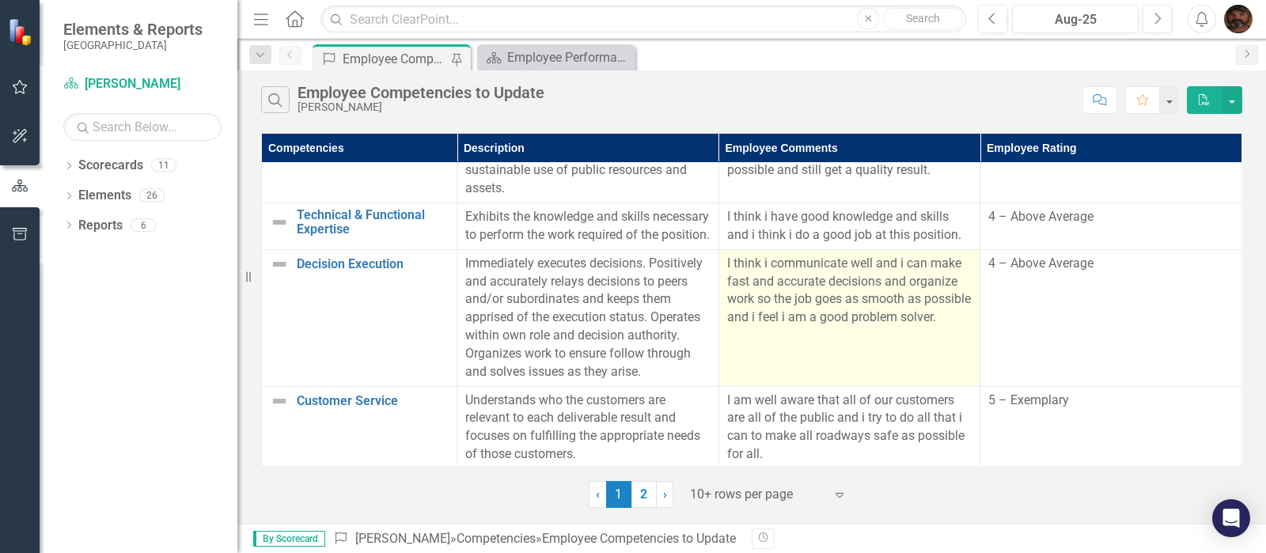
scroll to position [297, 0]
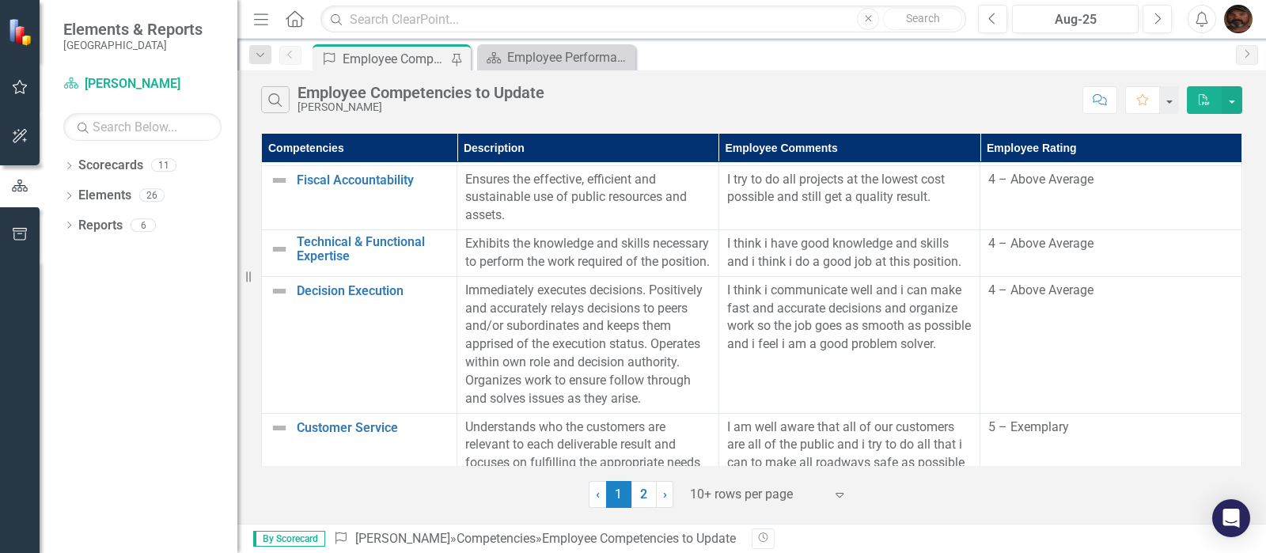
click at [82, 45] on small "[GEOGRAPHIC_DATA]" at bounding box center [132, 45] width 139 height 13
click at [87, 233] on link "Reports" at bounding box center [100, 226] width 44 height 18
click at [74, 231] on div "Dropdown Reports 6" at bounding box center [150, 228] width 174 height 30
click at [67, 225] on icon "Dropdown" at bounding box center [68, 226] width 11 height 9
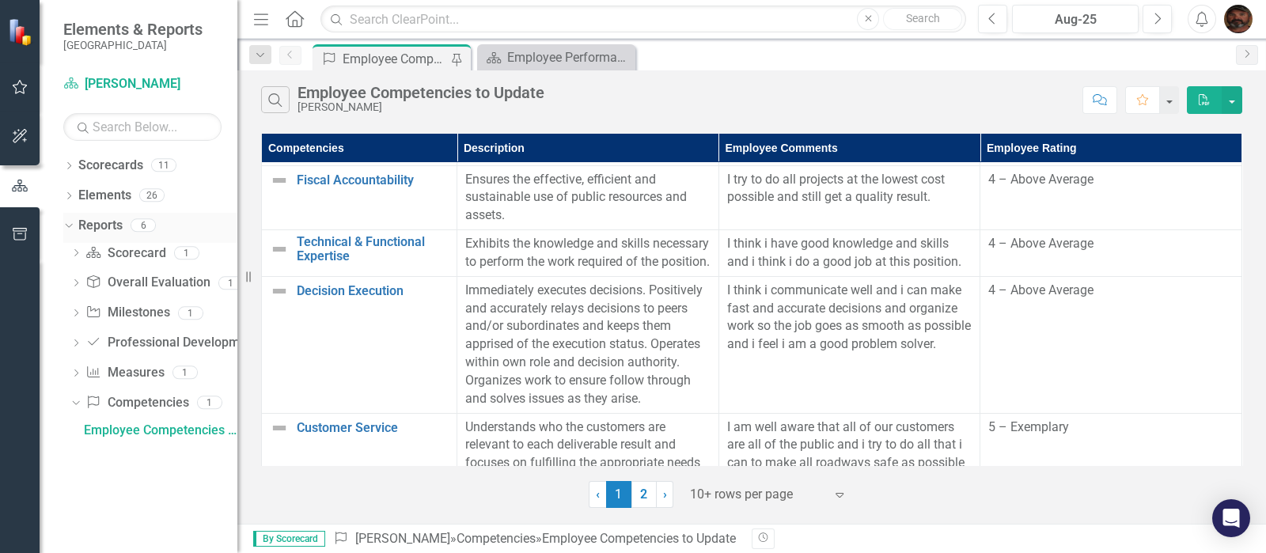
click at [71, 228] on div "Dropdown" at bounding box center [65, 224] width 13 height 11
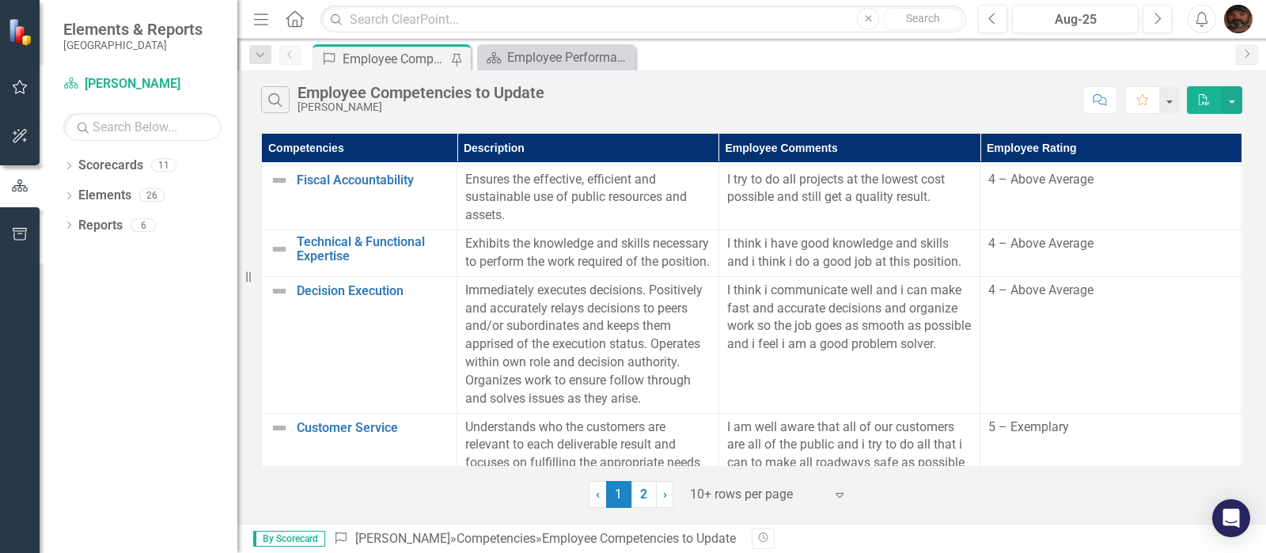
click at [138, 282] on div "Dropdown Scorecards 11 Dropdown Gunnison County Dropdown Public Works Departmen…" at bounding box center [139, 353] width 198 height 400
click at [70, 169] on icon "Dropdown" at bounding box center [68, 167] width 11 height 9
click at [83, 197] on div "Dropdown" at bounding box center [79, 195] width 16 height 13
click at [100, 229] on div "Dropdown" at bounding box center [95, 225] width 16 height 13
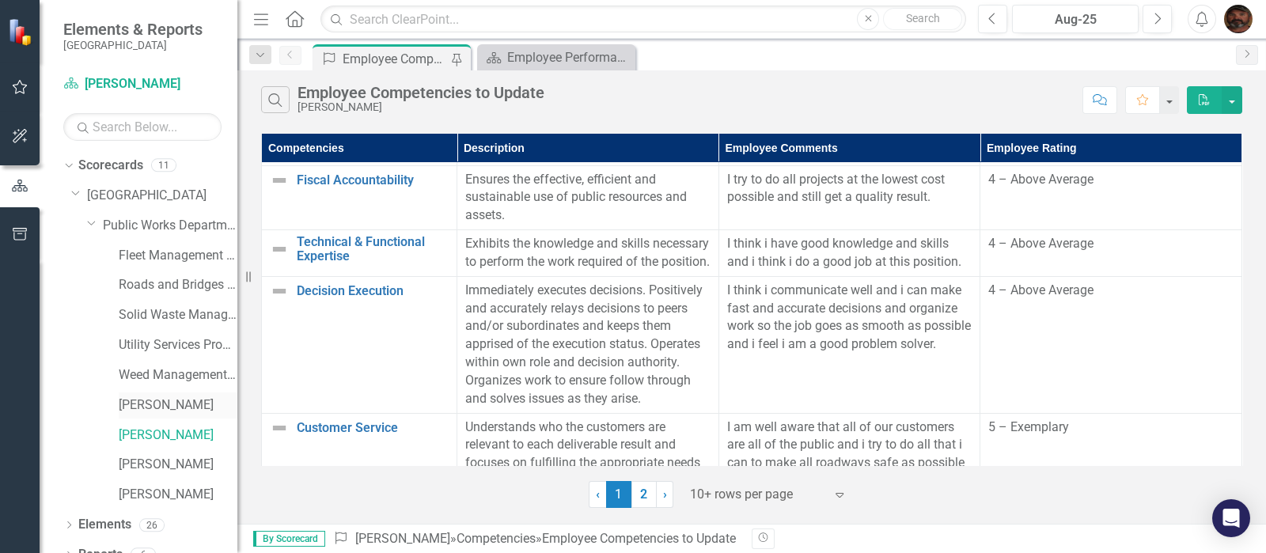
click at [139, 398] on link "[PERSON_NAME]" at bounding box center [178, 405] width 119 height 18
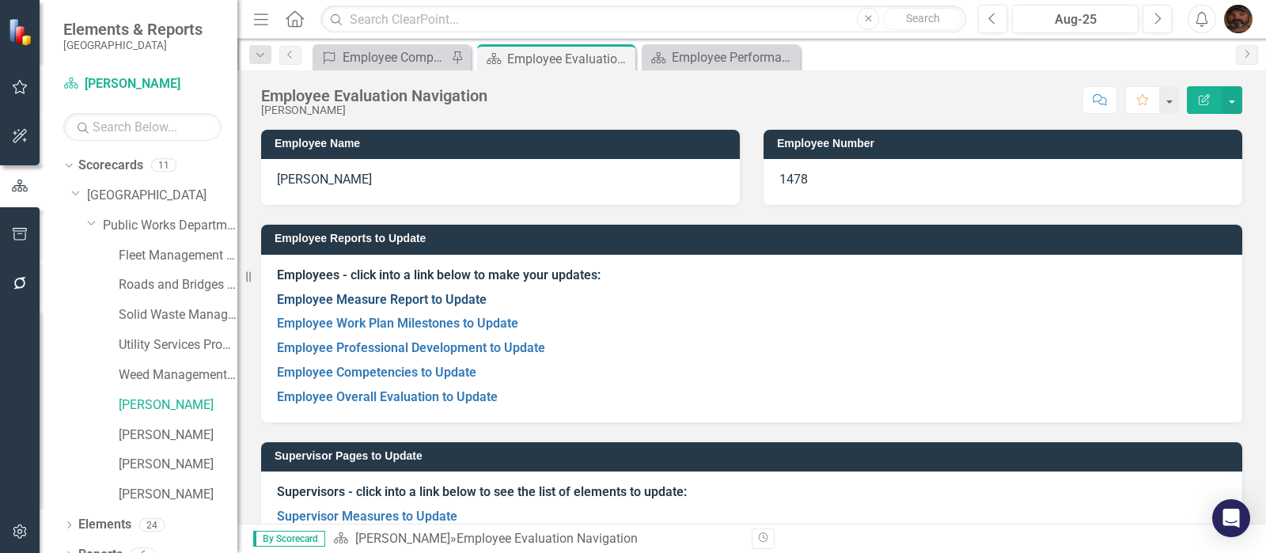
click at [381, 299] on link "Employee Measure Report to Update" at bounding box center [382, 299] width 210 height 15
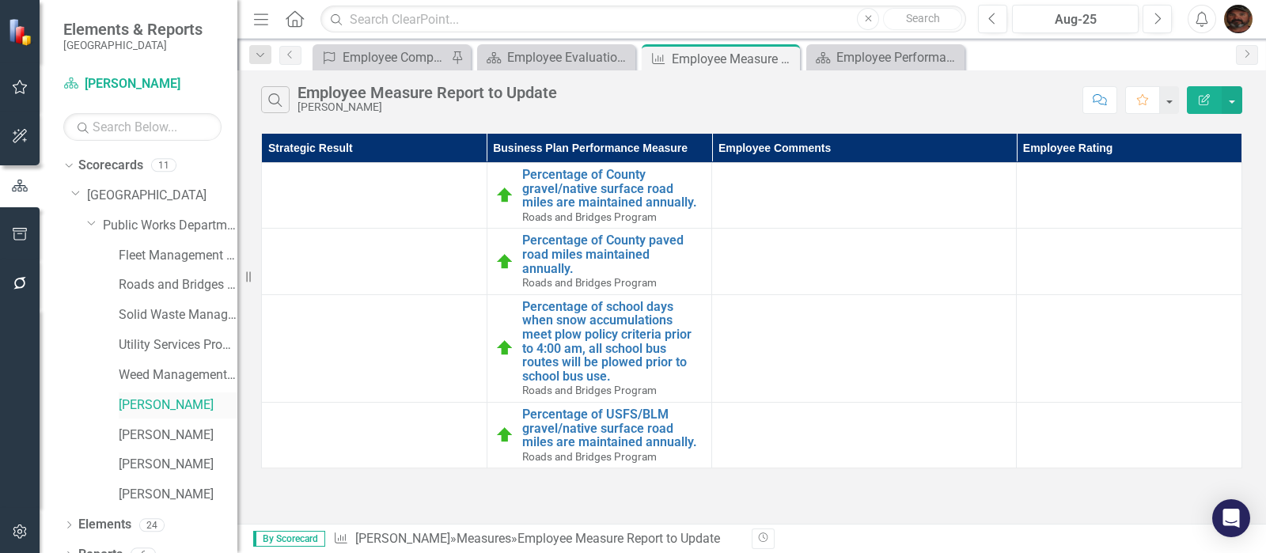
click at [176, 401] on link "[PERSON_NAME]" at bounding box center [178, 405] width 119 height 18
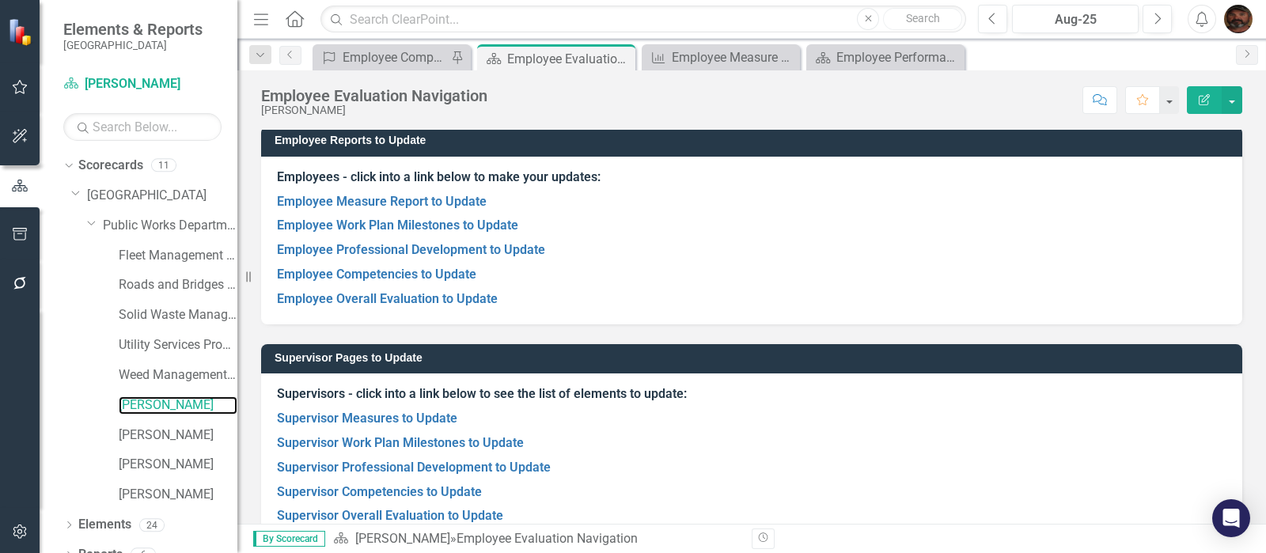
scroll to position [131, 0]
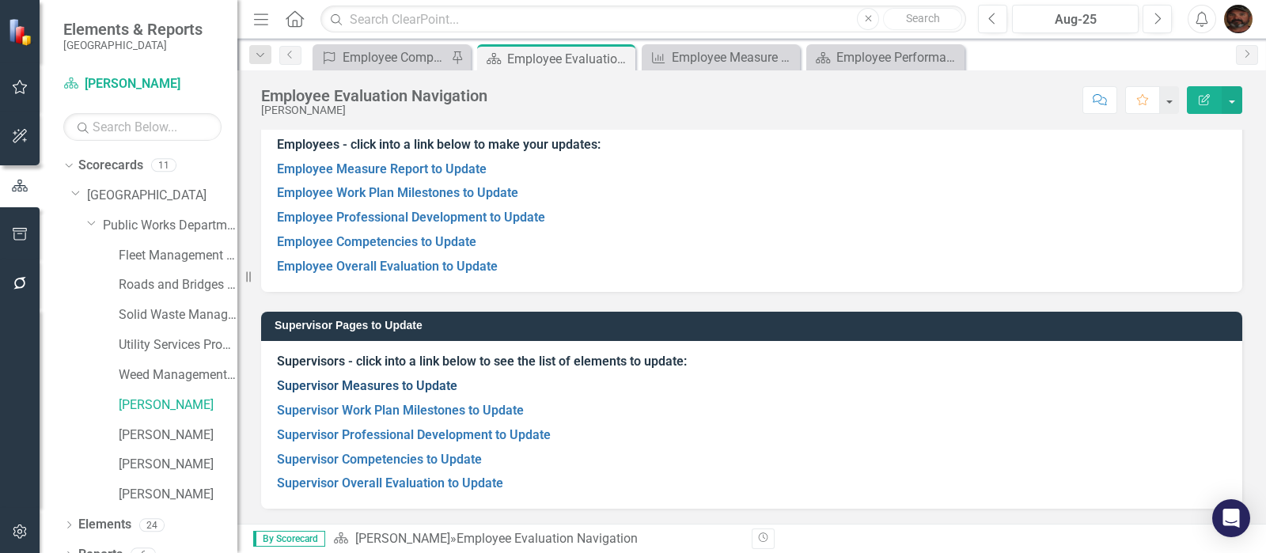
click at [403, 387] on link "Supervisor Measures to Update" at bounding box center [367, 385] width 180 height 15
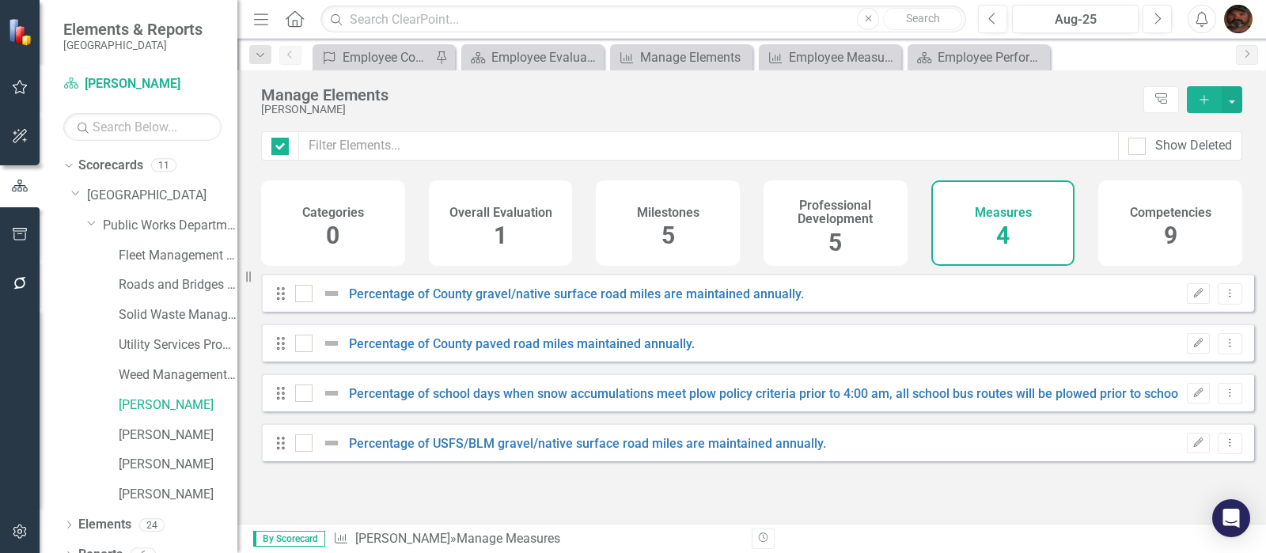
checkbox input "false"
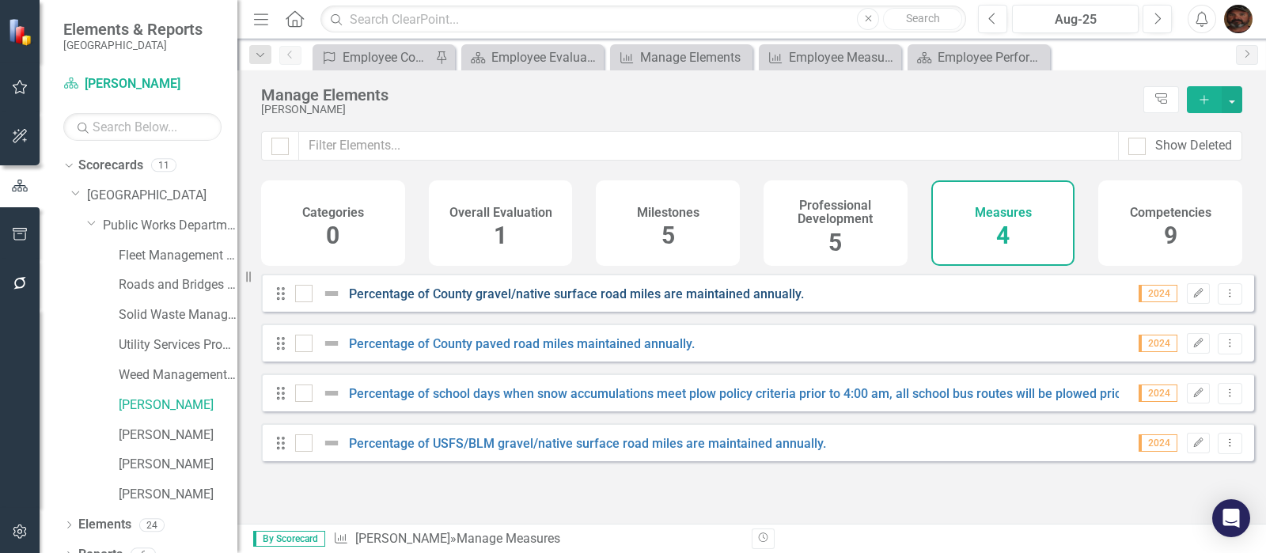
click at [403, 301] on link "Percentage of County gravel/native surface road miles are maintained annually." at bounding box center [576, 293] width 455 height 15
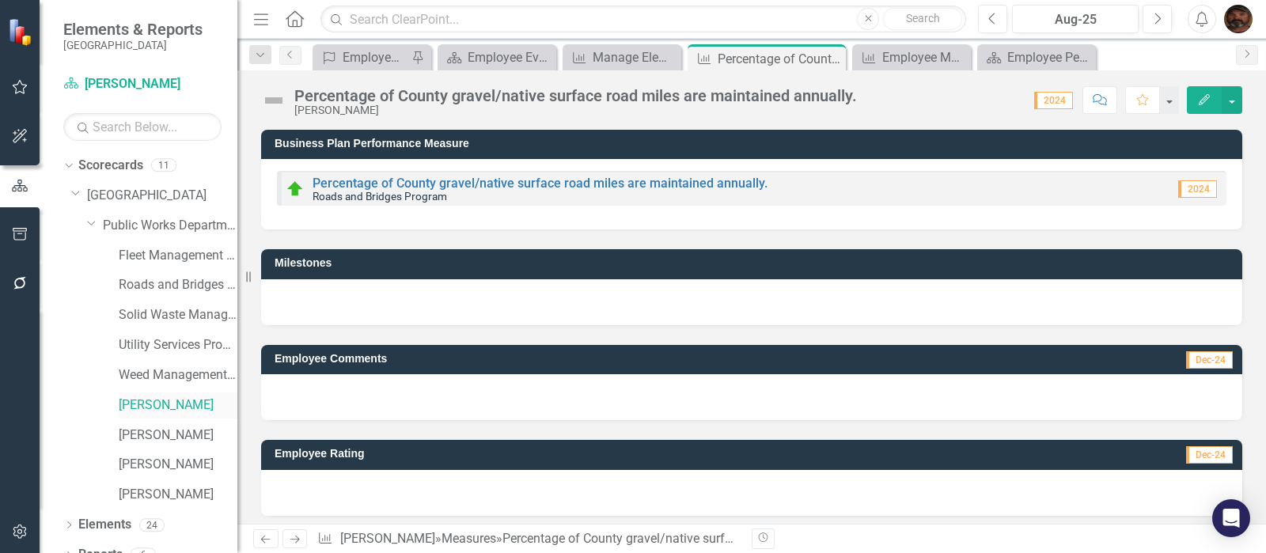
click at [142, 407] on link "[PERSON_NAME]" at bounding box center [178, 405] width 119 height 18
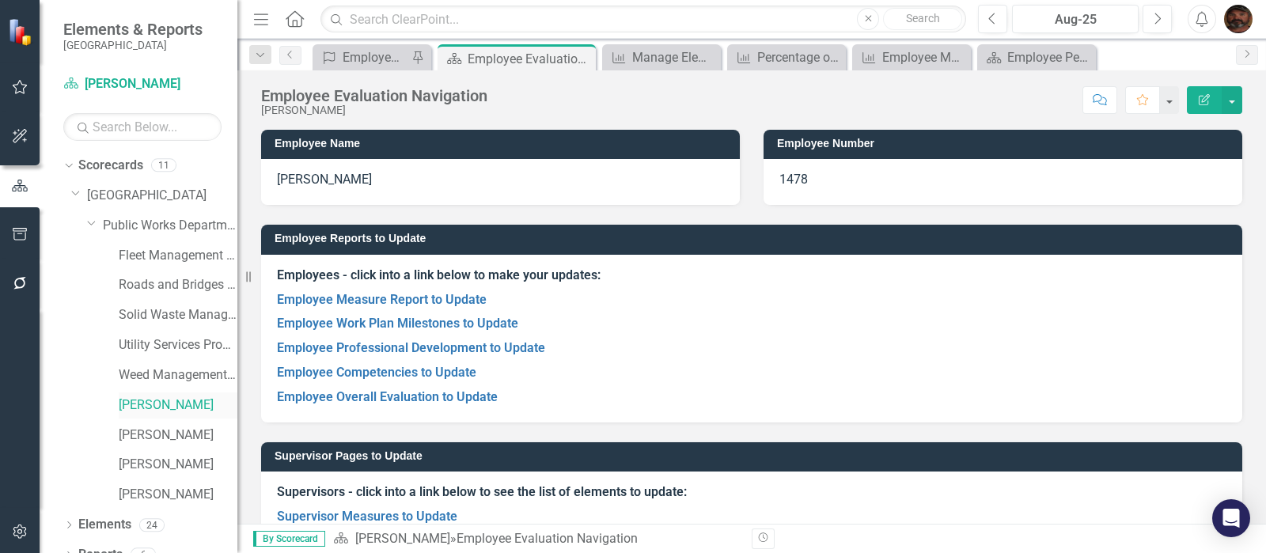
click at [157, 408] on link "[PERSON_NAME]" at bounding box center [178, 405] width 119 height 18
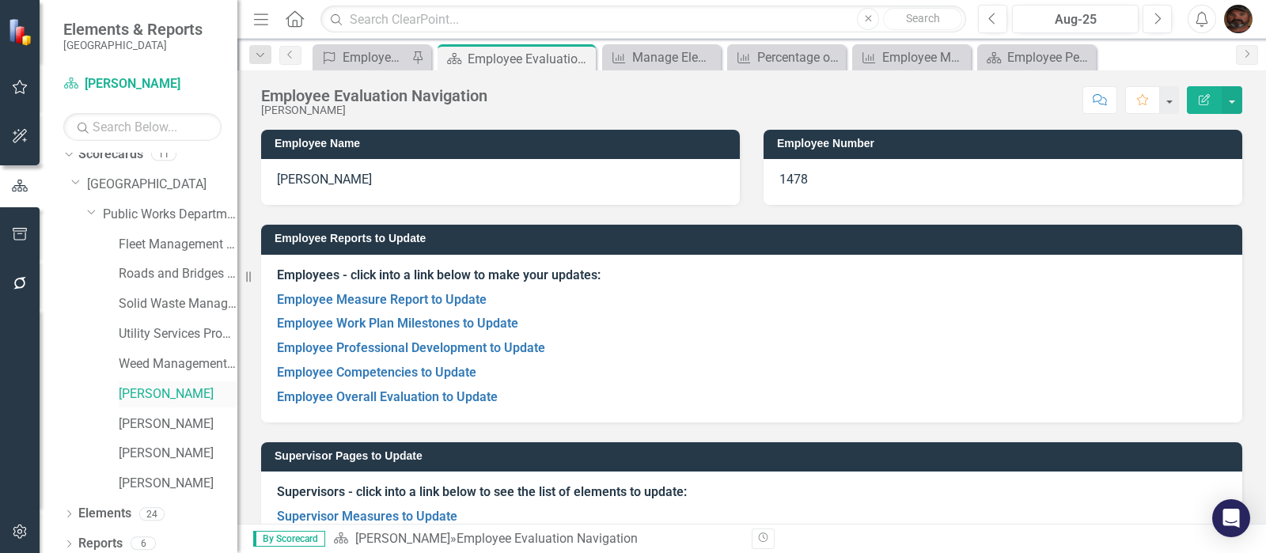
scroll to position [18, 0]
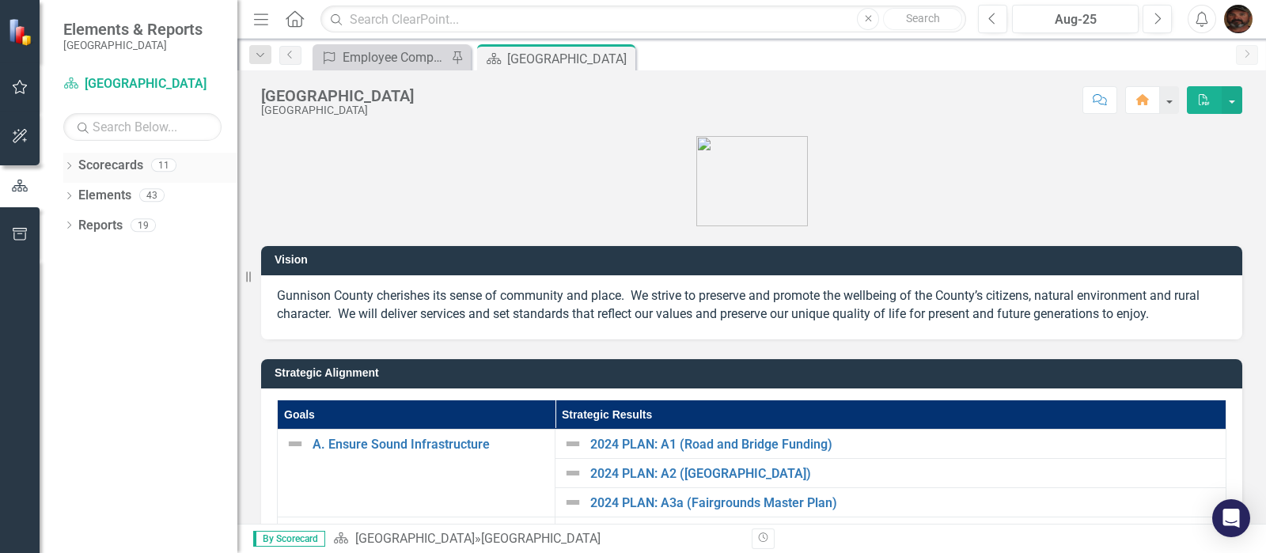
click at [71, 172] on div "Dropdown" at bounding box center [68, 167] width 11 height 13
click at [85, 193] on div "Dropdown" at bounding box center [79, 195] width 16 height 13
click at [93, 226] on icon at bounding box center [94, 225] width 4 height 8
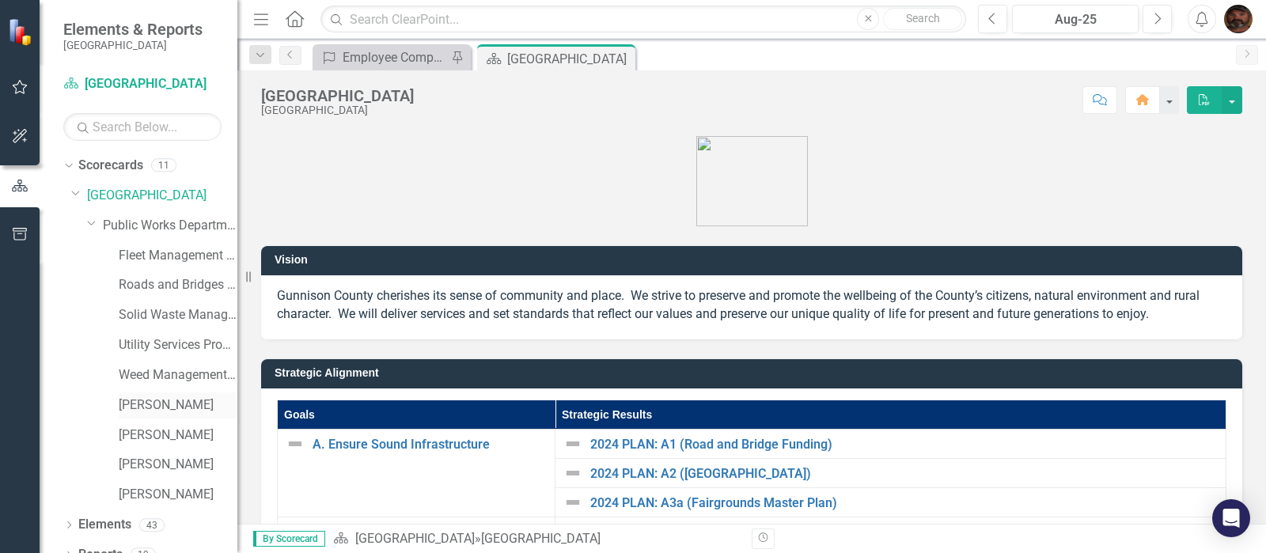
click at [134, 402] on link "[PERSON_NAME]" at bounding box center [178, 405] width 119 height 18
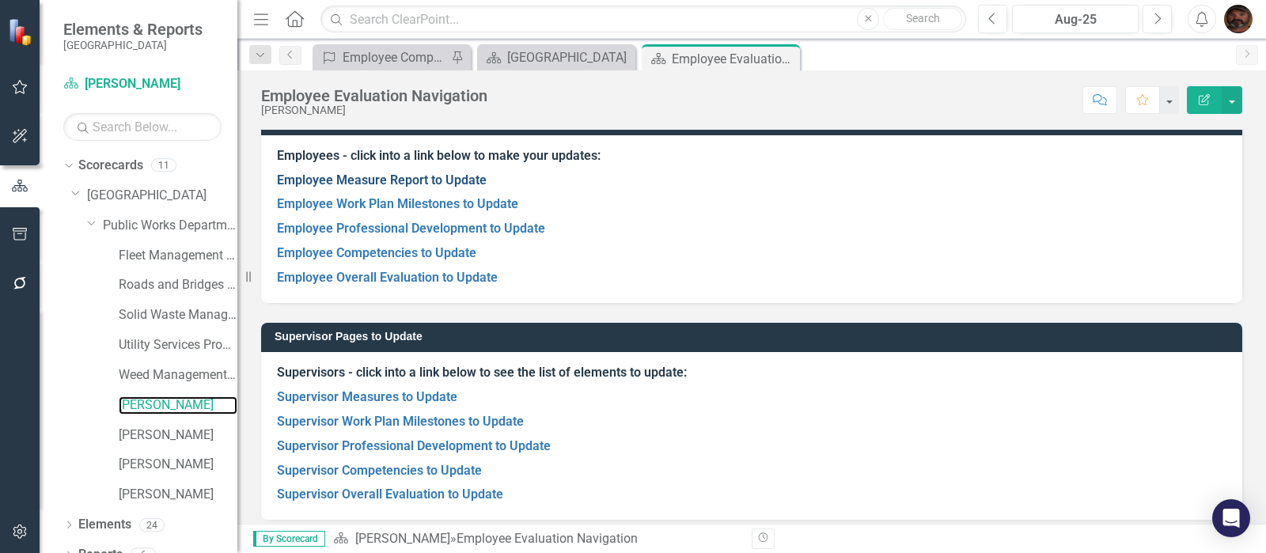
scroll to position [131, 0]
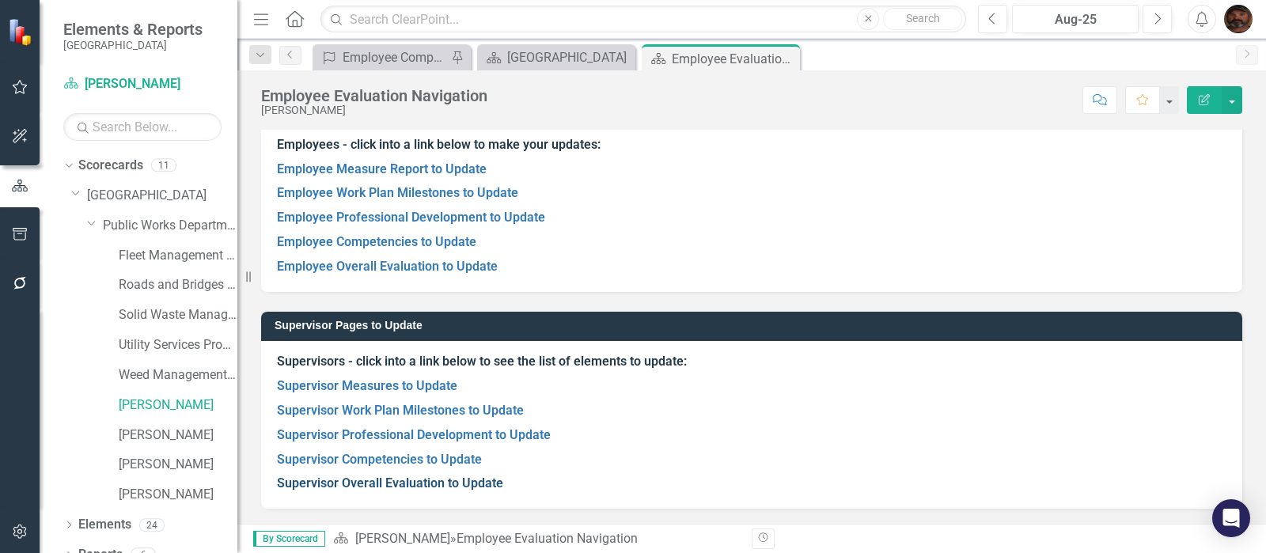
click at [352, 481] on link "Supervisor Overall Evaluation to Update" at bounding box center [390, 482] width 226 height 15
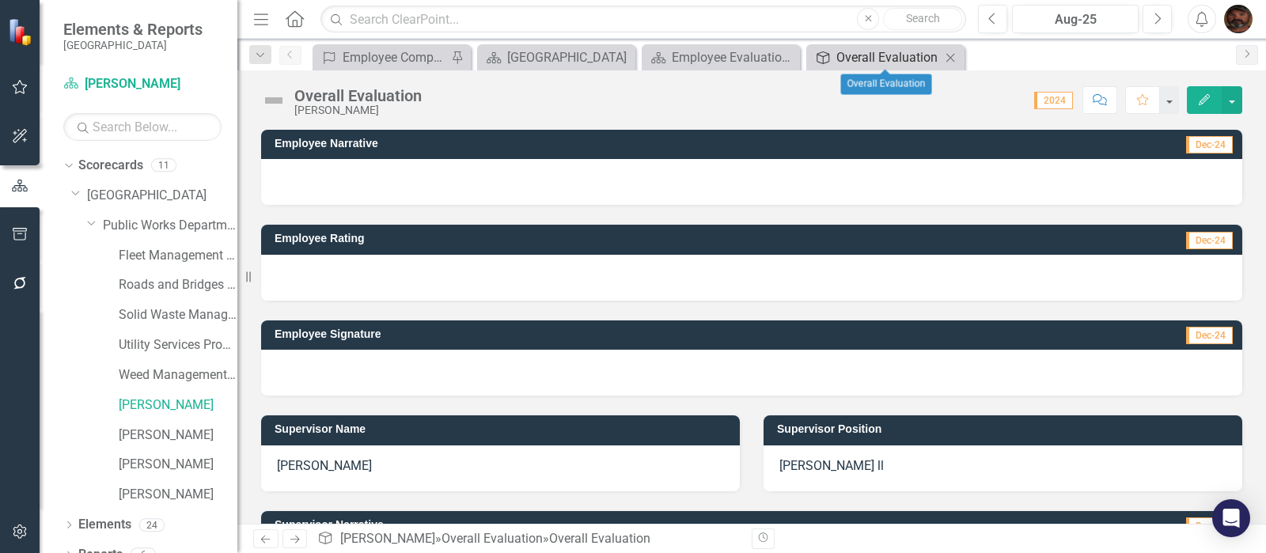
click at [890, 58] on div "Overall Evaluation" at bounding box center [888, 57] width 104 height 20
click at [890, 58] on div "Overall Evaluation" at bounding box center [898, 59] width 124 height 20
click at [851, 100] on div "Score: N/A 2024 Completed Comment Favorite Edit" at bounding box center [836, 99] width 812 height 27
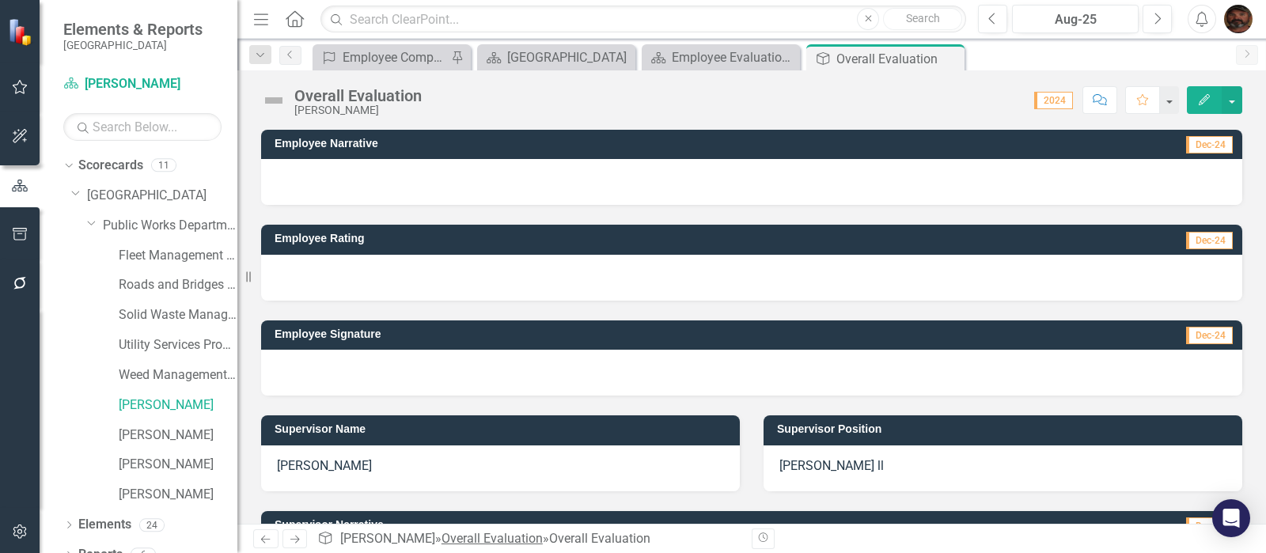
click at [452, 536] on link "Overall Evaluation" at bounding box center [491, 538] width 101 height 15
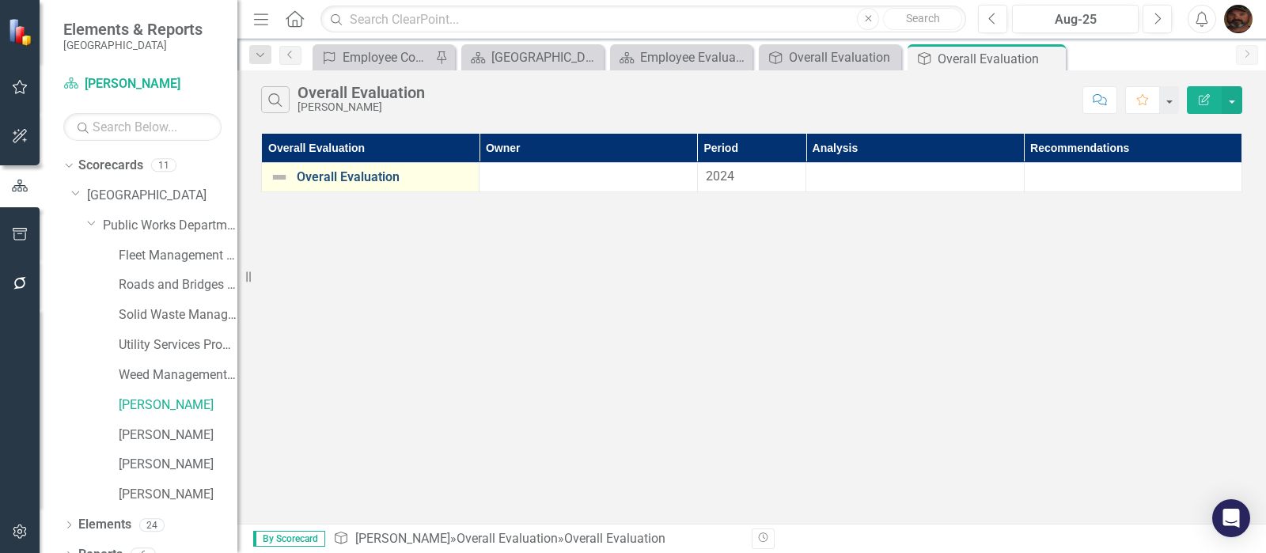
click at [346, 174] on link "Overall Evaluation" at bounding box center [384, 177] width 174 height 14
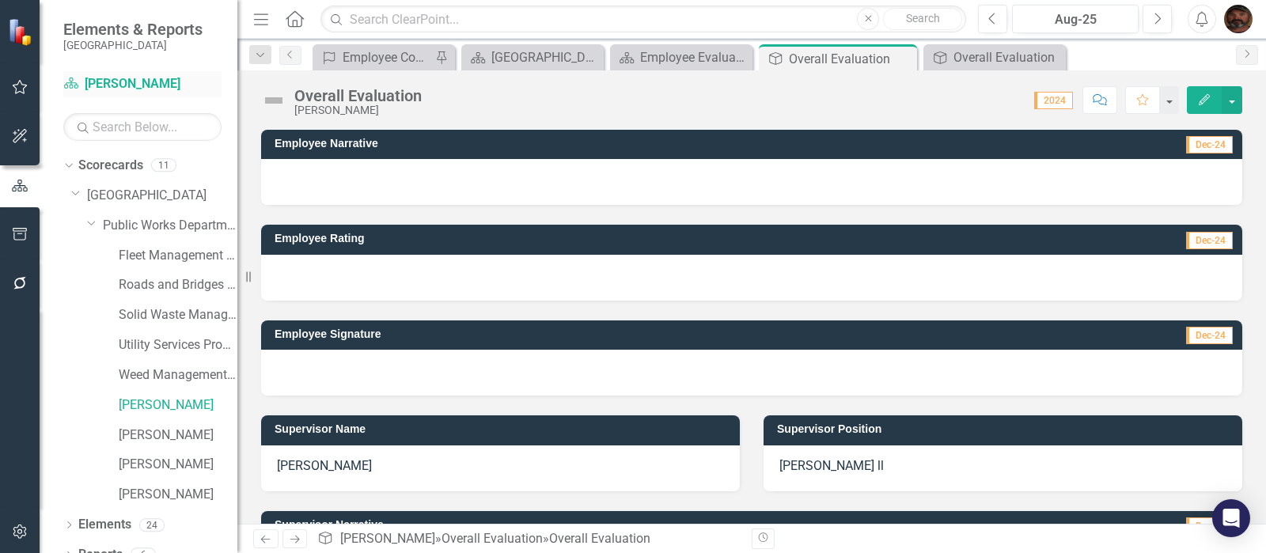
click at [107, 85] on link "Scorecard [PERSON_NAME]" at bounding box center [142, 84] width 158 height 18
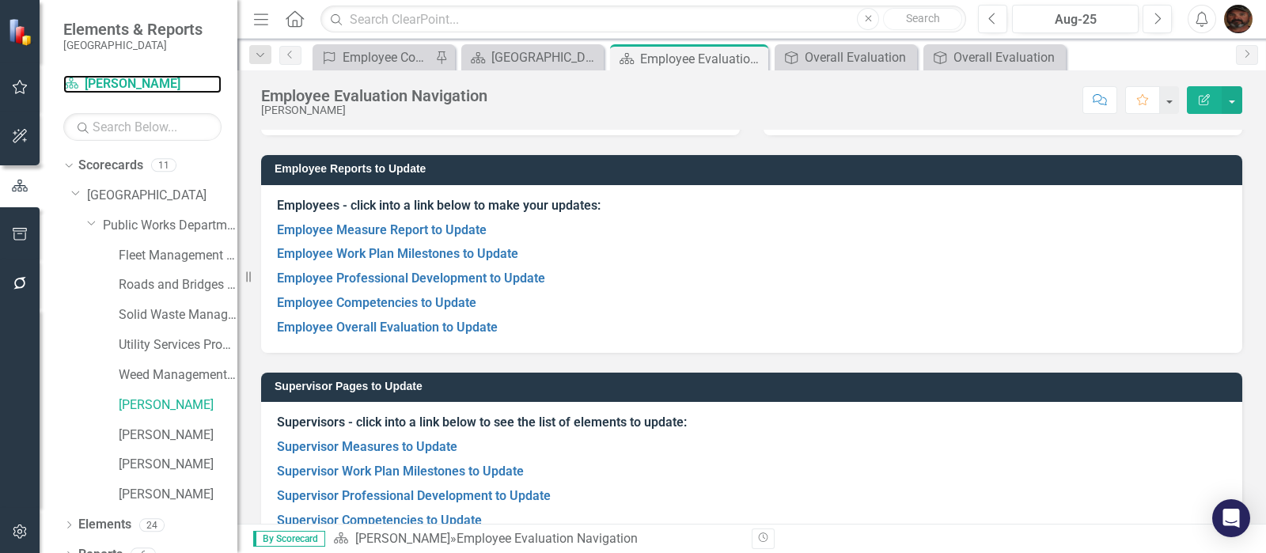
scroll to position [131, 0]
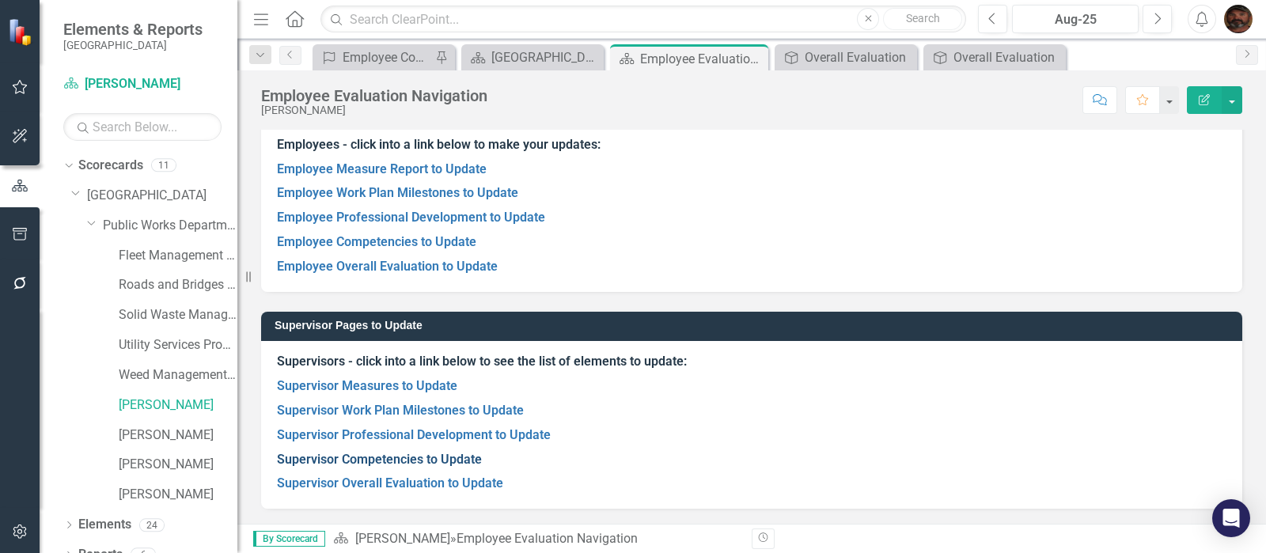
click at [452, 462] on link "Supervisor Competencies to Update" at bounding box center [379, 459] width 205 height 15
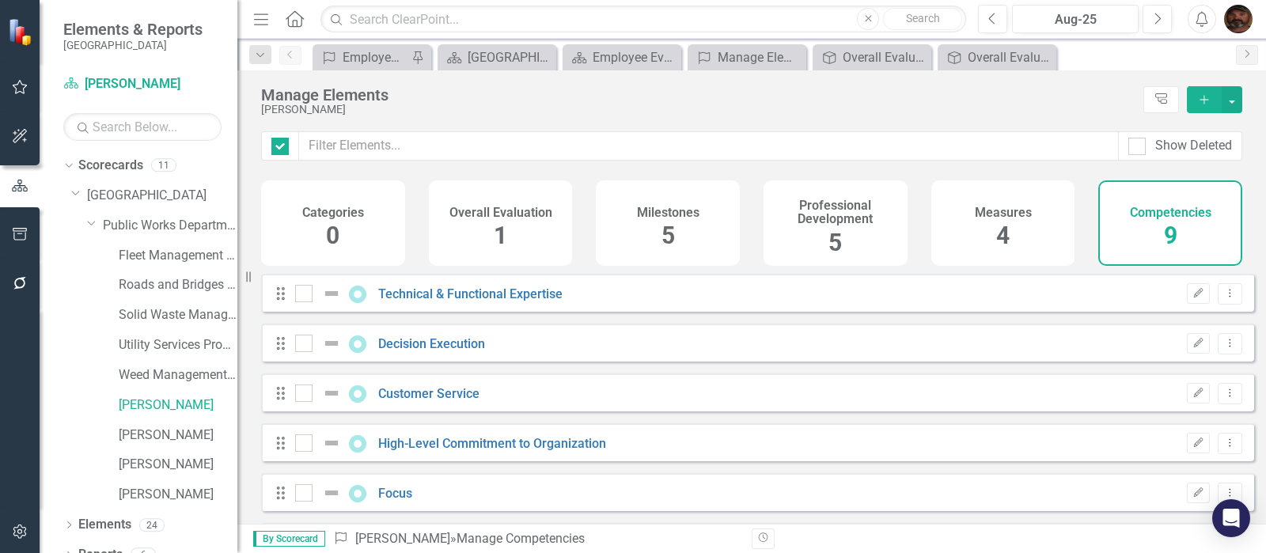
checkbox input "false"
click at [514, 301] on link "Technical & Functional Expertise" at bounding box center [470, 293] width 184 height 15
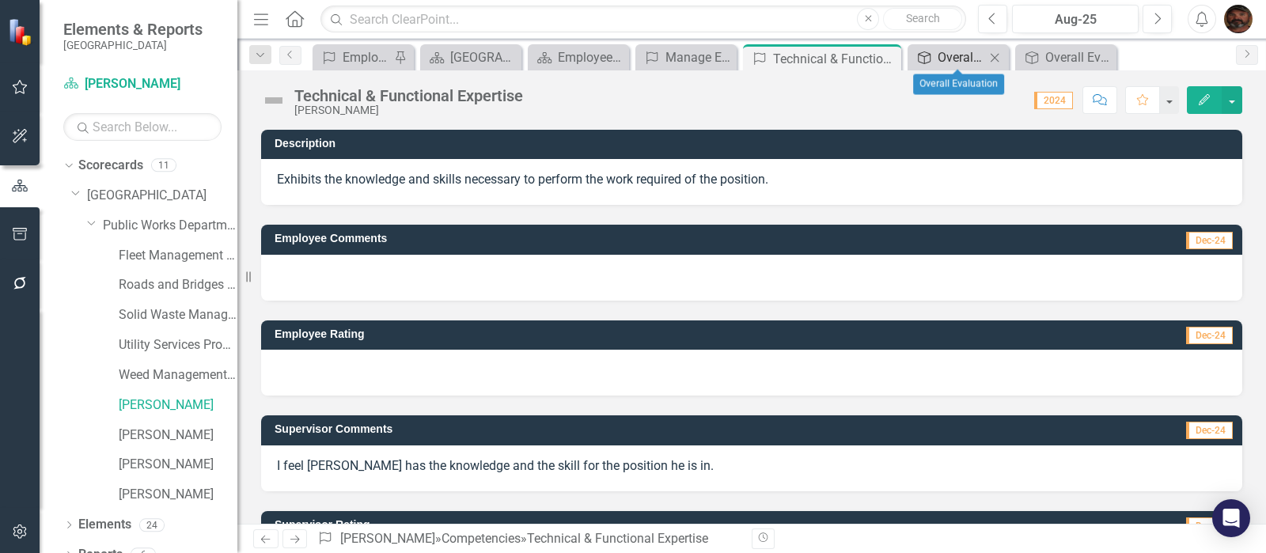
click at [961, 55] on div "Overall Evaluation" at bounding box center [960, 57] width 47 height 20
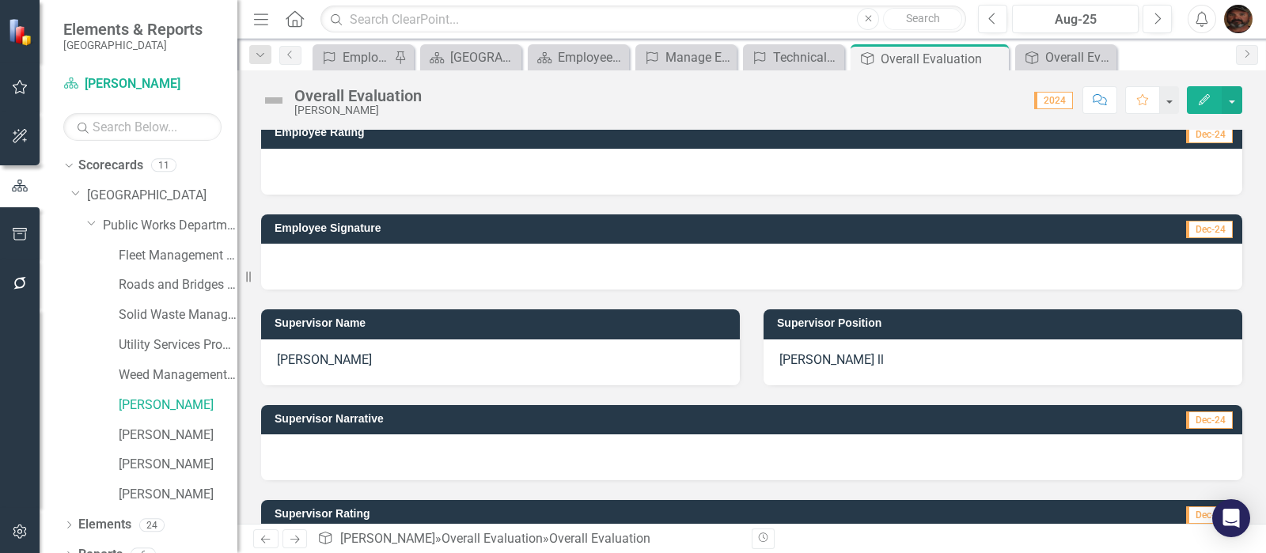
scroll to position [197, 0]
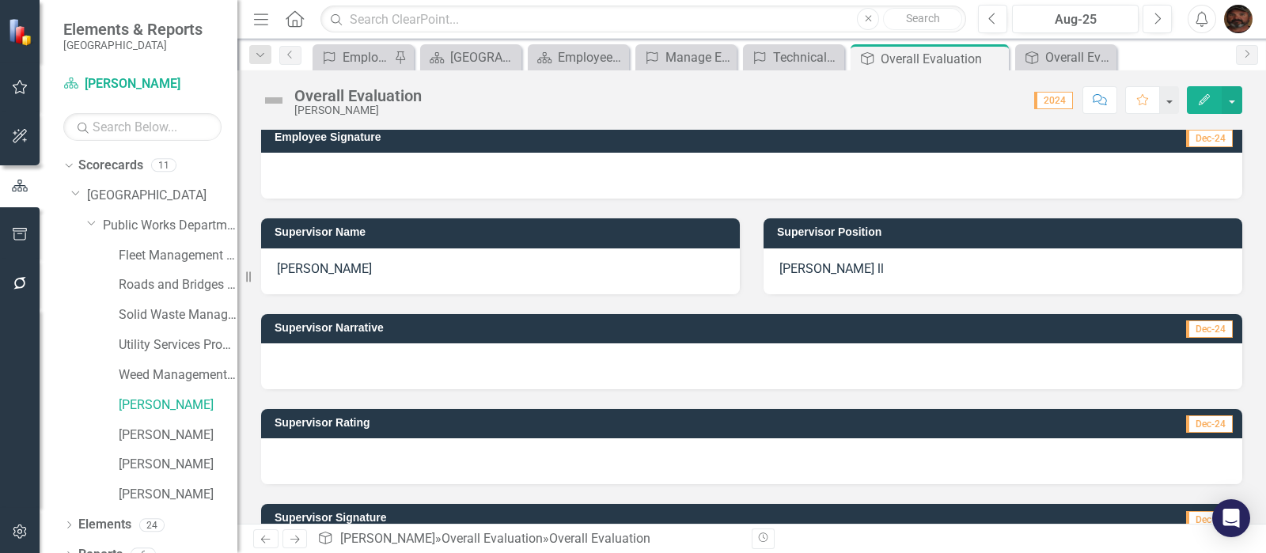
click at [309, 364] on div at bounding box center [751, 366] width 981 height 46
click at [308, 358] on div at bounding box center [751, 366] width 981 height 46
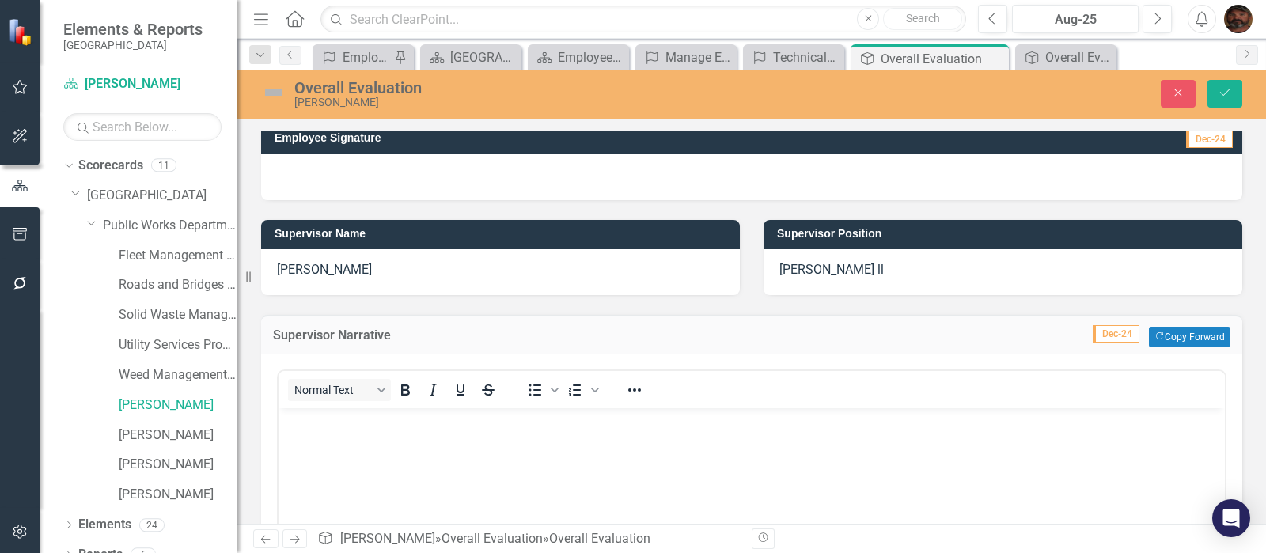
scroll to position [0, 0]
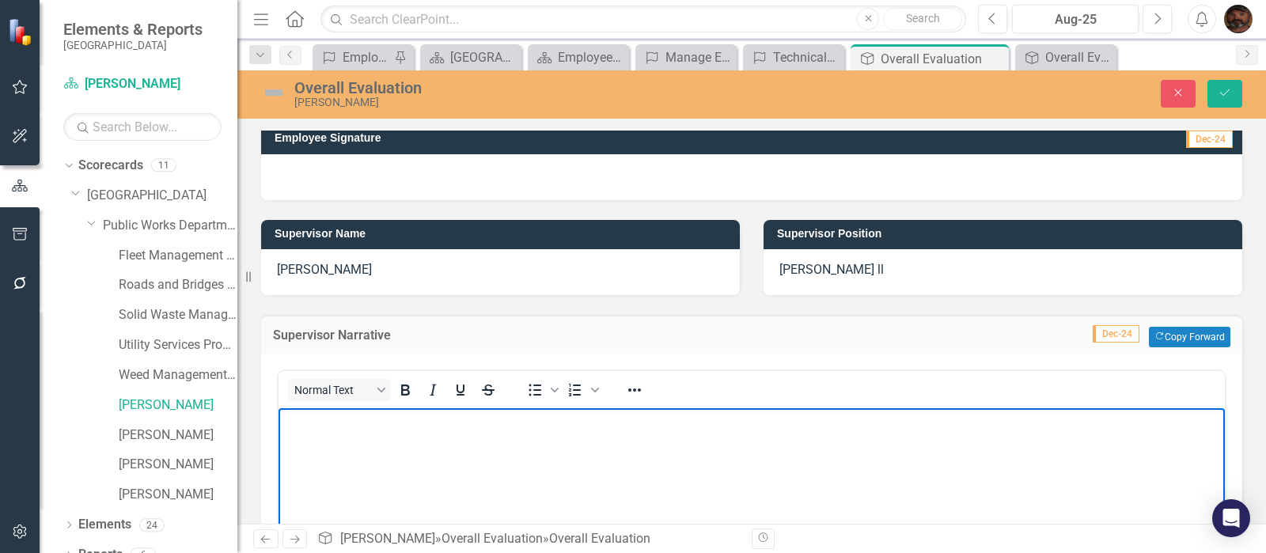
click at [298, 444] on body "Rich Text Area. Press ALT-0 for help." at bounding box center [751, 526] width 946 height 237
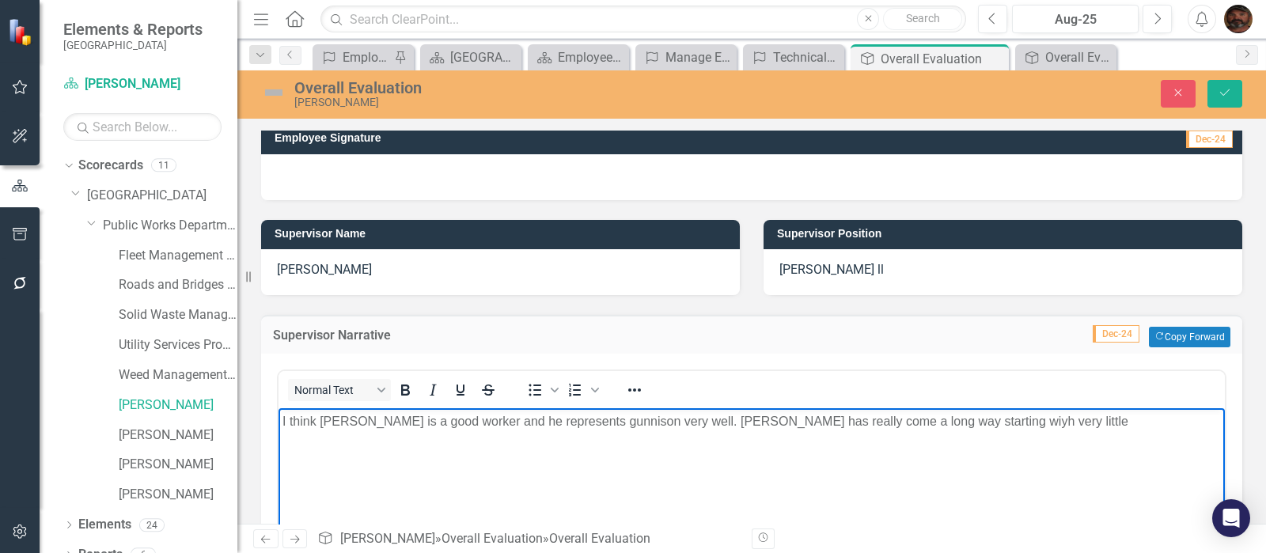
click at [917, 422] on p "I think [PERSON_NAME] is a good worker and he represents gunnison very well. [P…" at bounding box center [751, 421] width 938 height 19
click at [973, 422] on p "I think [PERSON_NAME] is a good worker and he represents gunnison very well. [P…" at bounding box center [751, 421] width 938 height 19
click at [1225, 87] on icon "Save" at bounding box center [1224, 92] width 14 height 11
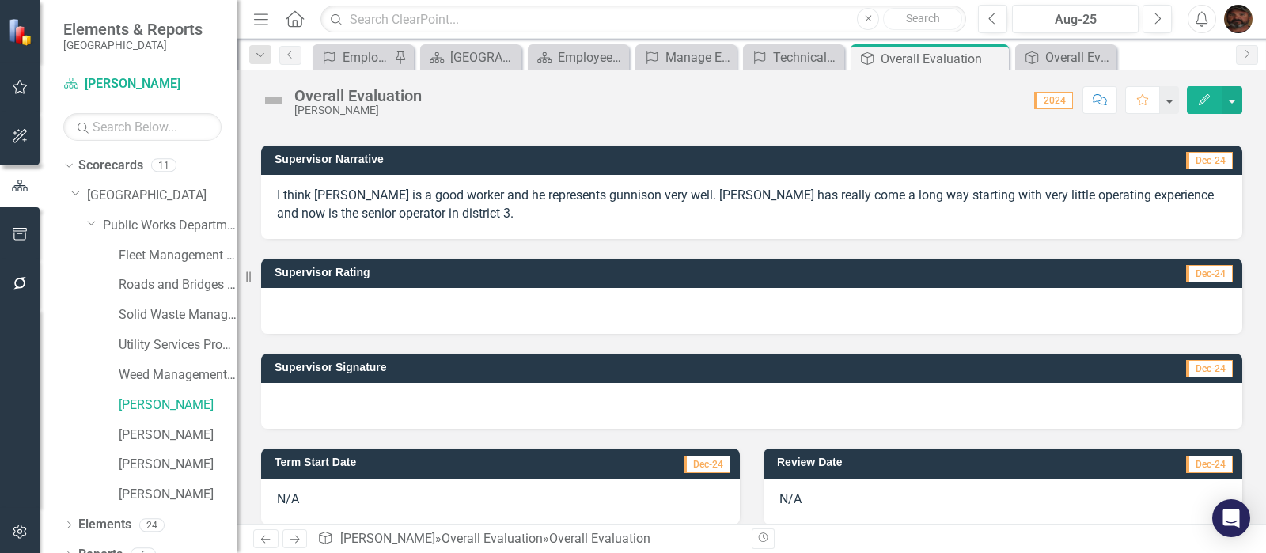
scroll to position [395, 0]
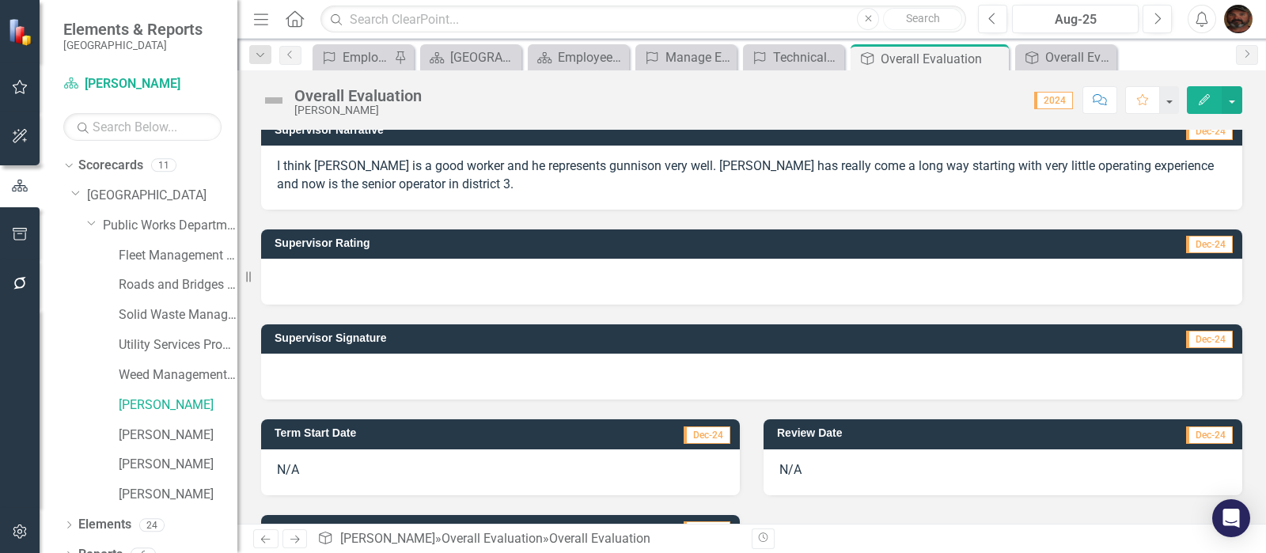
click at [443, 275] on div at bounding box center [751, 282] width 981 height 46
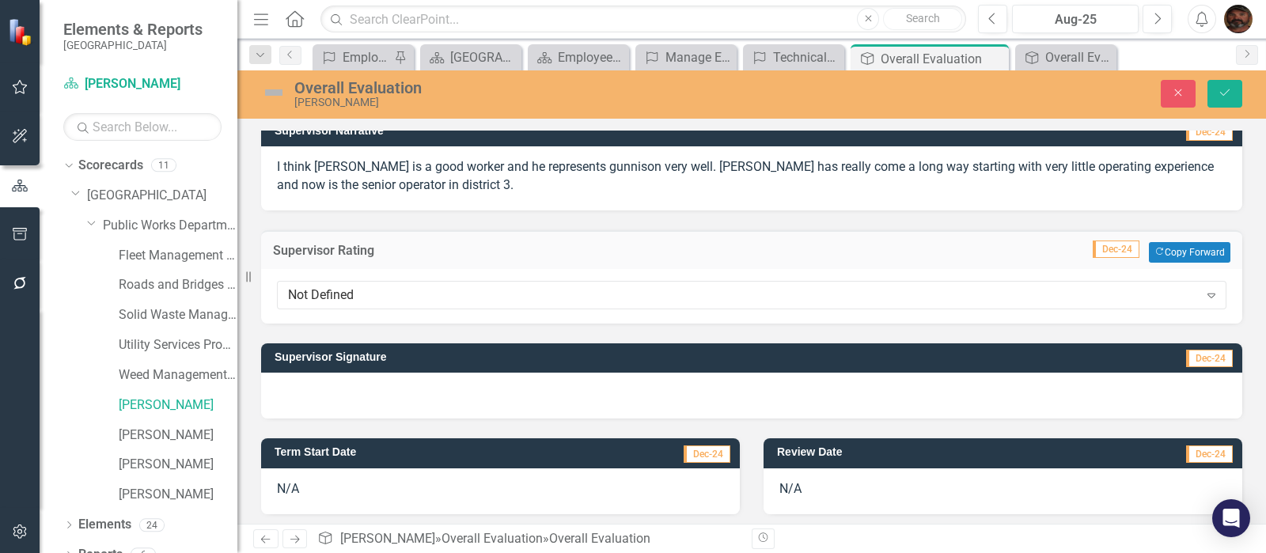
click at [464, 259] on td "Supervisor Rating" at bounding box center [475, 252] width 405 height 21
click at [465, 286] on div "Not Defined" at bounding box center [743, 295] width 911 height 18
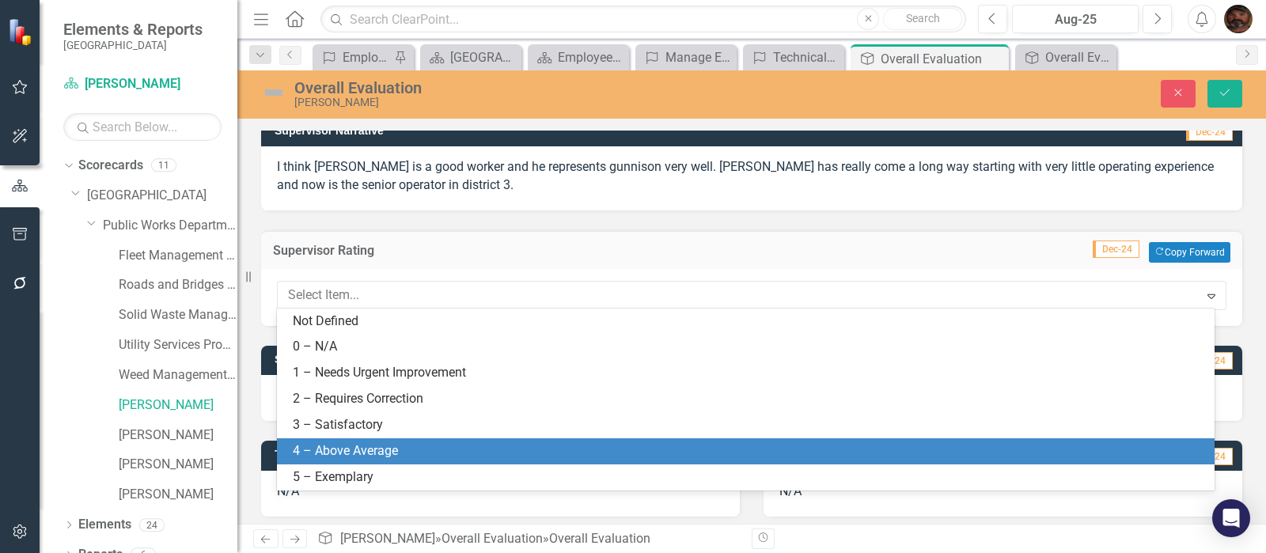
click at [396, 447] on div "4 – Above Average" at bounding box center [749, 451] width 912 height 18
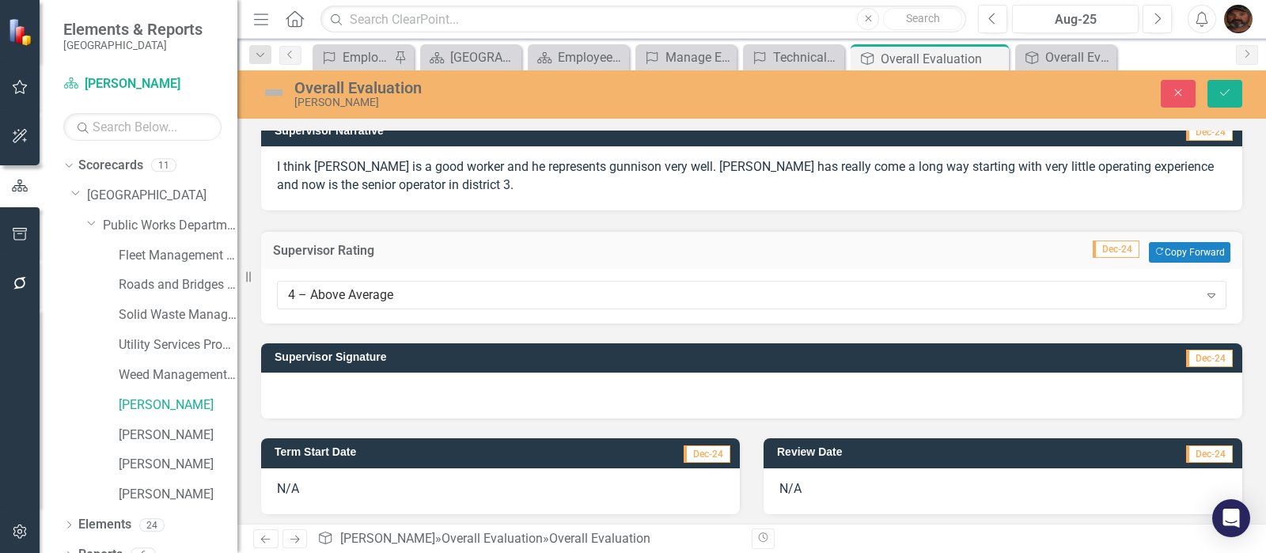
click at [395, 385] on div at bounding box center [751, 396] width 981 height 46
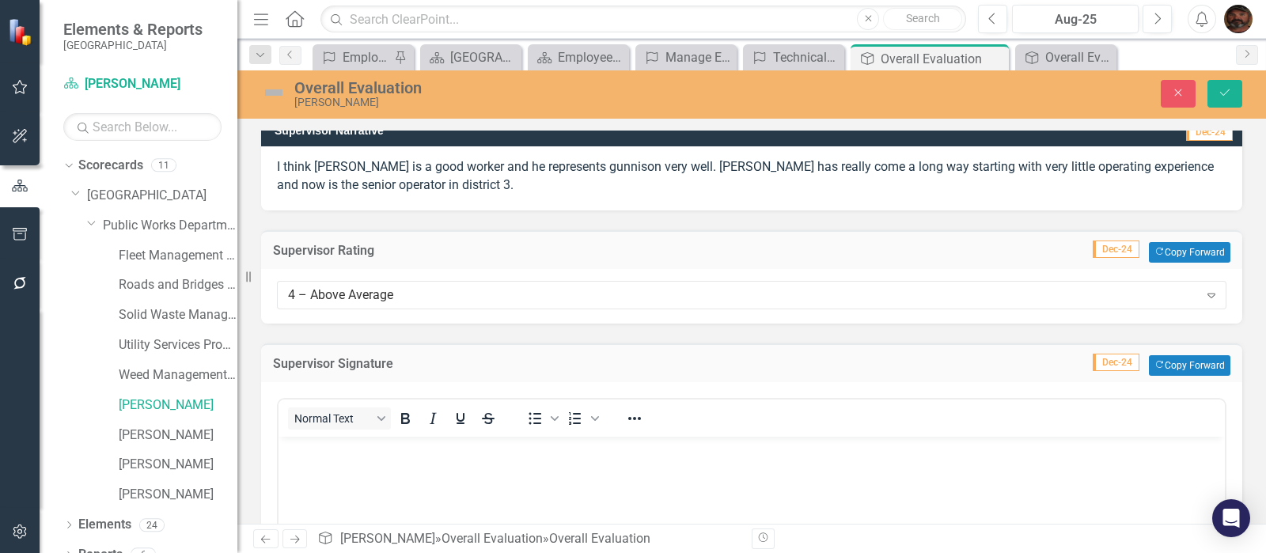
scroll to position [0, 0]
click at [347, 456] on p "Rich Text Area. Press ALT-0 for help." at bounding box center [751, 450] width 938 height 19
click at [1221, 96] on icon "Save" at bounding box center [1224, 92] width 14 height 11
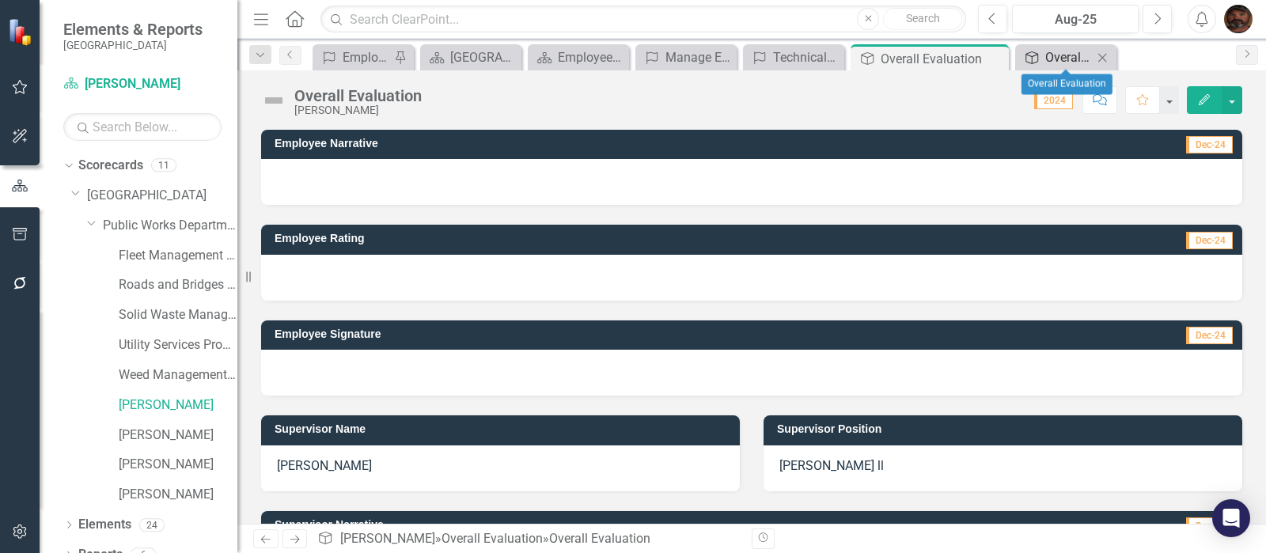
click at [1066, 59] on div "Overall Evaluation" at bounding box center [1068, 57] width 47 height 20
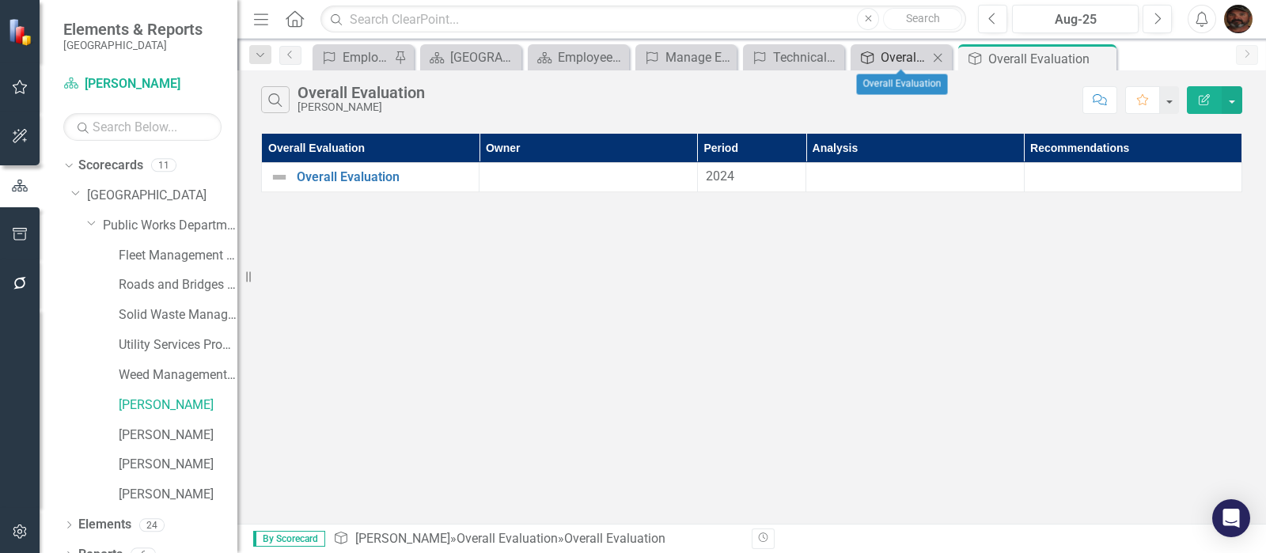
click at [898, 58] on div "Overall Evaluation" at bounding box center [903, 57] width 47 height 20
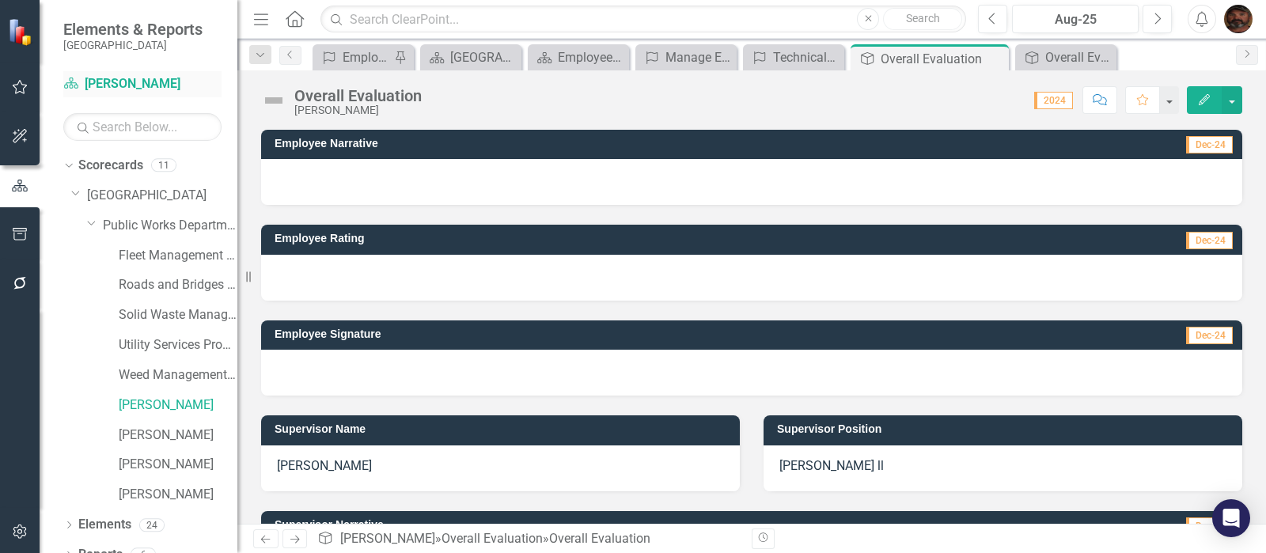
click at [95, 82] on link "Scorecard [PERSON_NAME]" at bounding box center [142, 84] width 158 height 18
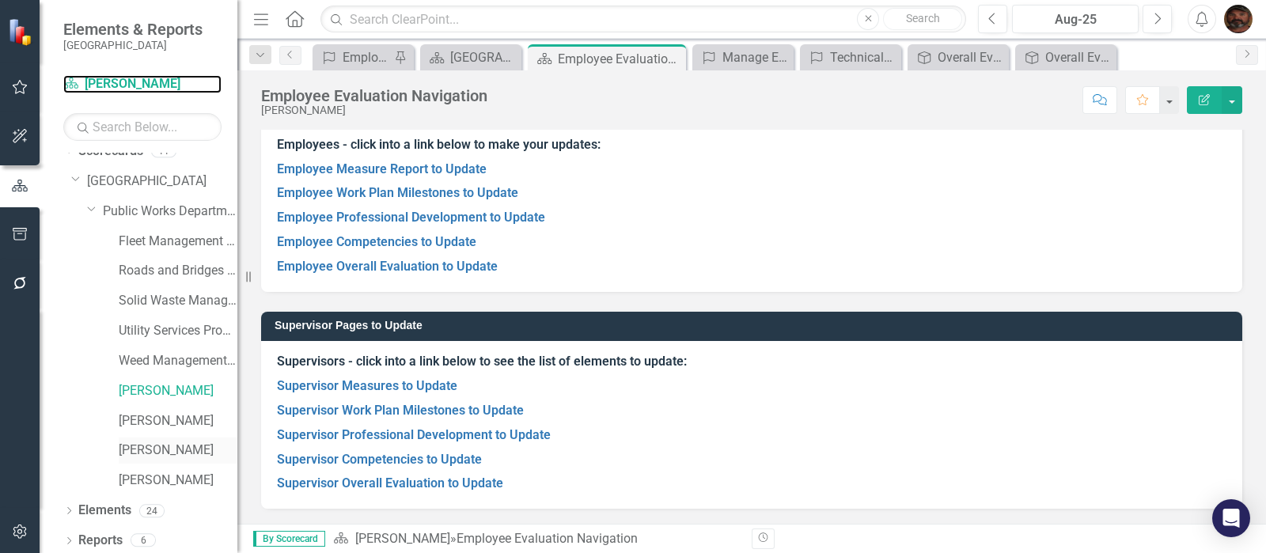
scroll to position [18, 0]
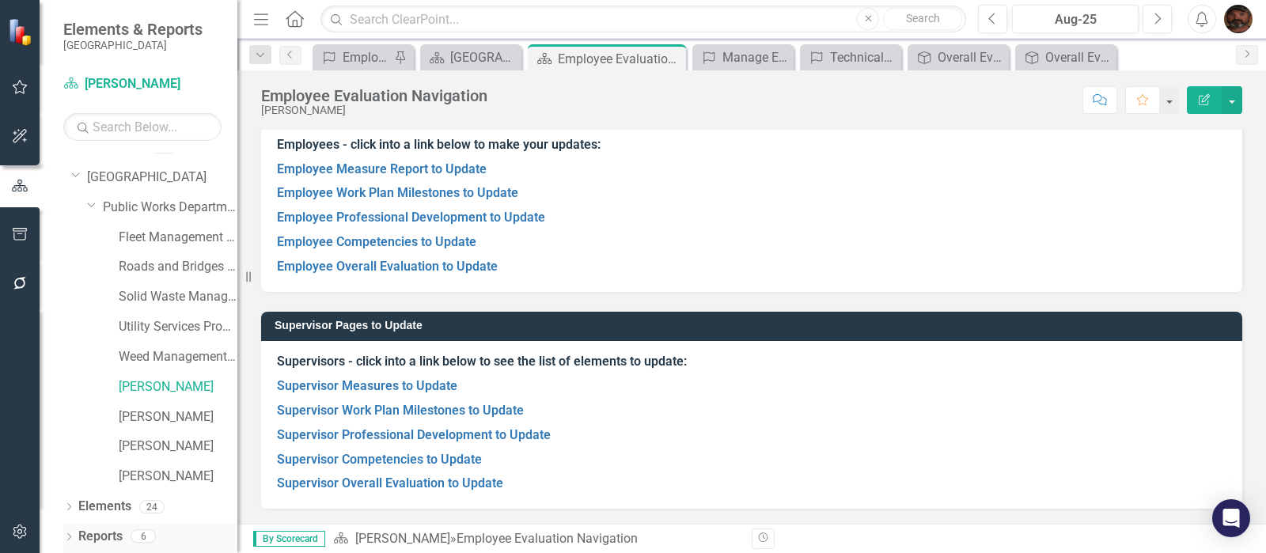
click at [66, 538] on icon "Dropdown" at bounding box center [68, 538] width 11 height 9
click at [95, 532] on link "Reports" at bounding box center [100, 537] width 44 height 18
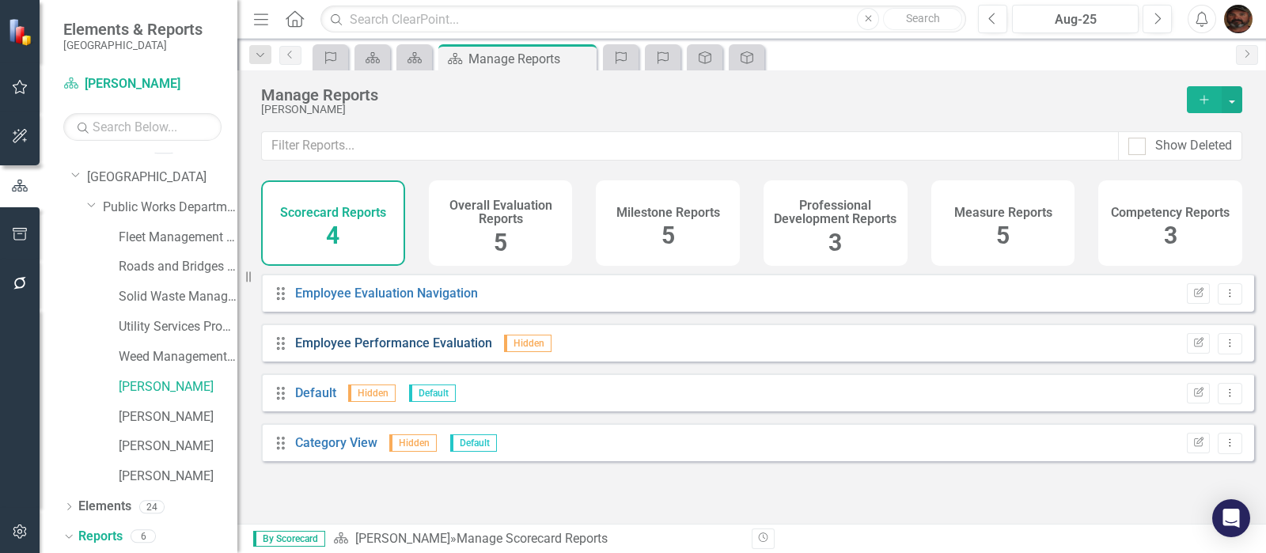
click at [445, 350] on link "Employee Performance Evaluation" at bounding box center [393, 342] width 197 height 15
